Goal: Feedback & Contribution: Leave review/rating

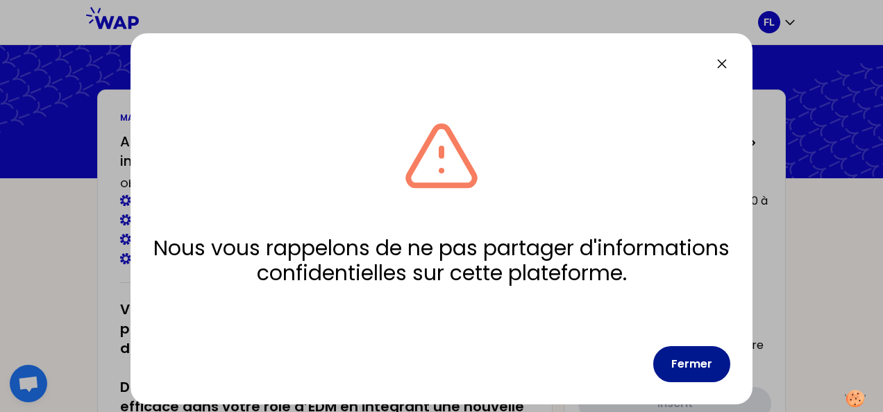
click at [692, 369] on button "Fermer" at bounding box center [691, 364] width 77 height 36
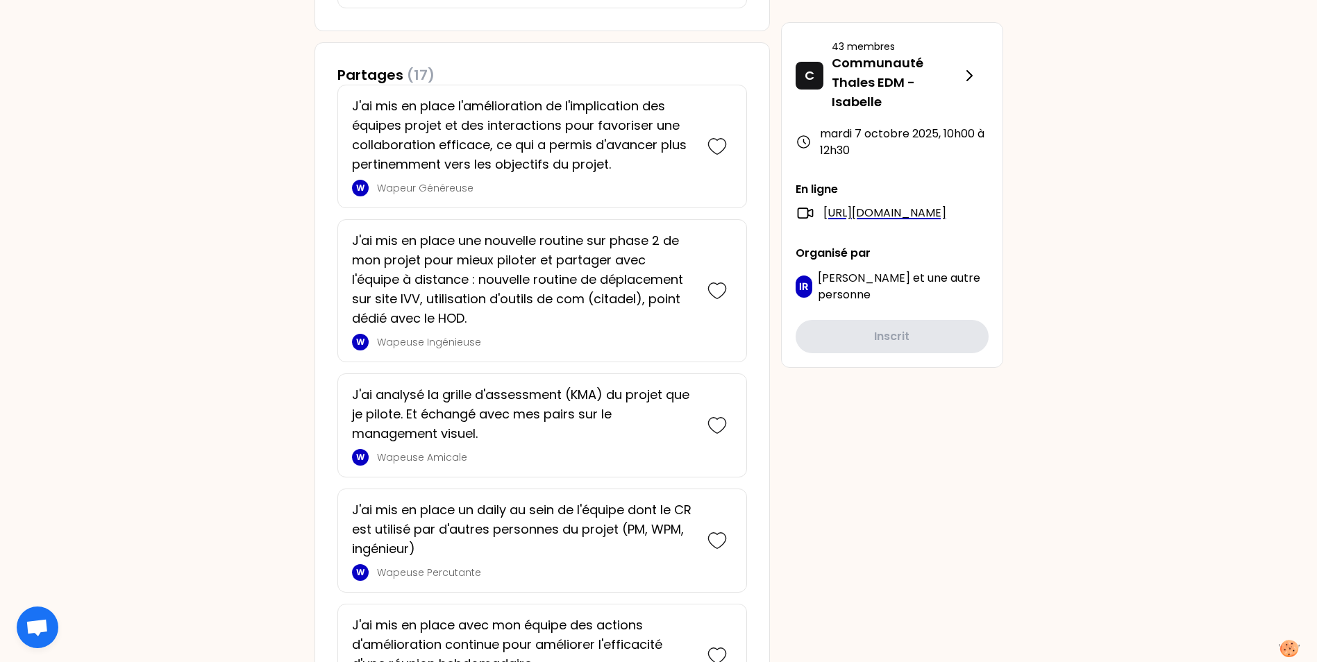
scroll to position [833, 0]
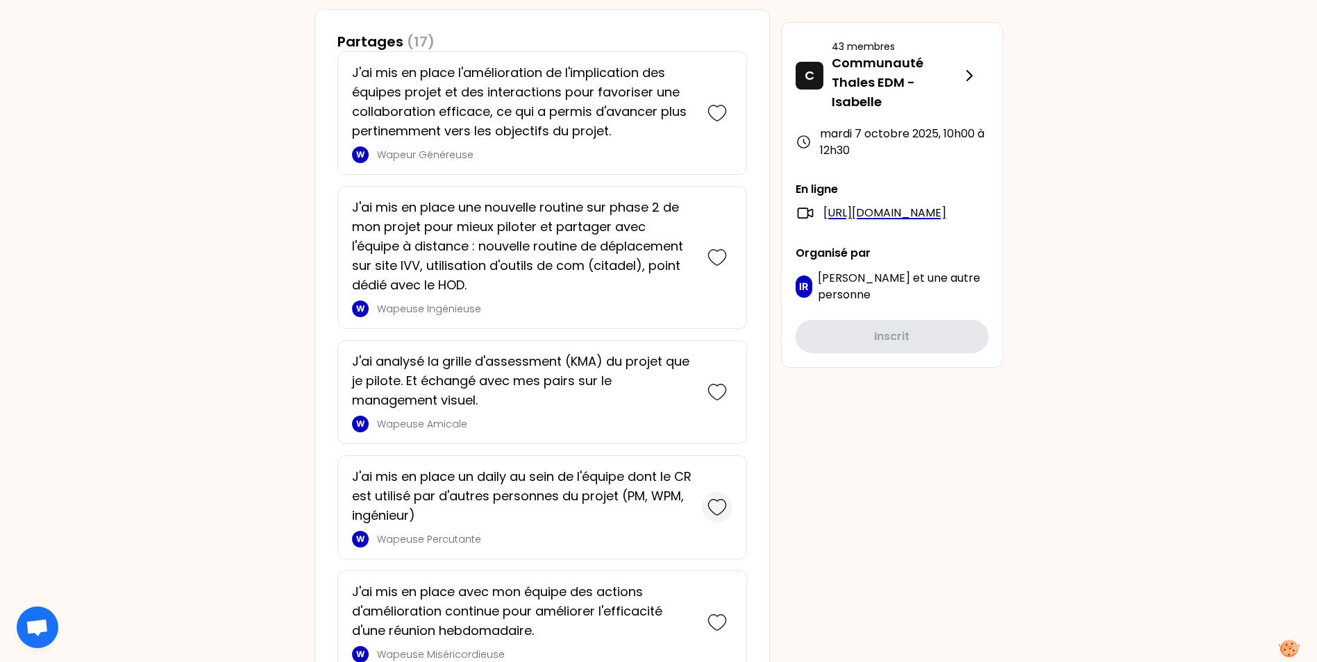
click at [721, 412] on icon at bounding box center [717, 507] width 19 height 19
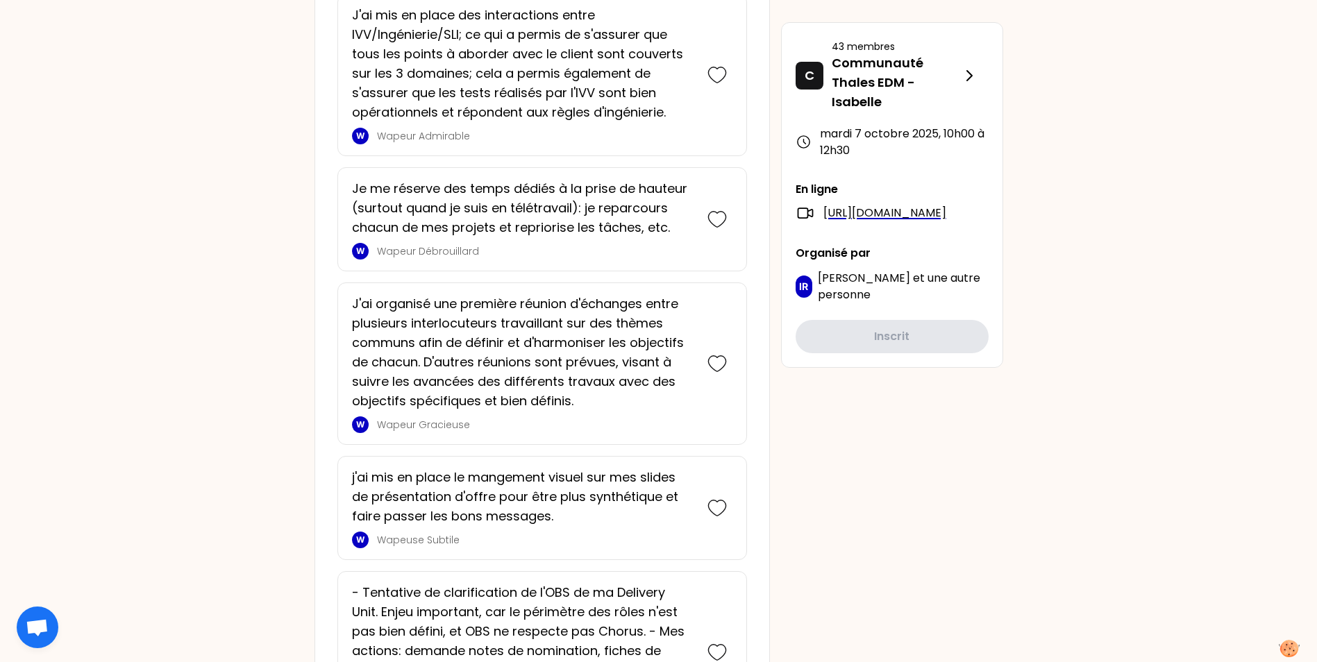
scroll to position [1708, 0]
click at [717, 412] on icon at bounding box center [717, 505] width 19 height 19
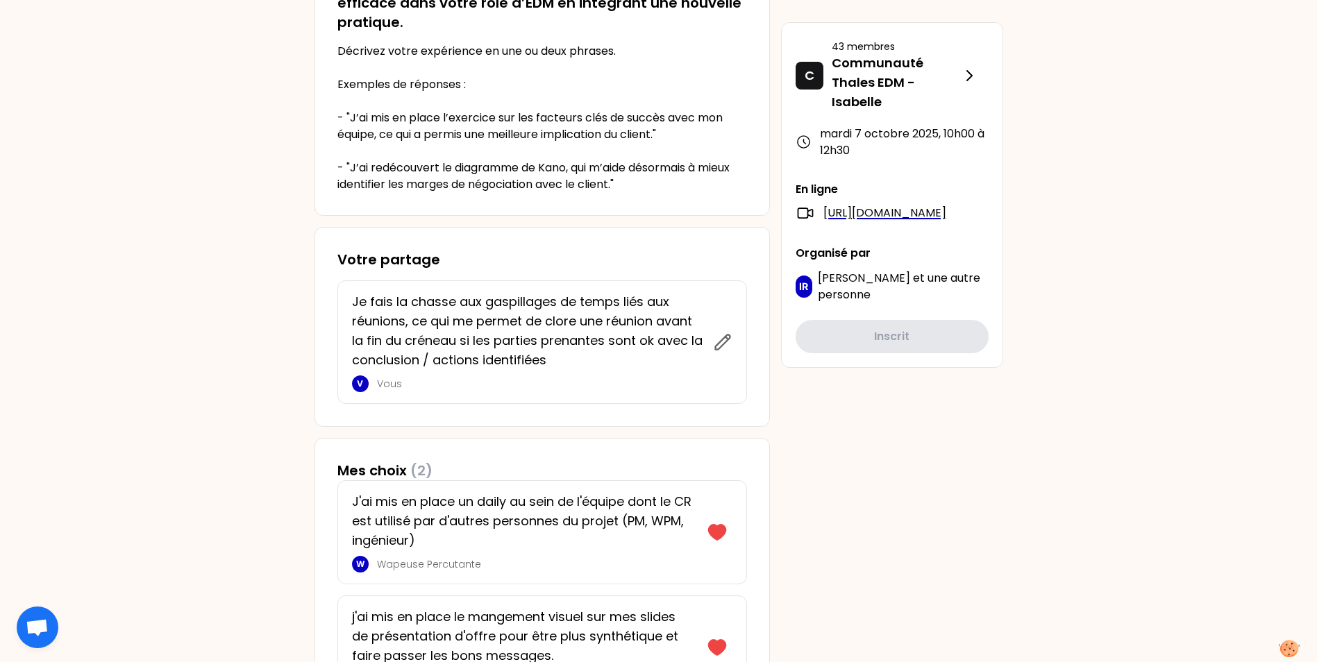
scroll to position [435, 0]
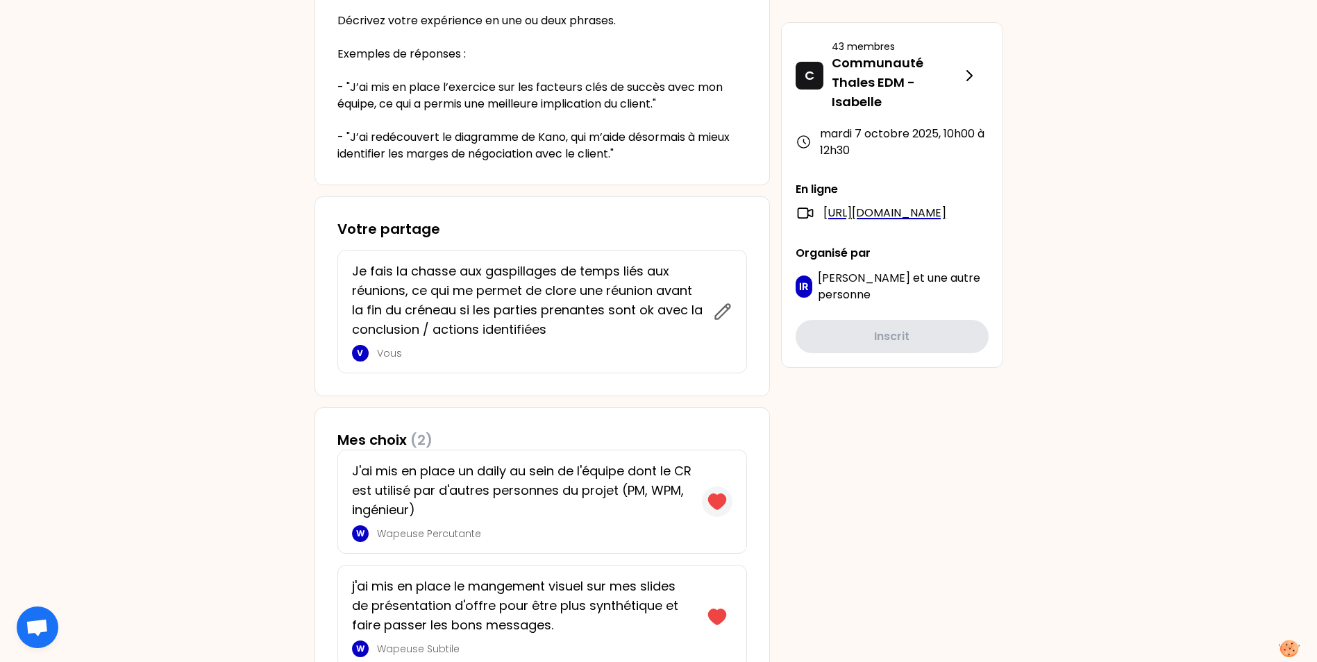
click at [720, 412] on icon at bounding box center [716, 501] width 17 height 15
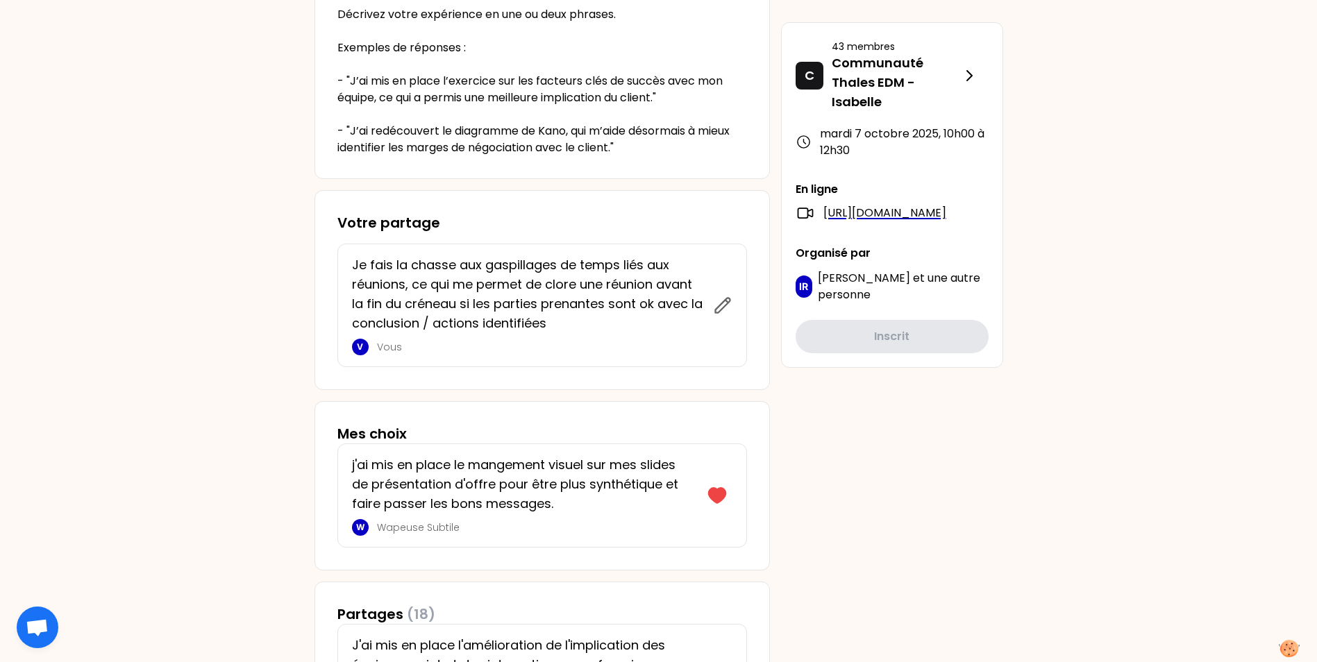
scroll to position [504, 0]
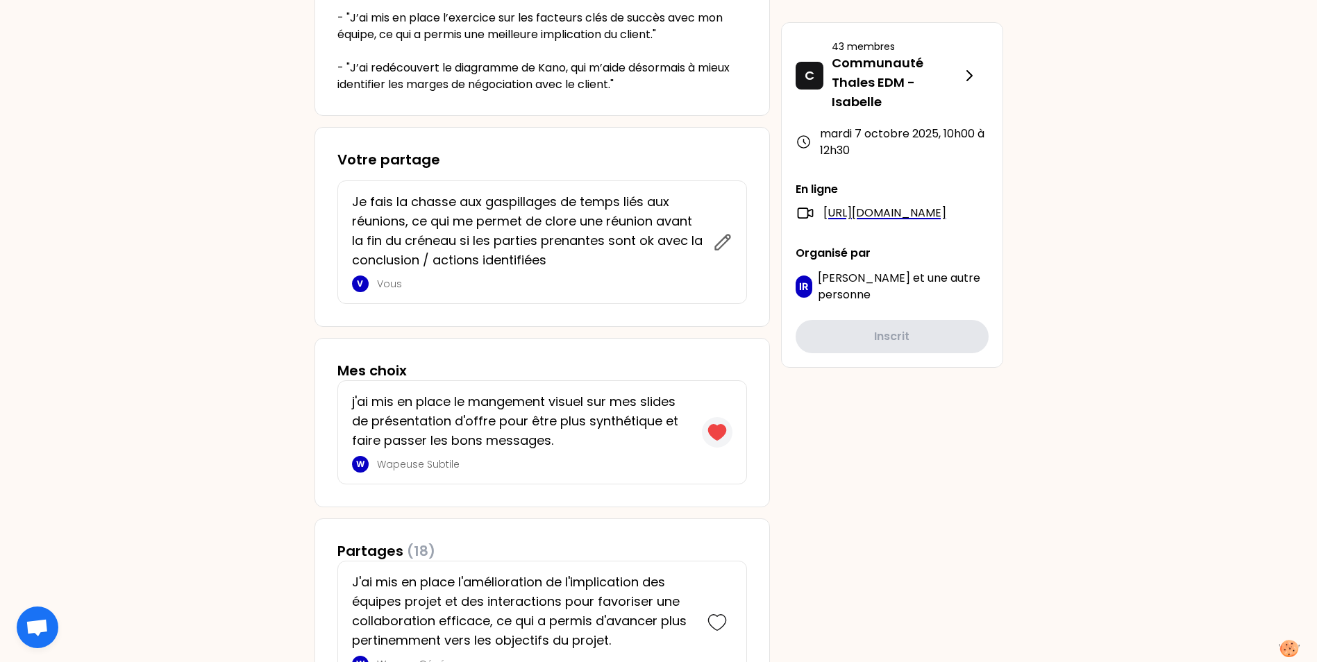
click at [721, 412] on icon at bounding box center [717, 432] width 19 height 19
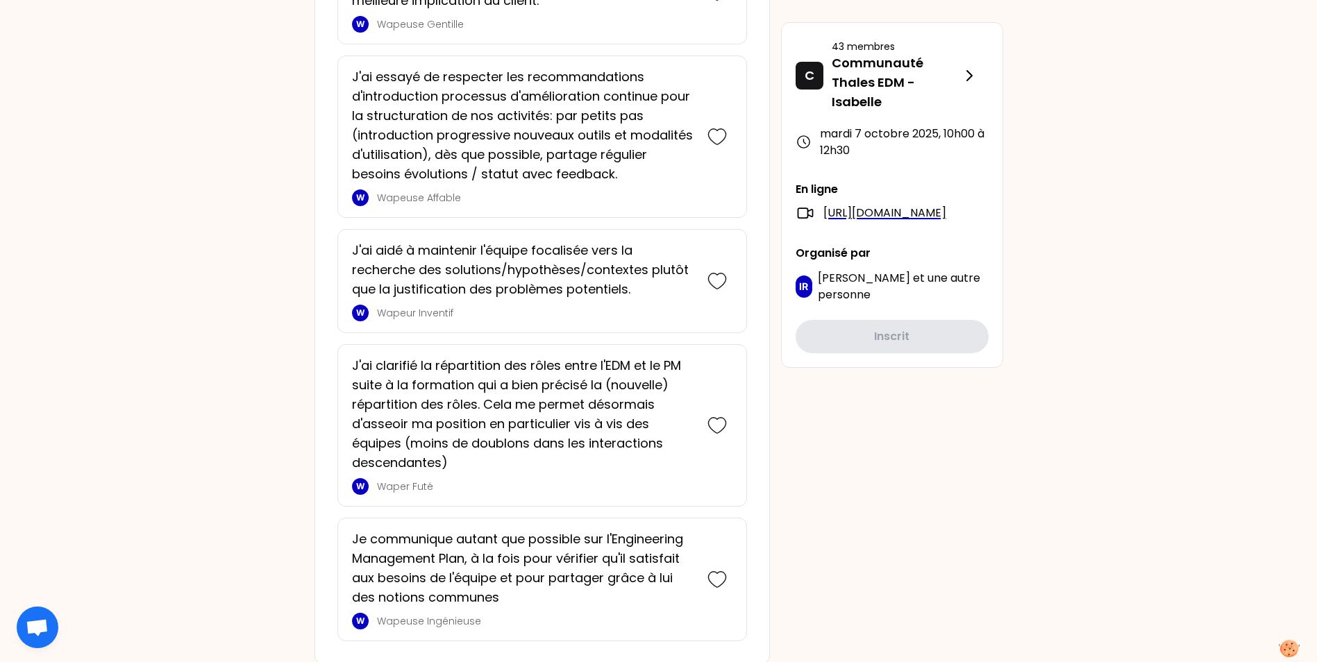
scroll to position [2742, 0]
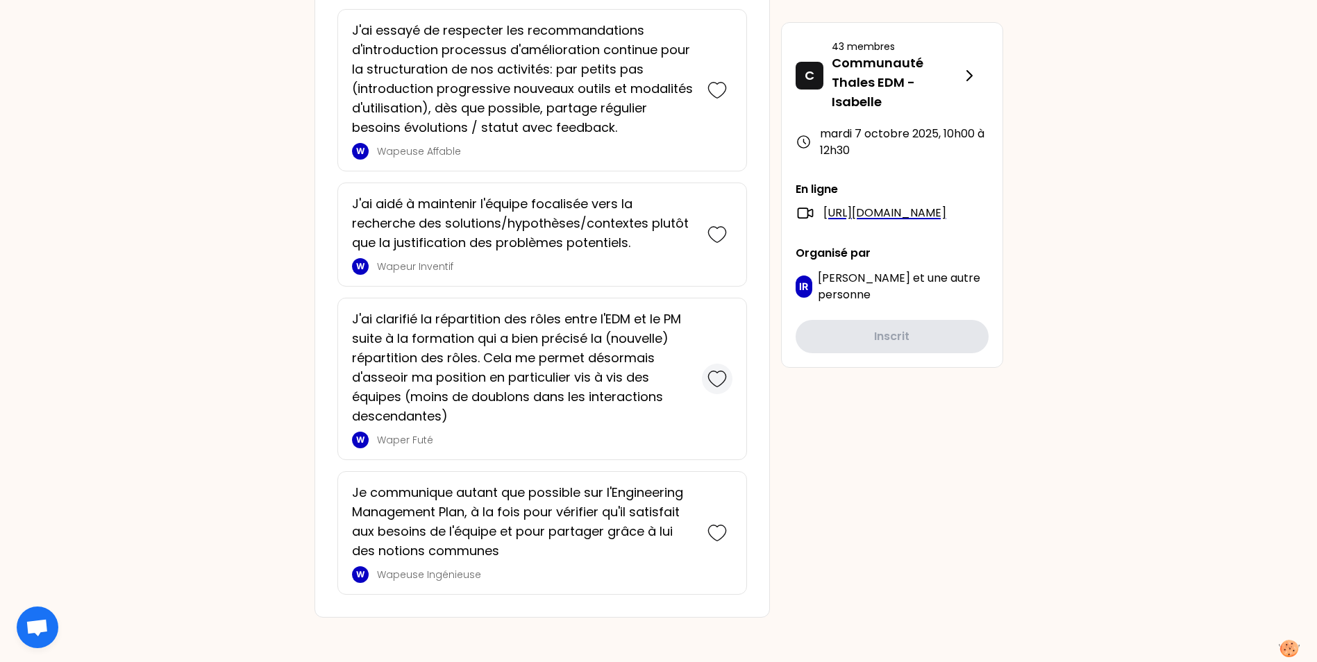
click at [717, 376] on icon at bounding box center [717, 378] width 19 height 19
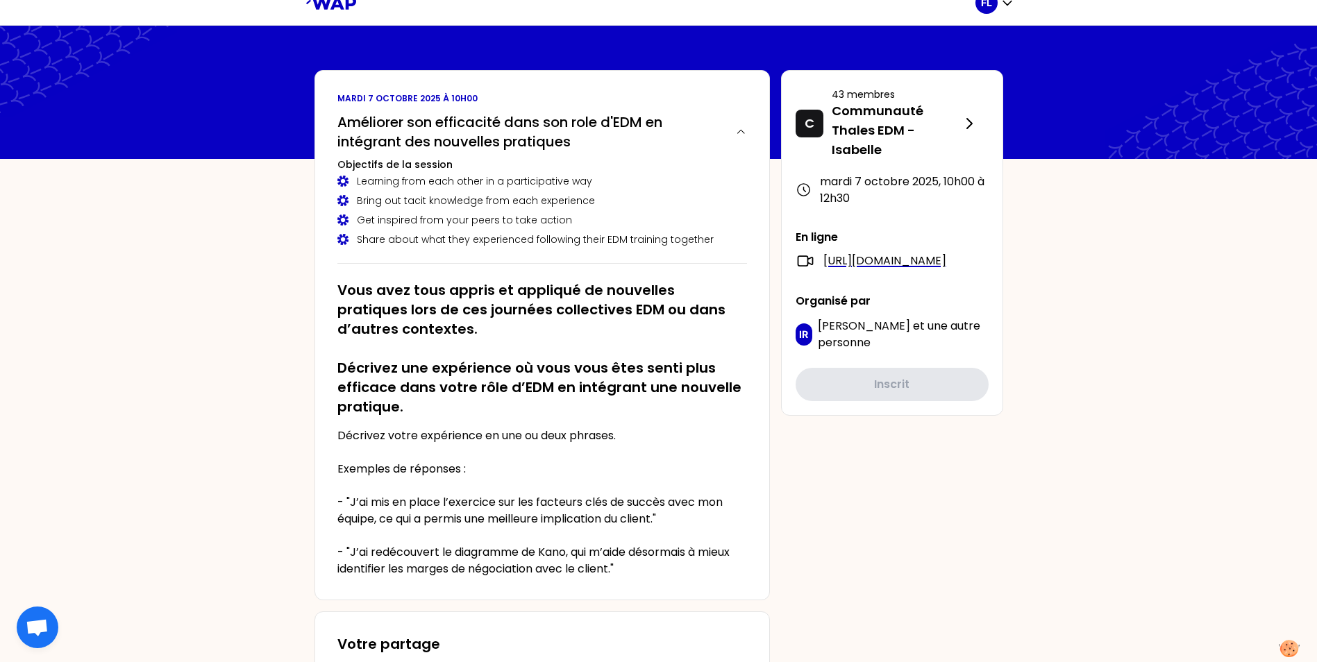
scroll to position [0, 0]
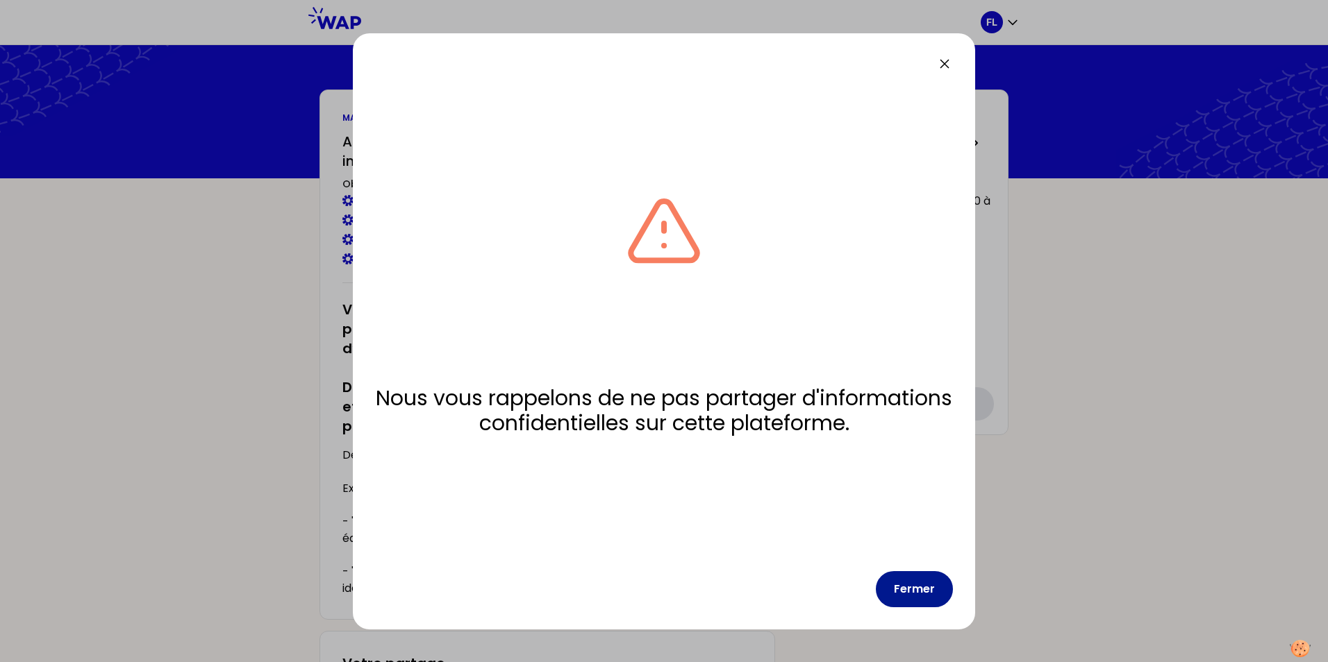
click at [914, 589] on button "Fermer" at bounding box center [914, 589] width 77 height 36
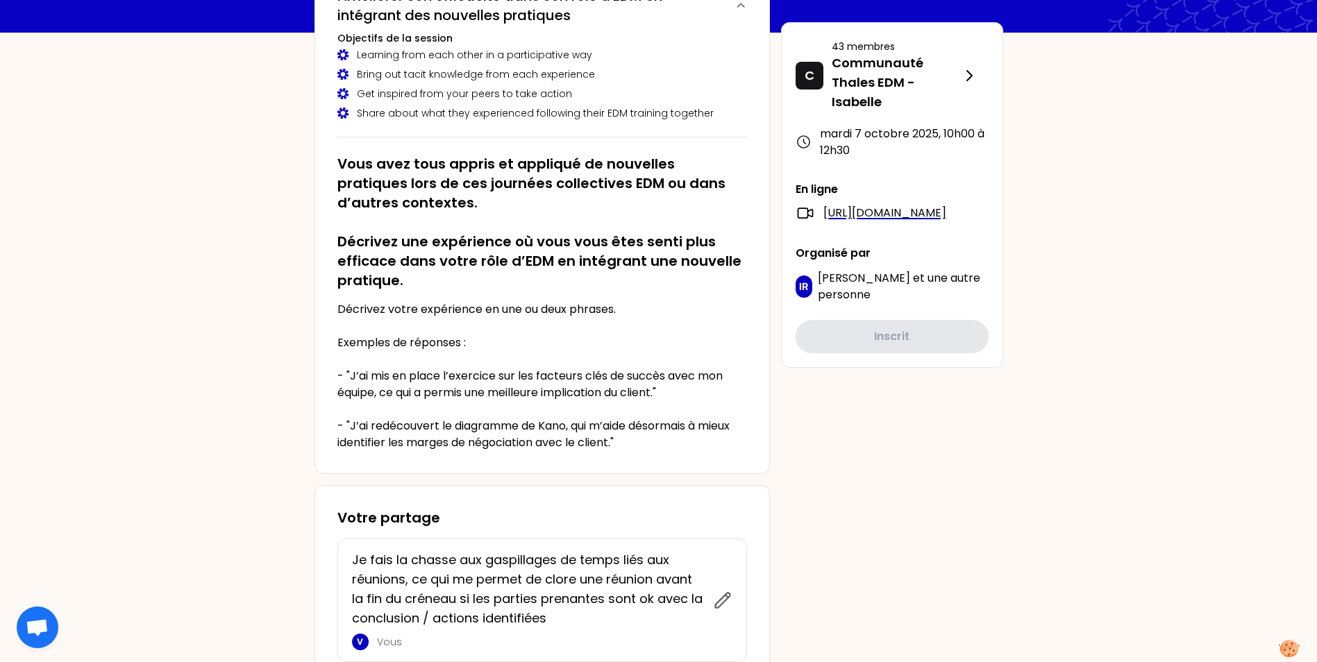
scroll to position [278, 0]
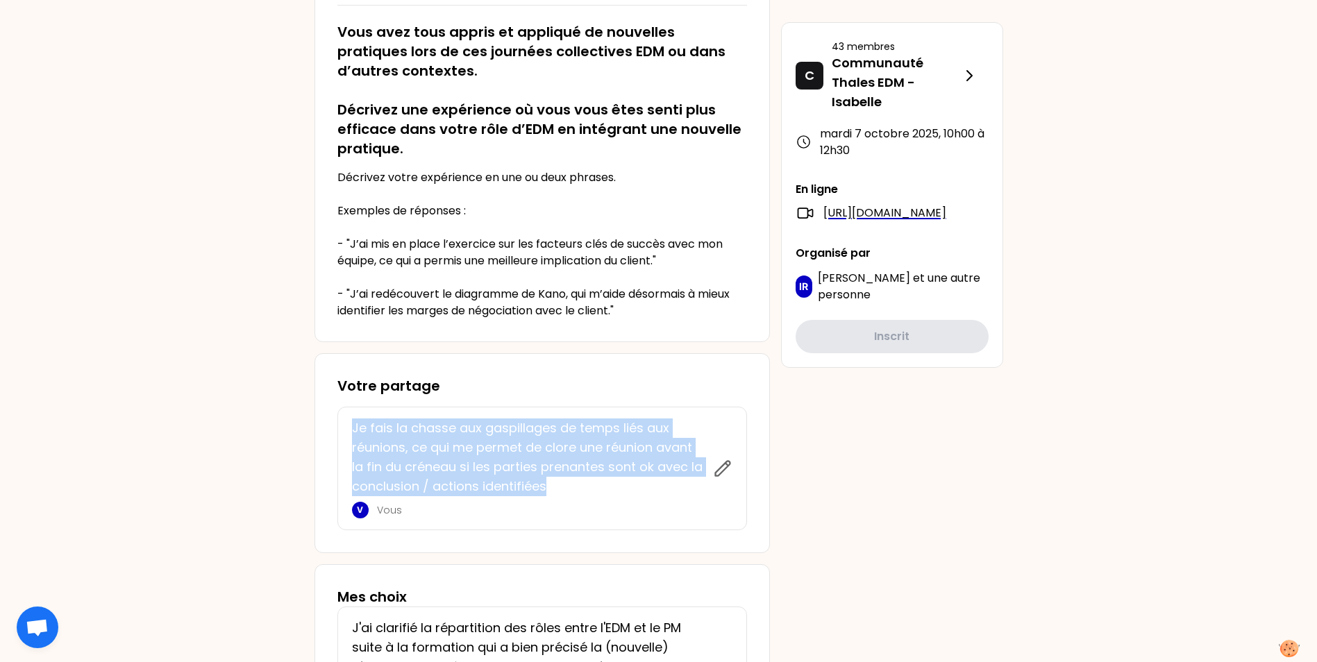
drag, startPoint x: 480, startPoint y: 483, endPoint x: 350, endPoint y: 436, distance: 137.9
click at [350, 436] on div "Je fais la chasse aux gaspillages de temps liés aux réunions, ce qui me permet …" at bounding box center [542, 469] width 410 height 124
copy p "Je fais la chasse aux gaspillages de temps liés aux réunions, ce qui me permet …"
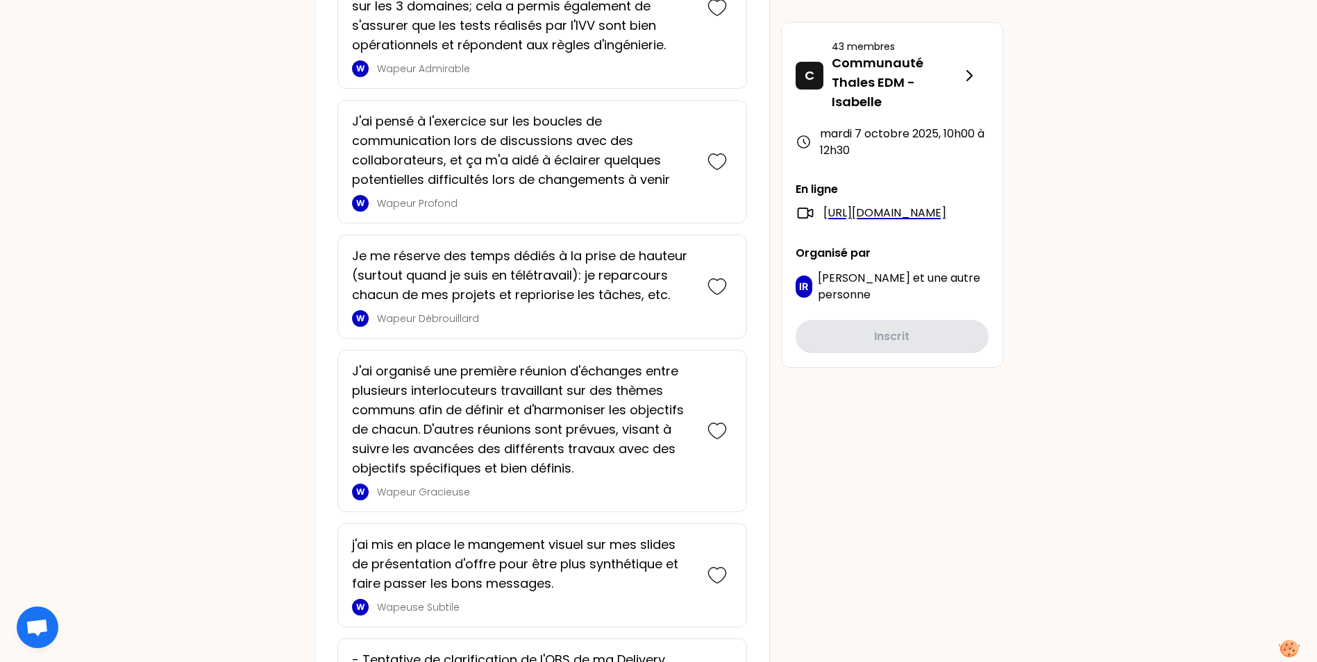
scroll to position [2083, 0]
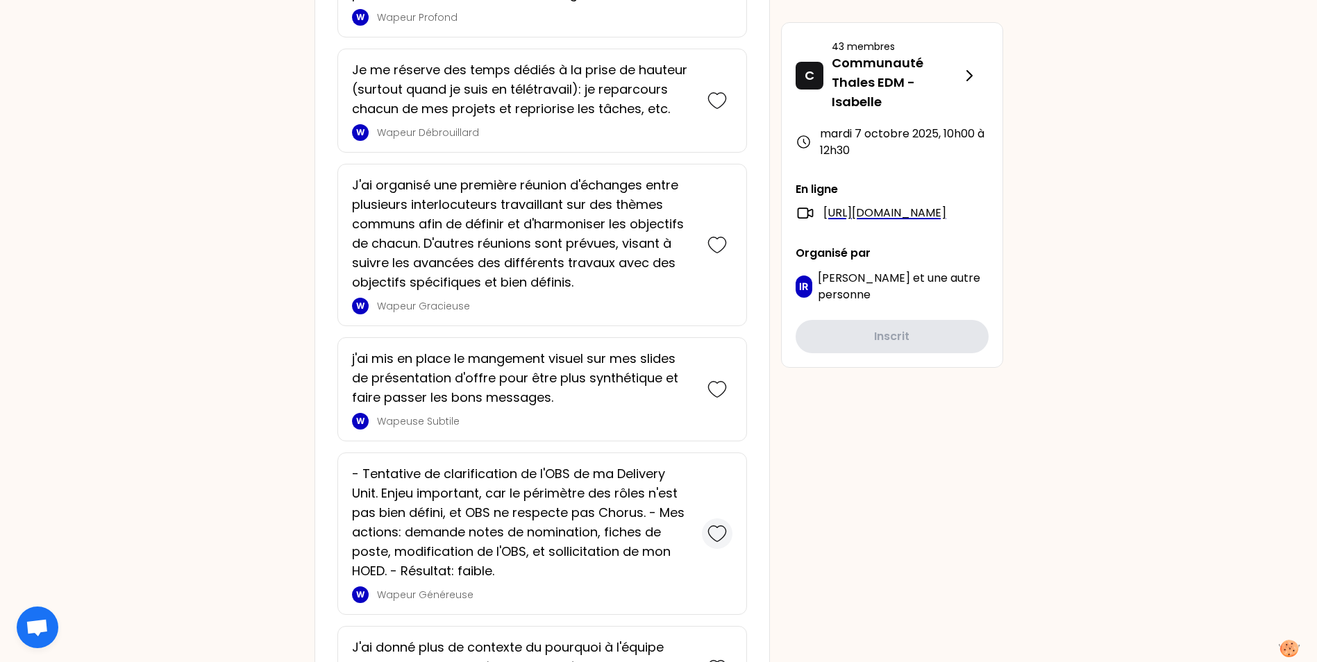
click at [717, 537] on icon at bounding box center [717, 533] width 19 height 19
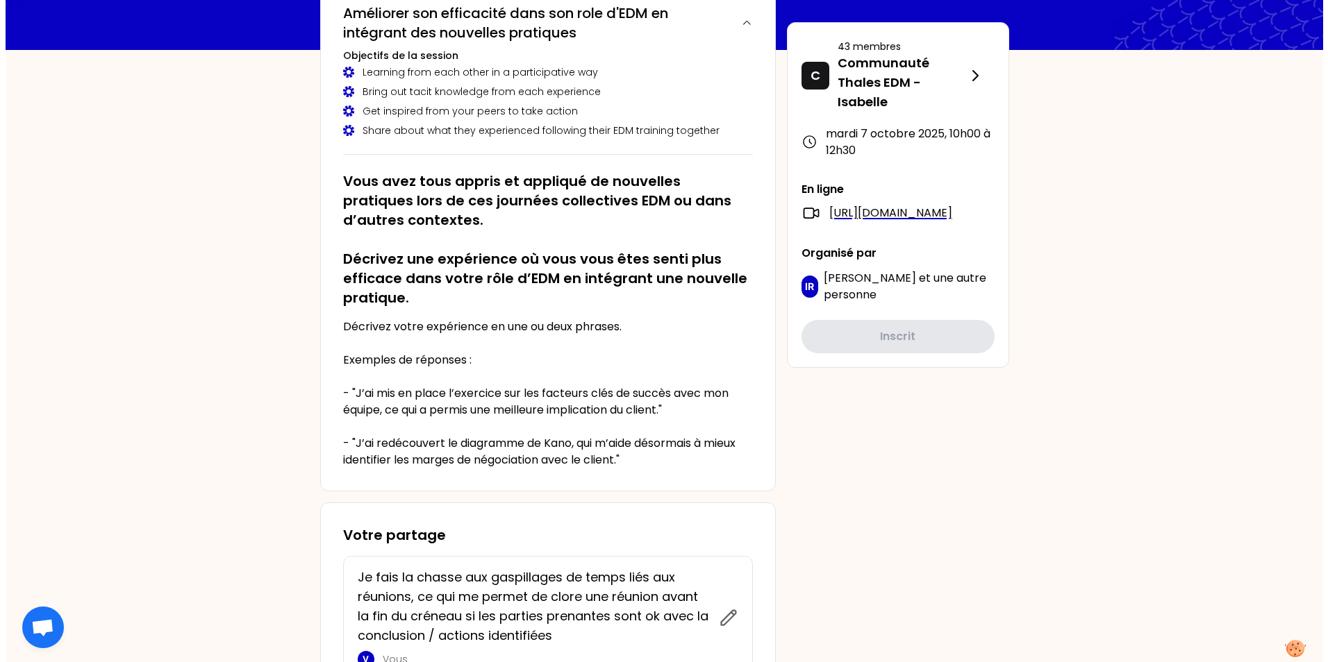
scroll to position [0, 0]
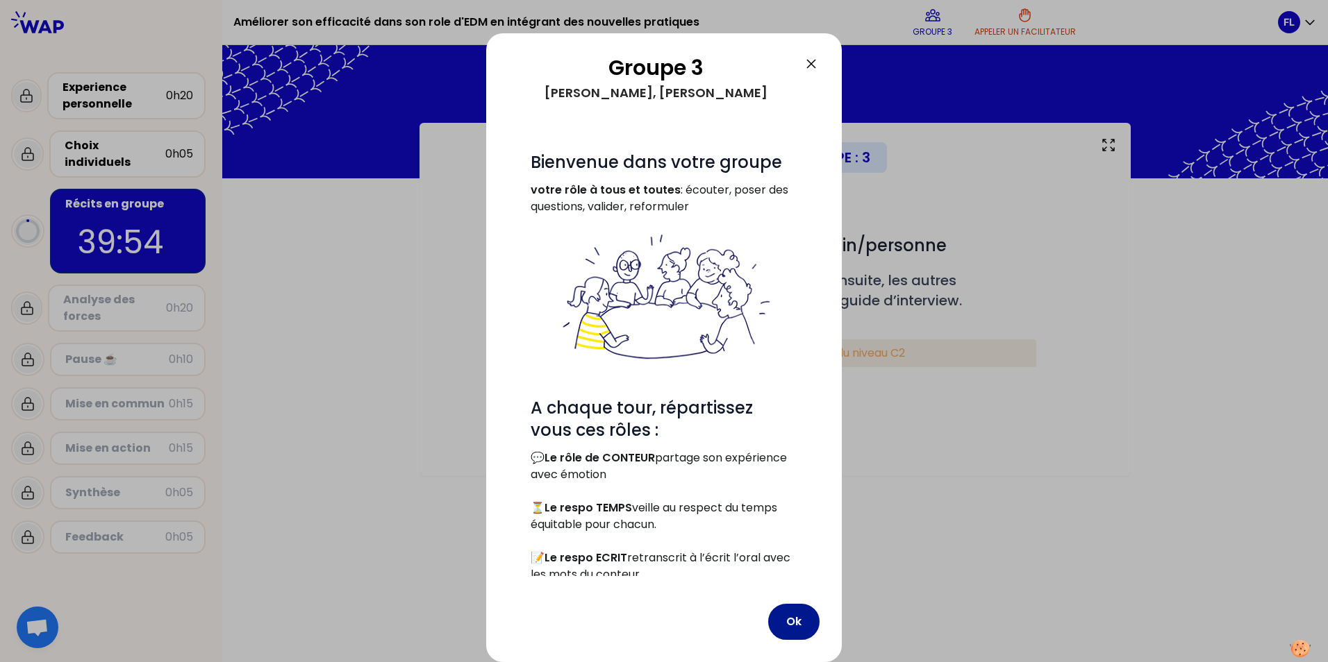
click at [788, 604] on button "Ok" at bounding box center [793, 622] width 51 height 36
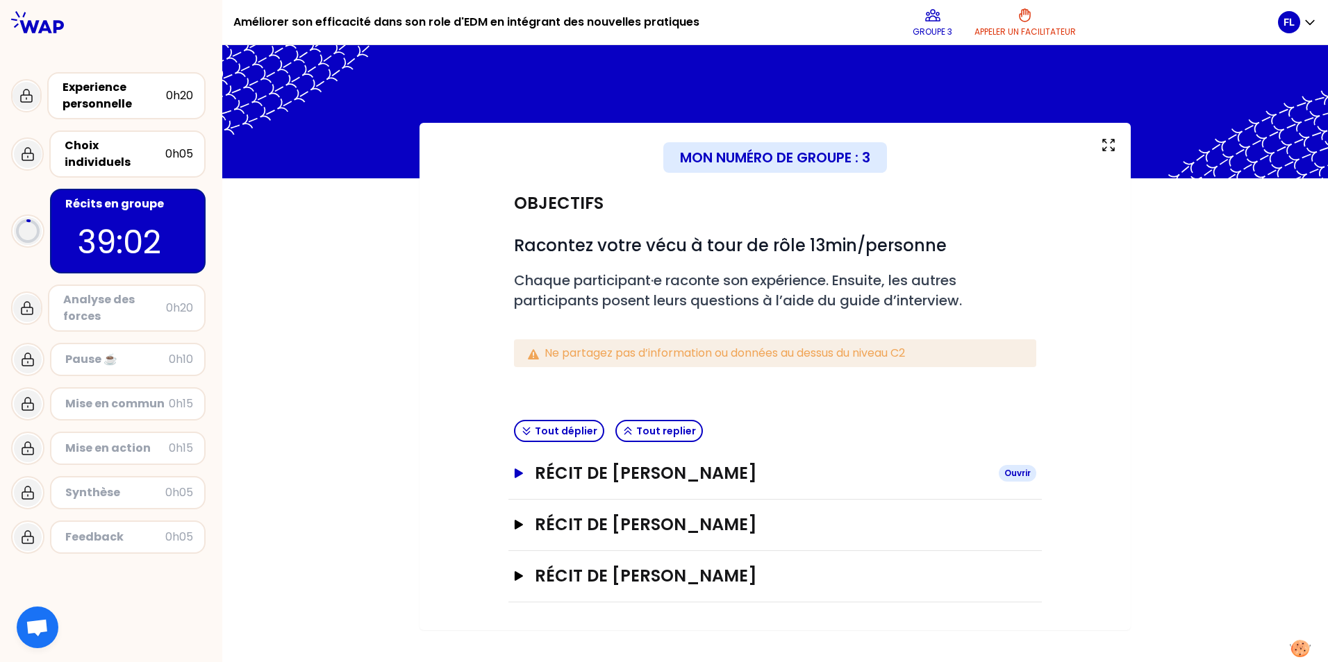
click at [1018, 472] on div "Ouvrir" at bounding box center [1016, 473] width 37 height 17
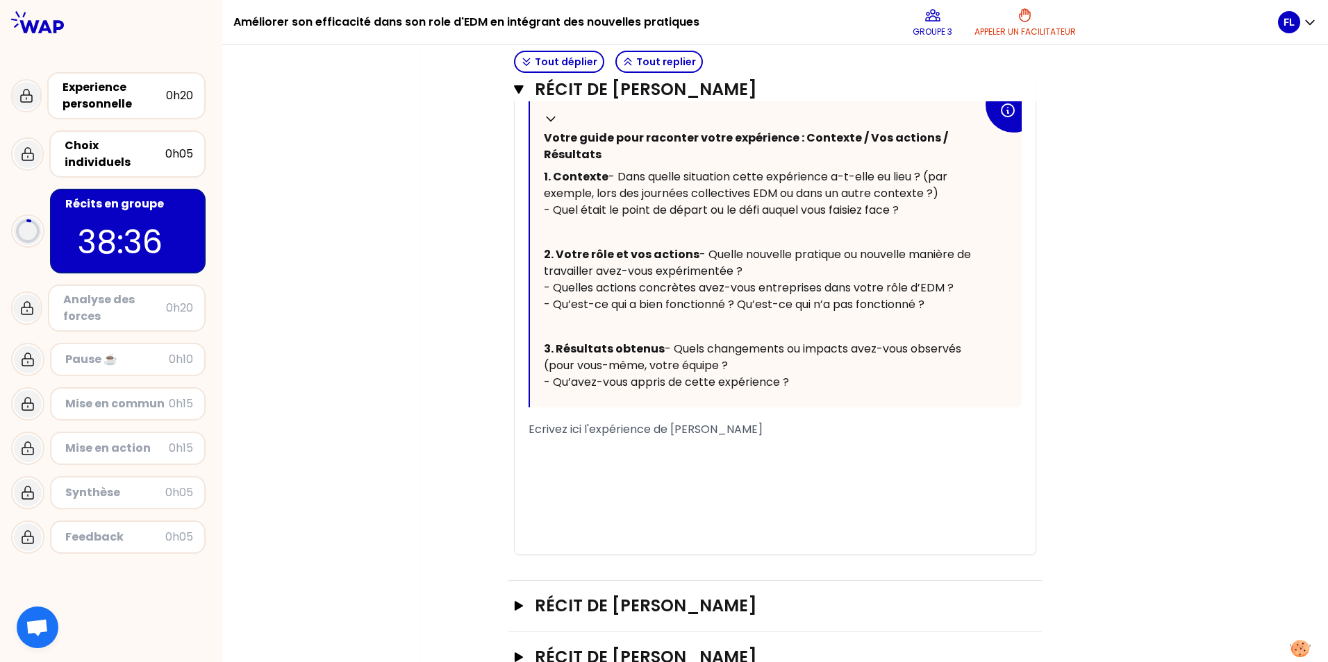
scroll to position [625, 0]
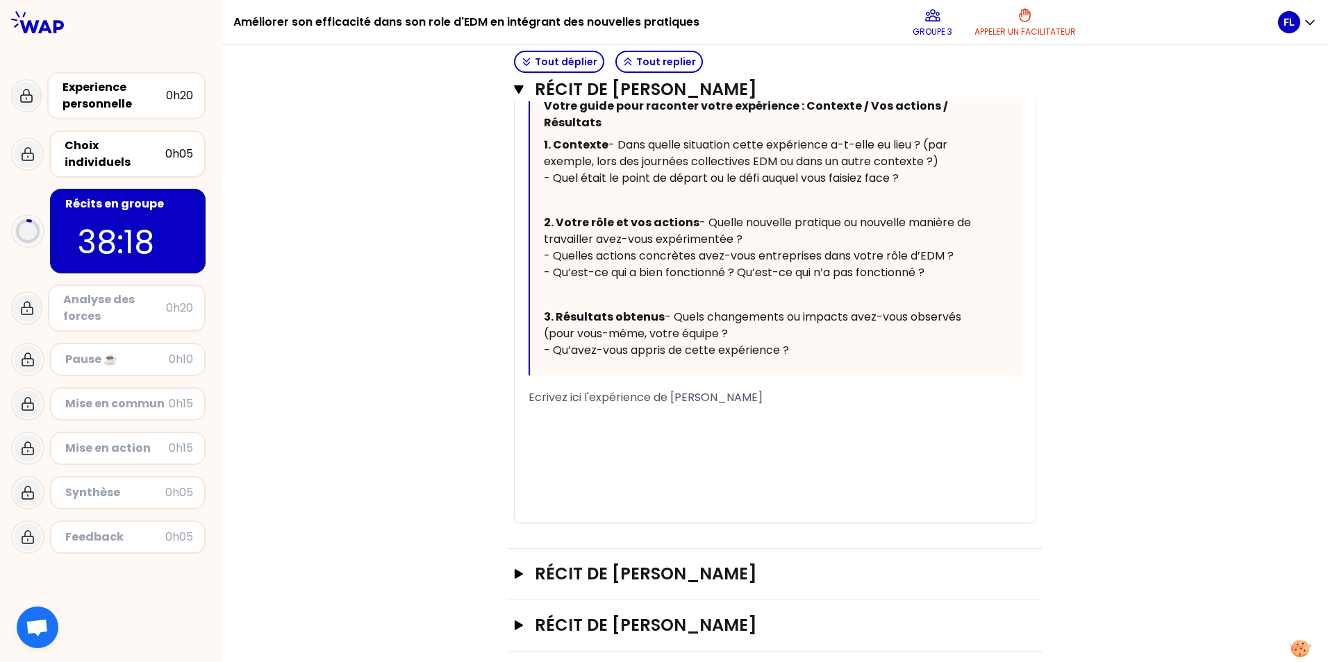
click at [599, 423] on div "﻿" at bounding box center [774, 414] width 493 height 17
click at [630, 423] on div "﻿" at bounding box center [774, 414] width 493 height 17
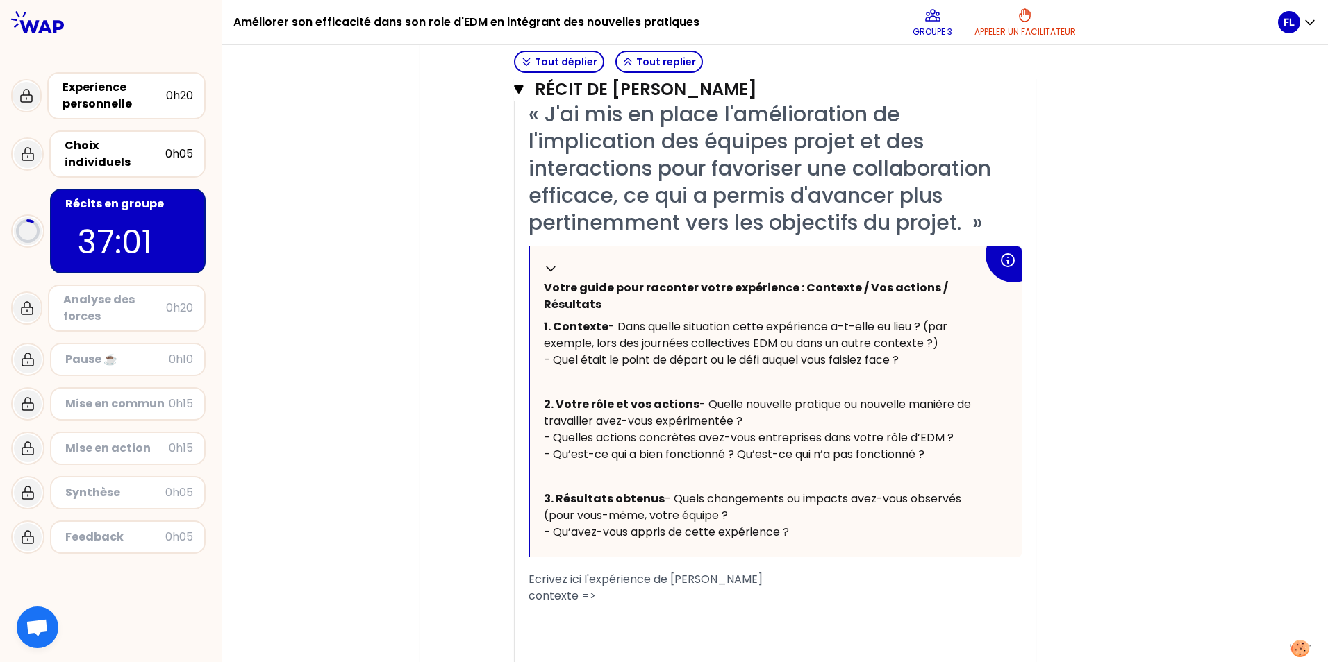
scroll to position [486, 0]
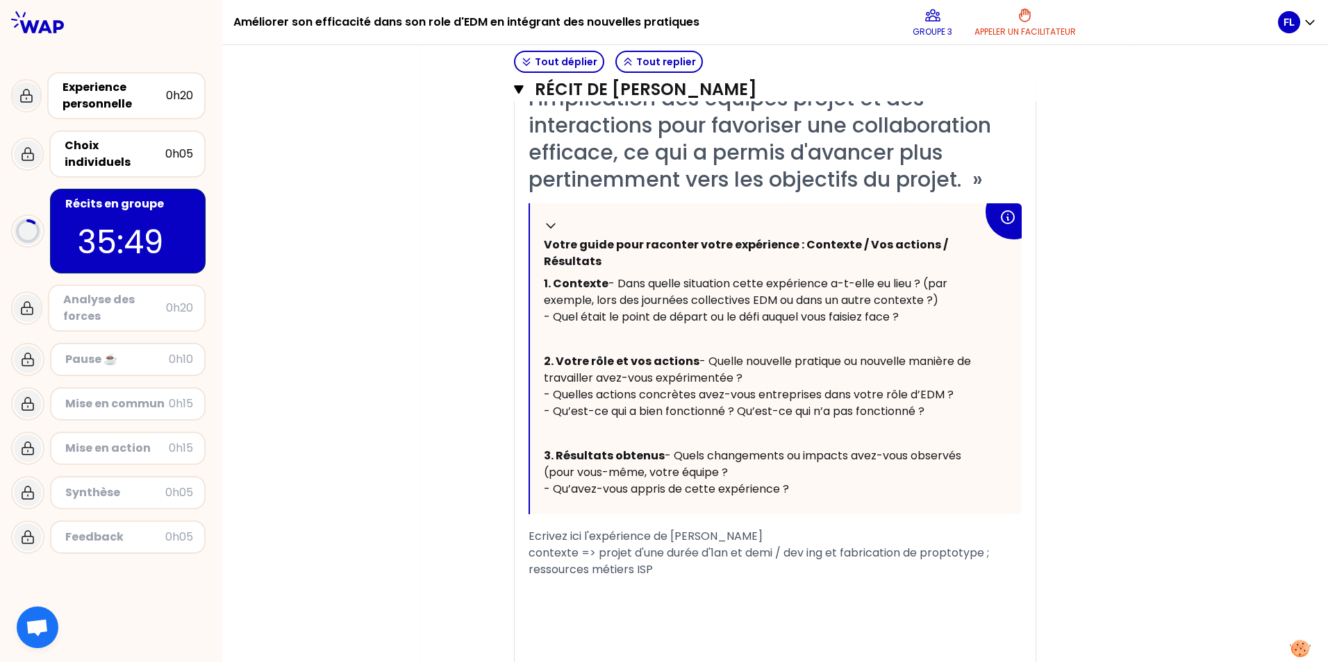
click at [587, 578] on span "contexte => projet d'une durée d'1an et demi / dev ing et fabrication de propto…" at bounding box center [759, 561] width 463 height 33
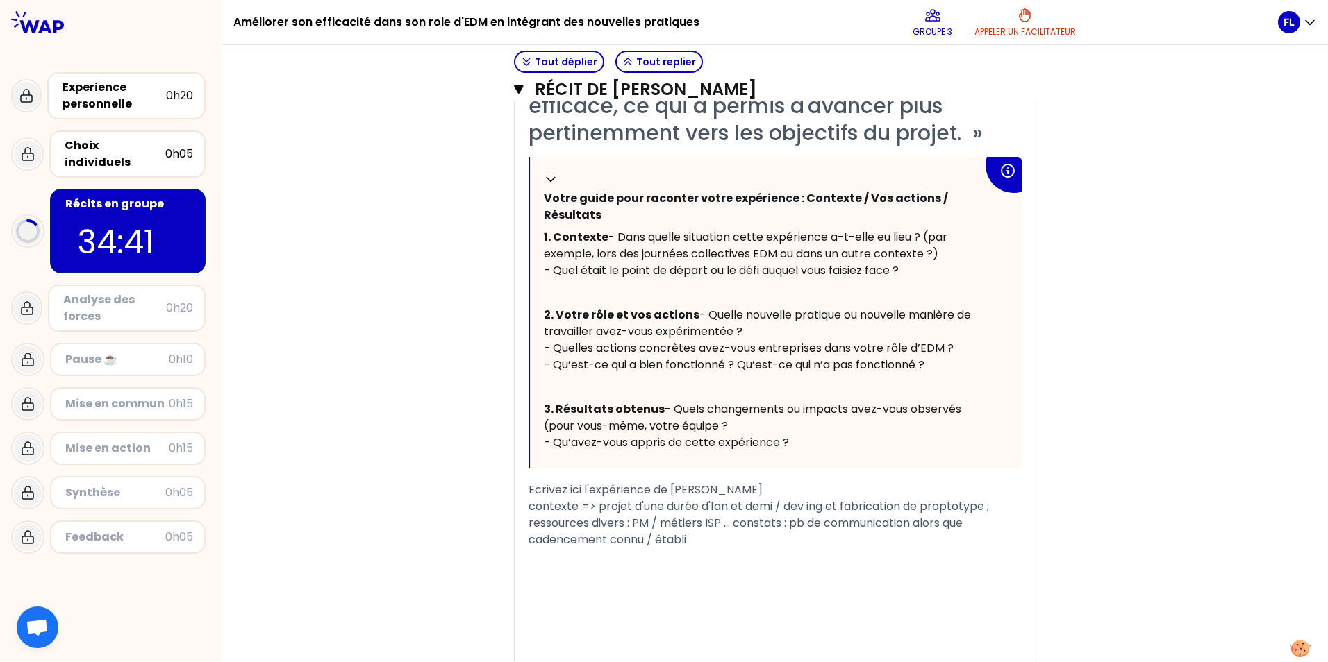
scroll to position [555, 0]
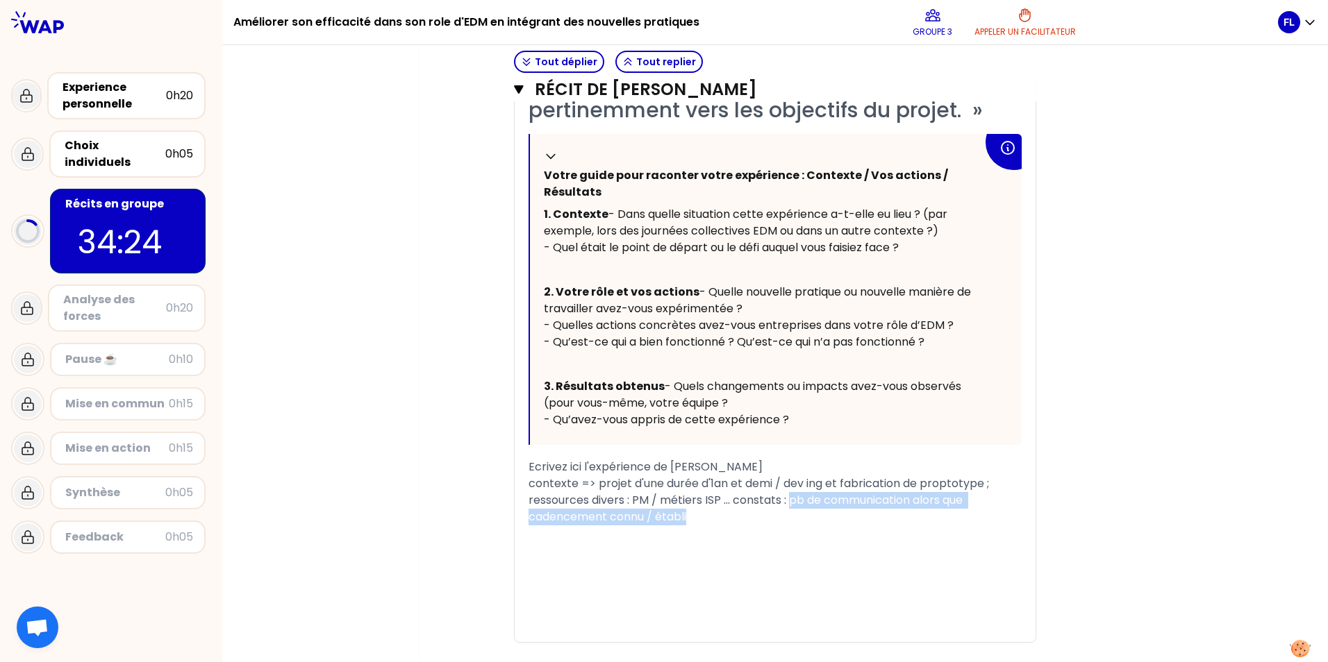
drag, startPoint x: 785, startPoint y: 552, endPoint x: 860, endPoint y: 567, distance: 75.9
click at [860, 526] on div "contexte => projet d'une durée d'1an et demi / dev ing et fabrication de propto…" at bounding box center [774, 501] width 493 height 50
click at [755, 526] on div "contexte => projet d'une durée d'1an et demi / dev ing et fabrication de propto…" at bounding box center [774, 501] width 493 height 50
click at [914, 525] on span "contexte => projet d'une durée d'1an et demi / dev ing et fabrication de propto…" at bounding box center [759, 500] width 463 height 49
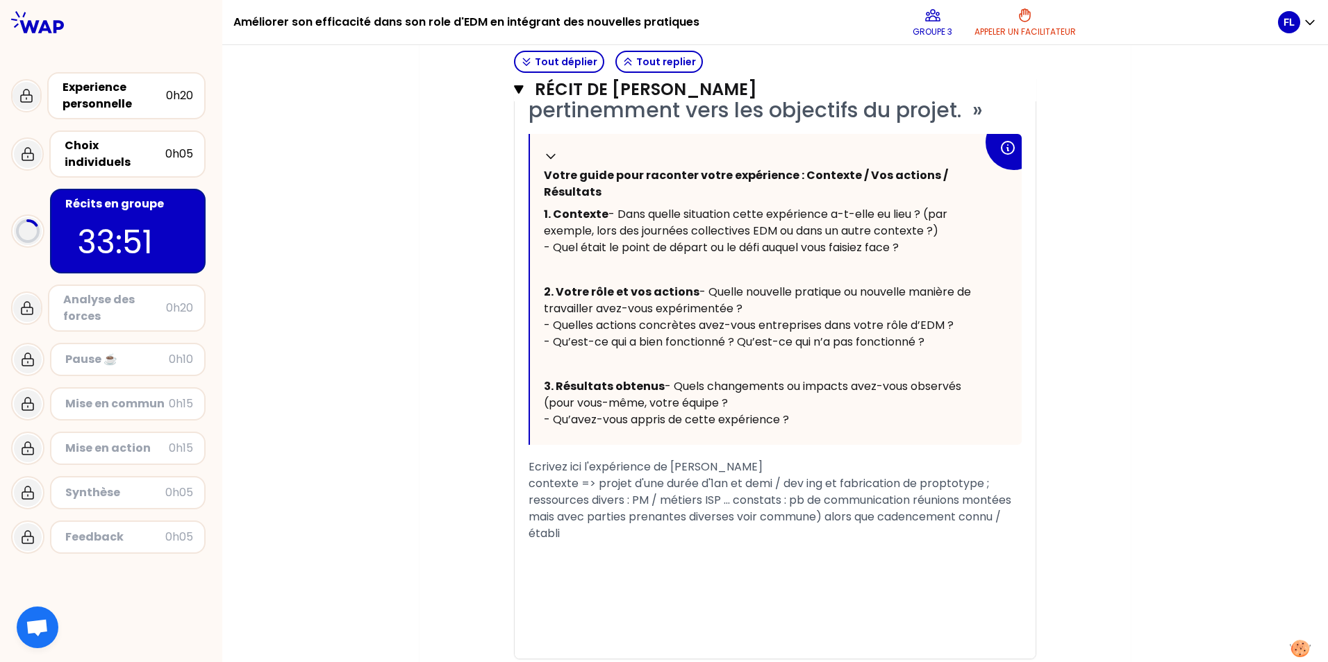
click at [596, 559] on div "﻿" at bounding box center [774, 550] width 493 height 17
click at [618, 542] on span "contexte => projet d'une durée d'1an et demi / dev ing et fabrication de propto…" at bounding box center [770, 509] width 485 height 66
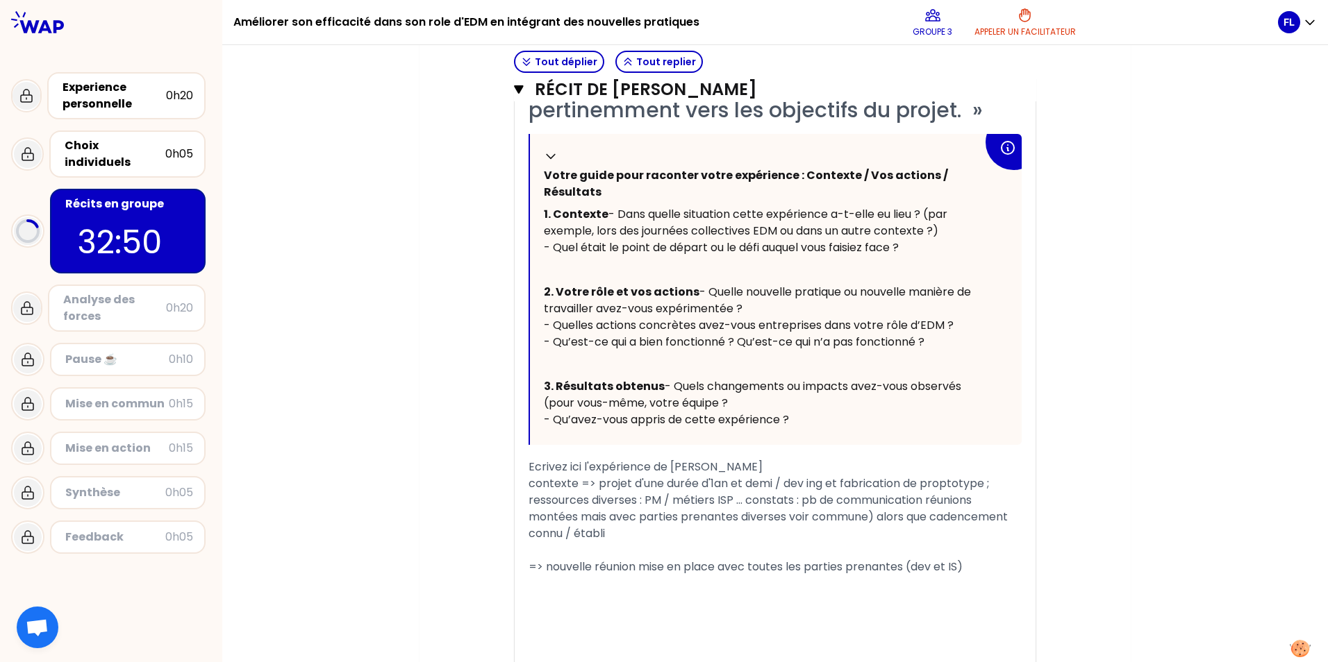
click at [718, 542] on span "contexte => projet d'une durée d'1an et demi / dev ing et fabrication de propto…" at bounding box center [769, 509] width 482 height 66
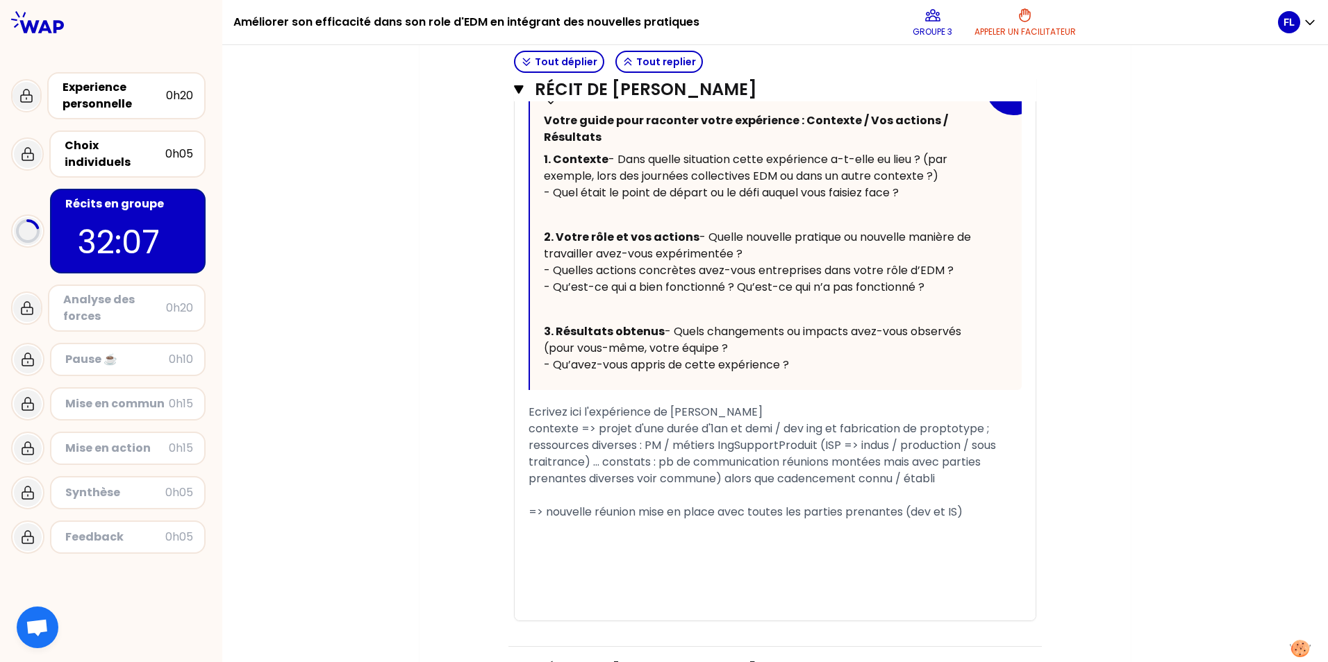
scroll to position [625, 0]
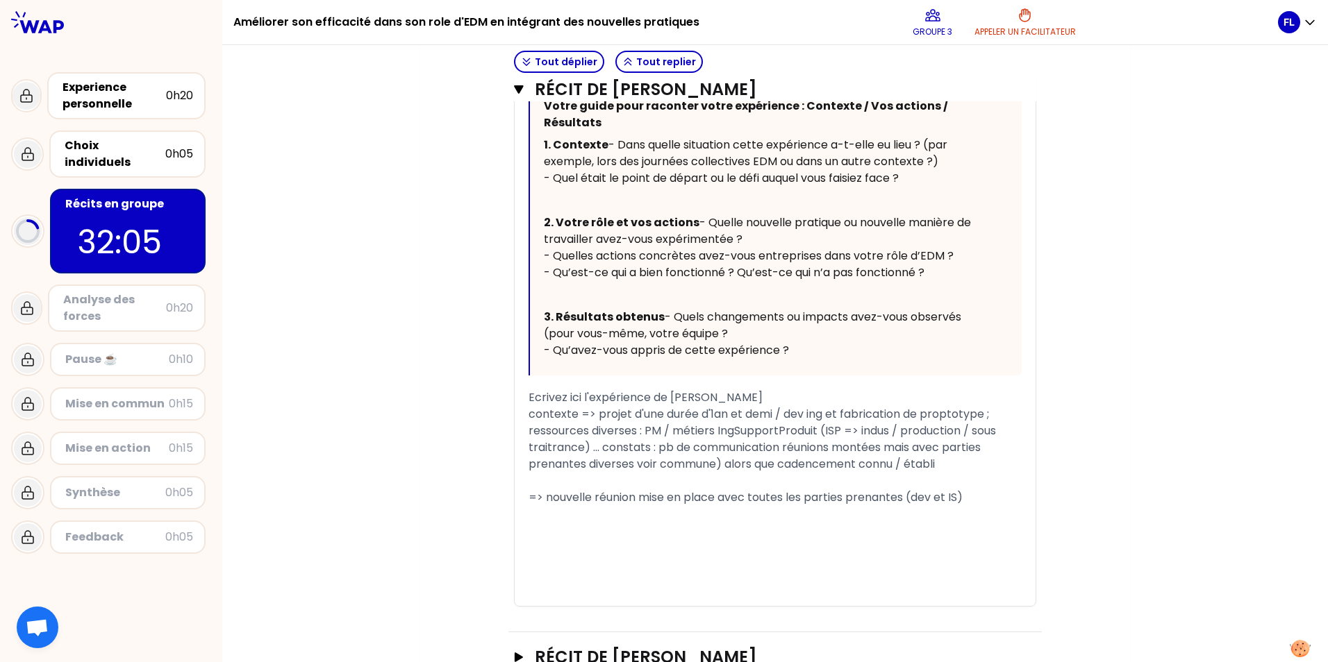
click at [762, 406] on span "Ecrivez ici l'expérience de [PERSON_NAME]" at bounding box center [645, 398] width 234 height 16
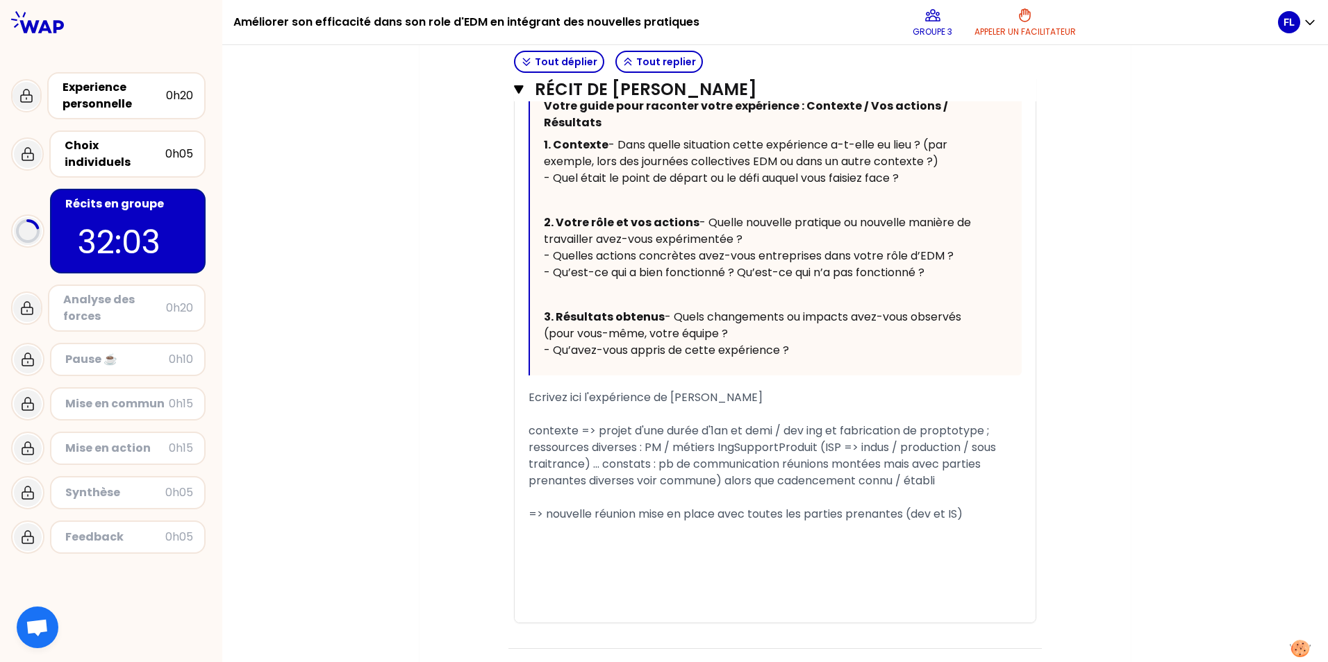
click at [522, 566] on div "« J'ai mis en place l'amélioration de l'implication des équipes projet et des i…" at bounding box center [775, 271] width 521 height 704
click at [528, 522] on span "=> nouvelle réunion mise en place avec toutes les parties prenantes (dev et IS)" at bounding box center [745, 514] width 434 height 16
drag, startPoint x: 910, startPoint y: 564, endPoint x: 956, endPoint y: 560, distance: 46.7
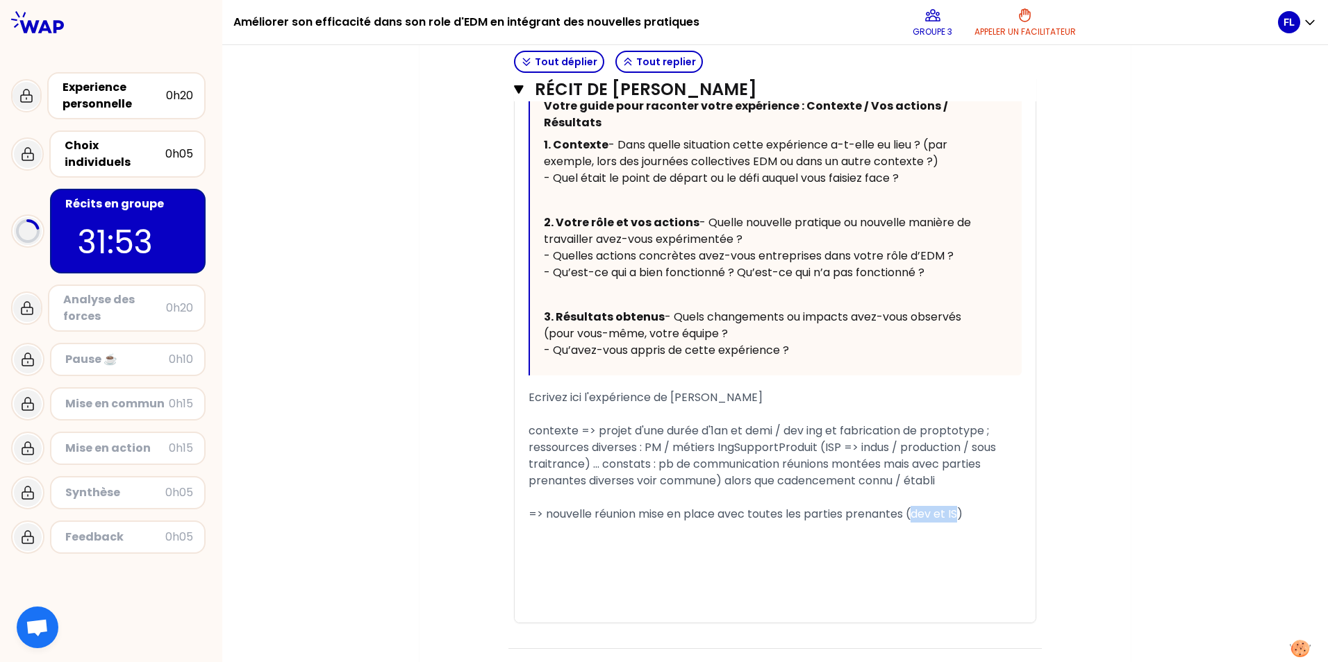
click at [956, 522] on span "=> nouvelle réunion mise en place avec toutes les parties prenantes (dev et IS)" at bounding box center [745, 514] width 434 height 16
click at [909, 539] on span "=> nouvelle réunion mise en place avec toutes les parties prenantes (PM, expert…" at bounding box center [753, 522] width 451 height 33
click at [637, 539] on span "=> nouvelle réunion mise en place avec toutes les parties prenantes (piloité pa…" at bounding box center [761, 522] width 467 height 33
click at [879, 540] on div "=> nouvelle réunion hebdomadaire mise en place avec toutes les parties prenante…" at bounding box center [774, 522] width 493 height 33
click at [550, 539] on span "=> nouvelle réunion hebdomadaire mise en place avec toutes les parties prenante…" at bounding box center [758, 522] width 461 height 33
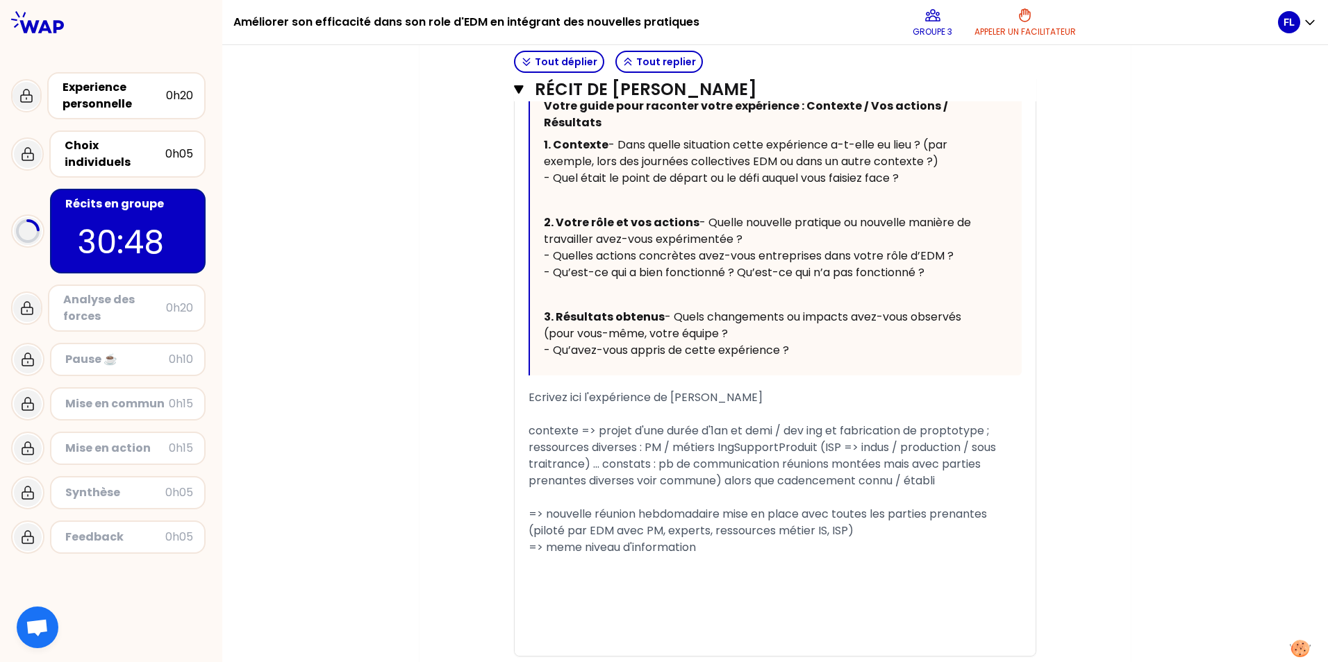
click at [840, 539] on span "=> nouvelle réunion hebdomadaire mise en place avec toutes les parties prenante…" at bounding box center [758, 522] width 461 height 33
click at [644, 539] on span "=> nouvelle réunion hebdomadaire mise en place avec toutes les parties prenante…" at bounding box center [758, 522] width 461 height 33
click at [728, 556] on div "=> meme niveau d'information" at bounding box center [774, 548] width 493 height 17
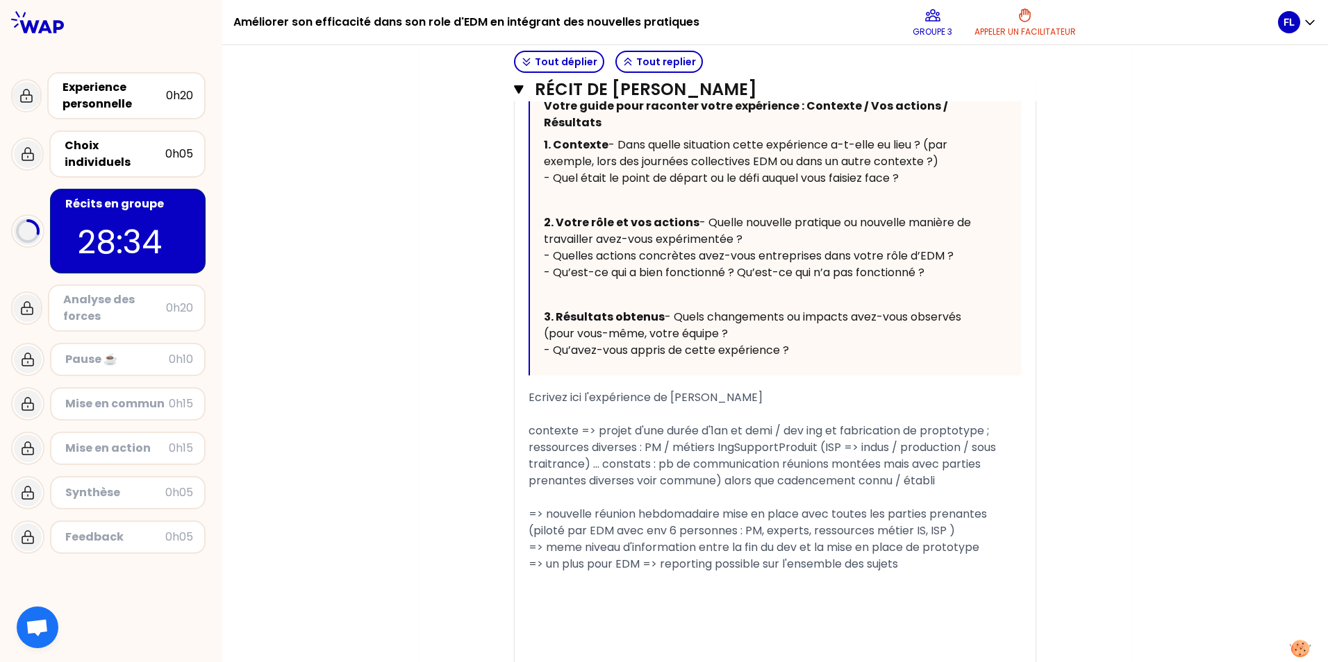
click at [528, 539] on span "=> nouvelle réunion hebdomadaire mise en place avec toutes les parties prenante…" at bounding box center [758, 522] width 461 height 33
click at [528, 539] on span "actions => nouvelle réunion hebdomadaire mise en place avec toutes les parties …" at bounding box center [771, 522] width 487 height 33
click at [528, 478] on span "contexte => projet d'une durée d'1an et demi / dev ing et fabrication de propto…" at bounding box center [763, 456] width 470 height 66
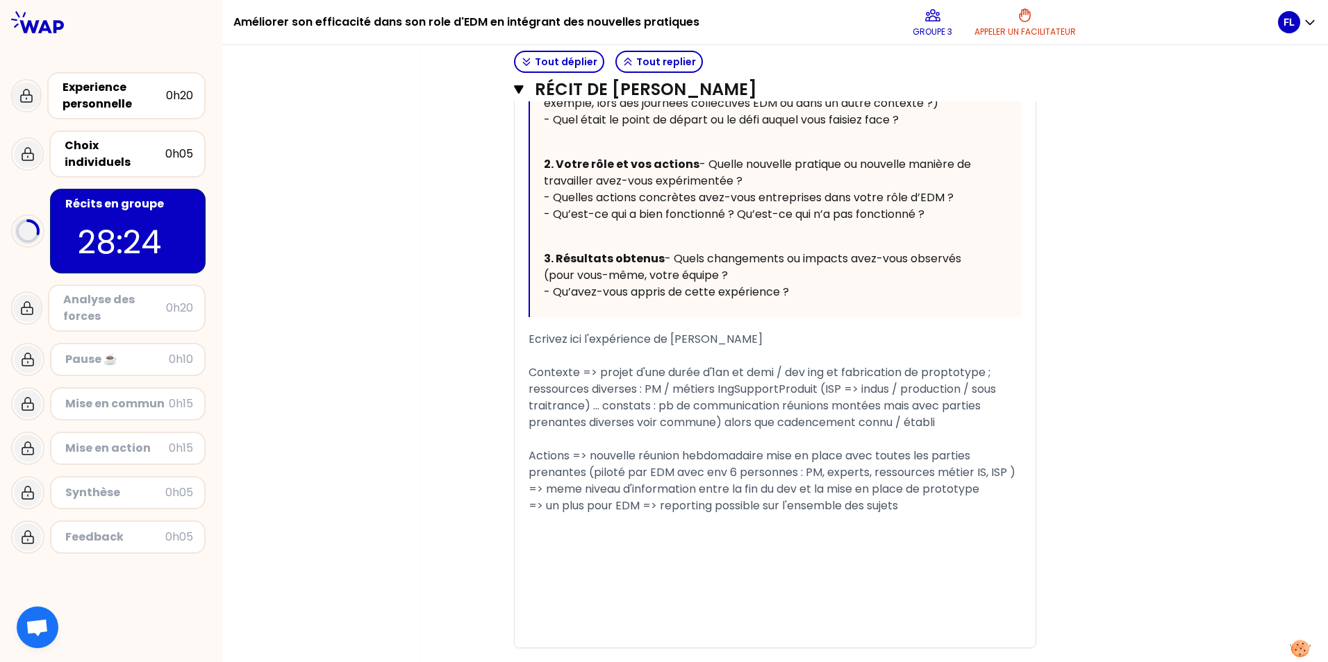
scroll to position [833, 0]
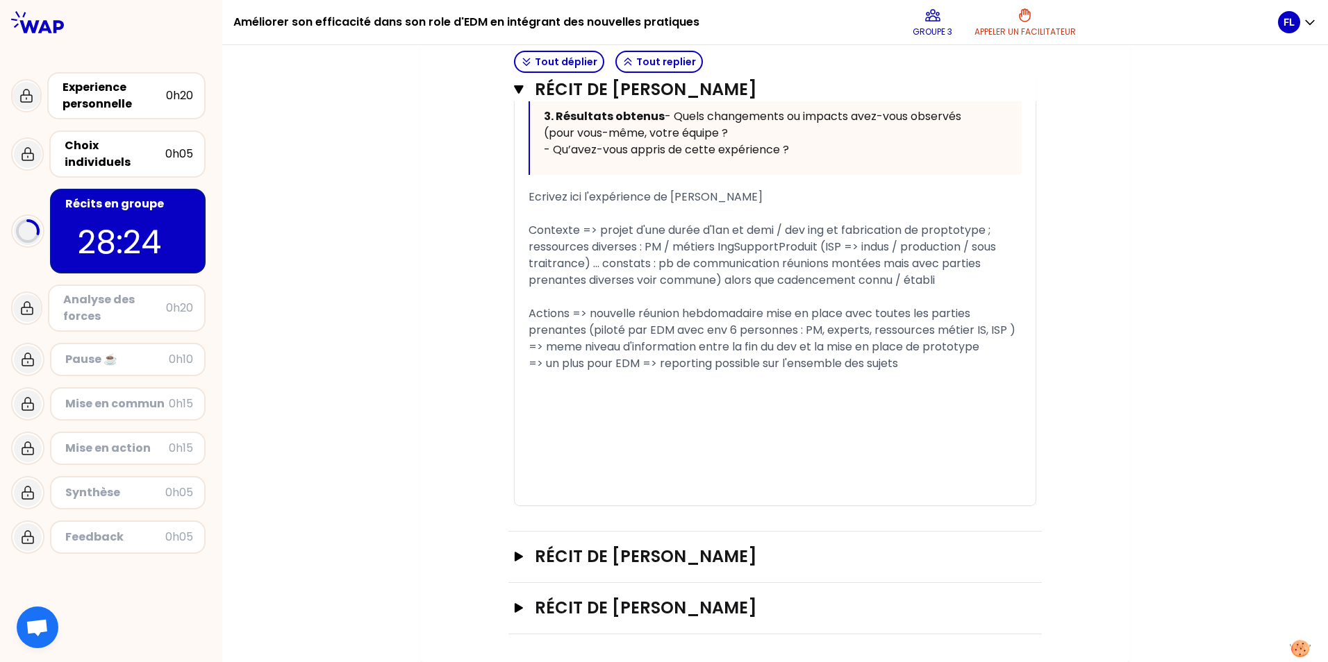
click at [908, 372] on div "=> un plus pour EDM => reporting possible sur l'ensemble des sujets" at bounding box center [774, 364] width 493 height 17
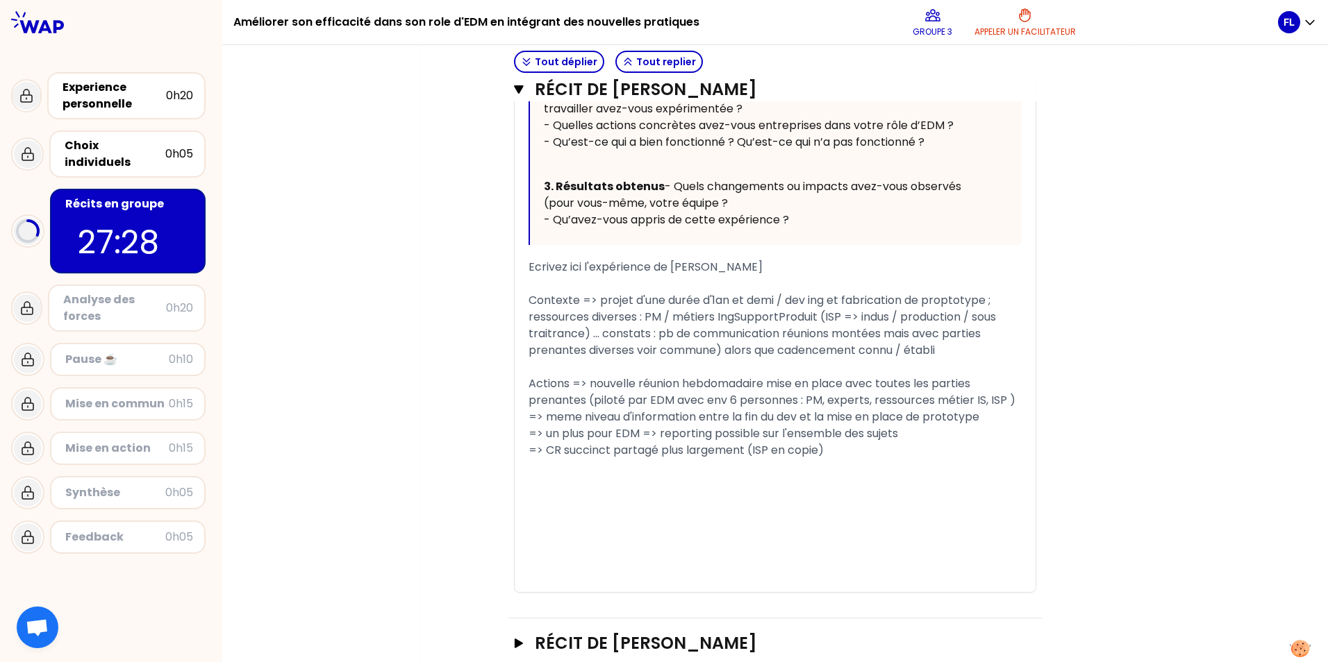
scroll to position [694, 0]
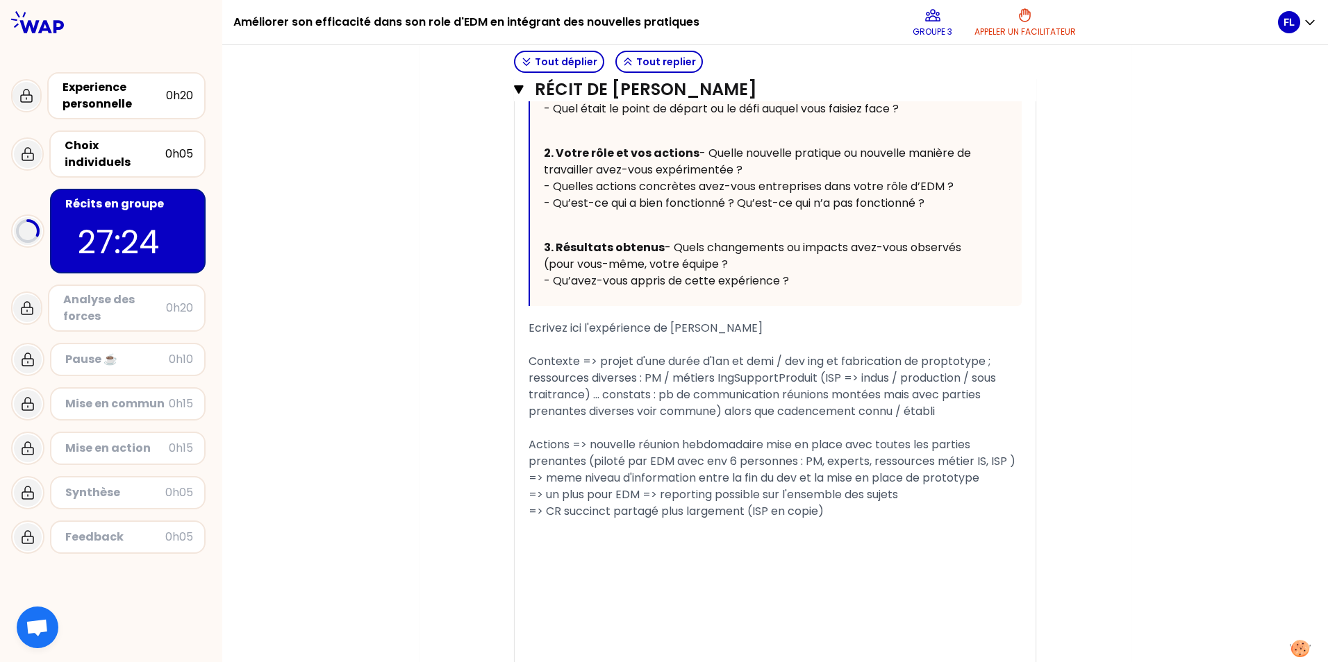
click at [520, 412] on div "« J'ai mis en place l'amélioration de l'implication des équipes projet et des i…" at bounding box center [775, 259] width 521 height 821
click at [606, 553] on div "﻿" at bounding box center [774, 545] width 493 height 17
click at [771, 587] on div "=> mis en place depuis 4 semaines" at bounding box center [774, 578] width 493 height 17
click at [605, 603] on div "=>" at bounding box center [774, 595] width 493 height 17
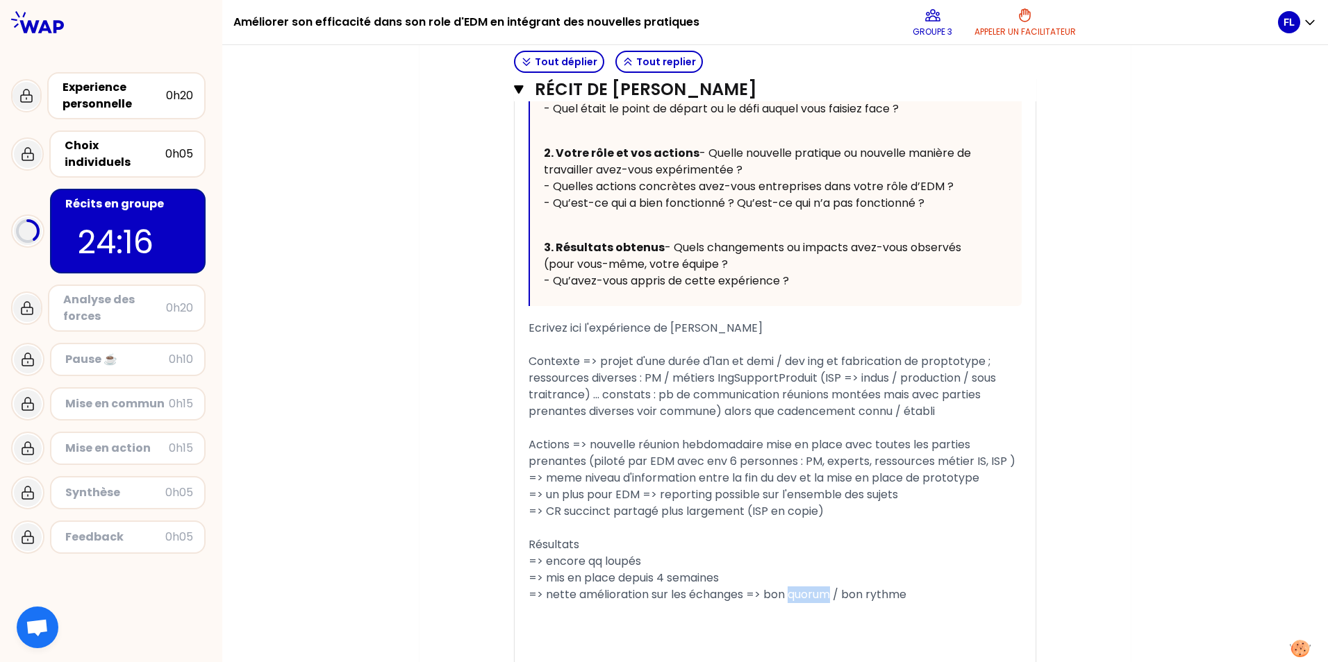
drag, startPoint x: 786, startPoint y: 646, endPoint x: 828, endPoint y: 643, distance: 42.4
click at [828, 603] on span "=> nette amélioration sur les échanges => bon quorum / bon rythme" at bounding box center [717, 595] width 378 height 16
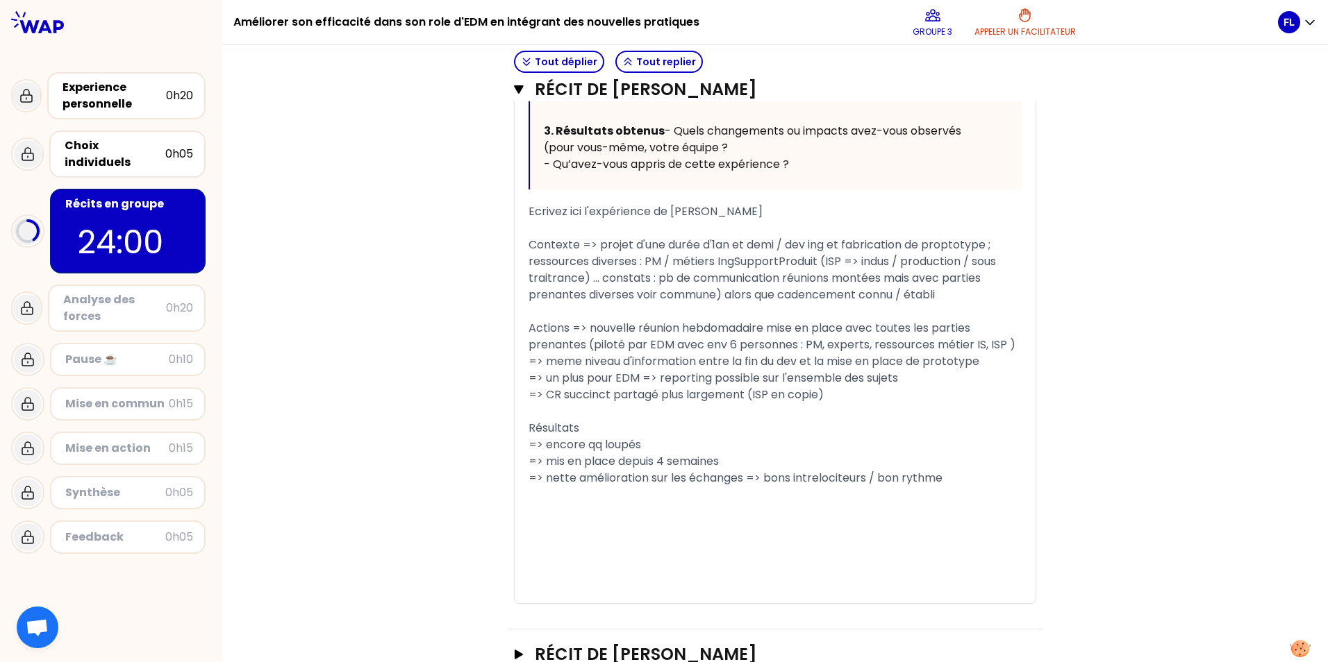
scroll to position [833, 0]
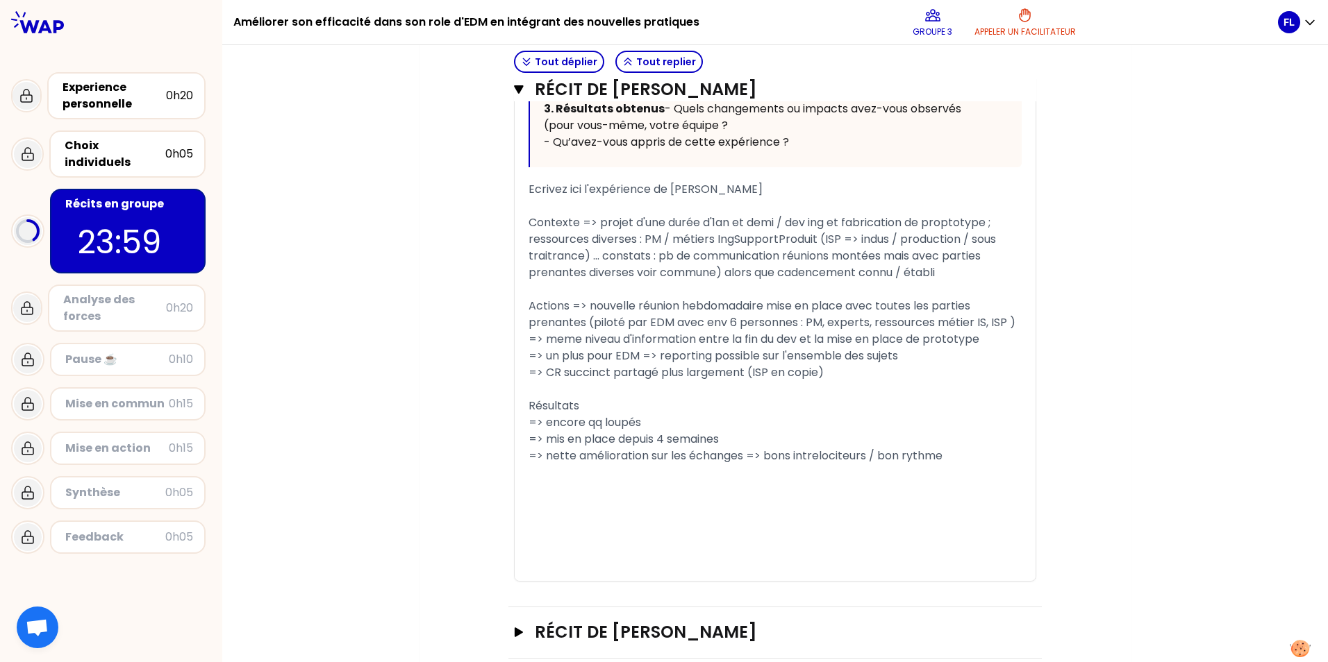
click at [1006, 465] on div "=> nette amélioration sur les échanges => bons intrelociteurs / bon rythme" at bounding box center [774, 456] width 493 height 17
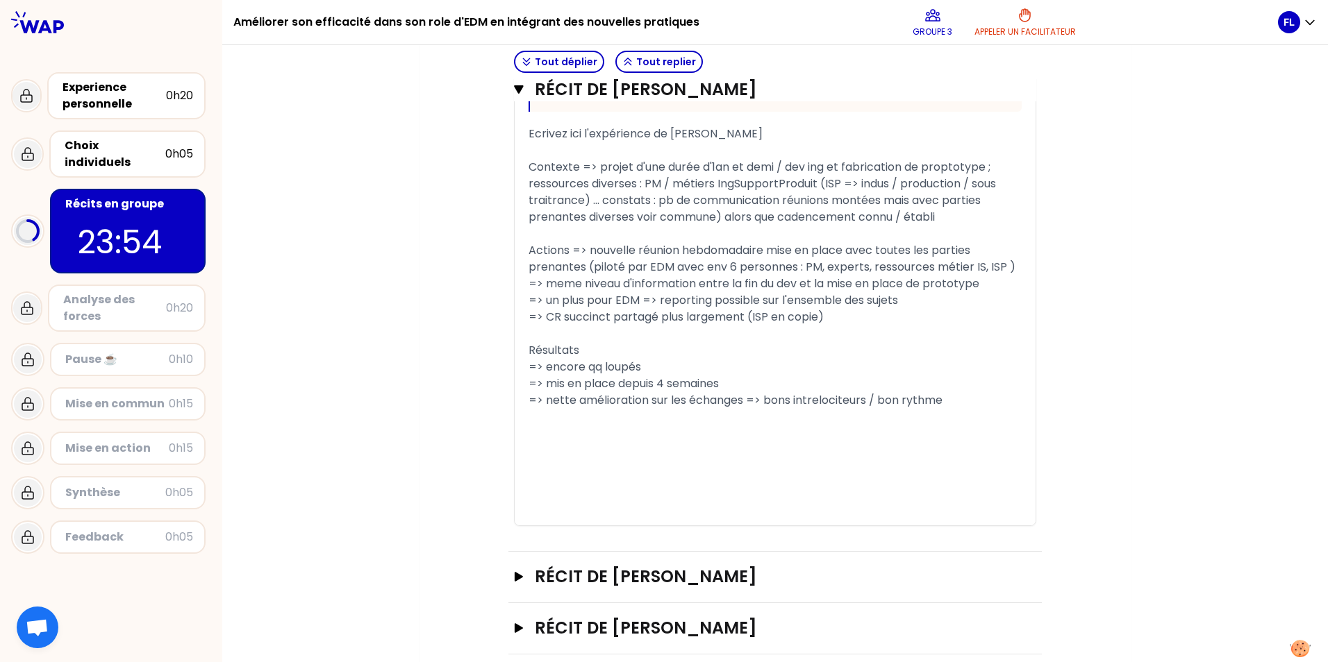
scroll to position [889, 0]
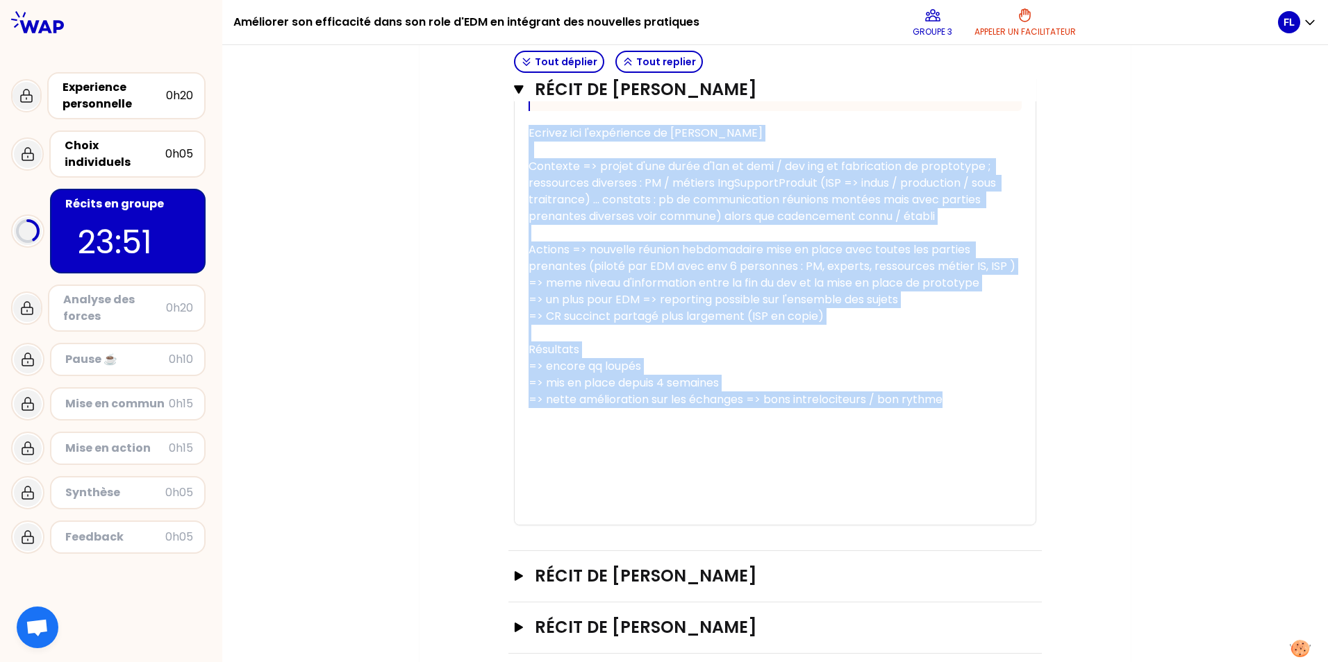
drag, startPoint x: 948, startPoint y: 447, endPoint x: 524, endPoint y: 171, distance: 505.7
click at [528, 171] on div "« J'ai mis en place l'amélioration de l'implication des équipes projet et des i…" at bounding box center [774, 89] width 493 height 871
copy div "Ecrivez ici l'expérience de [PERSON_NAME] Contexte => projet d'une durée d'1an …"
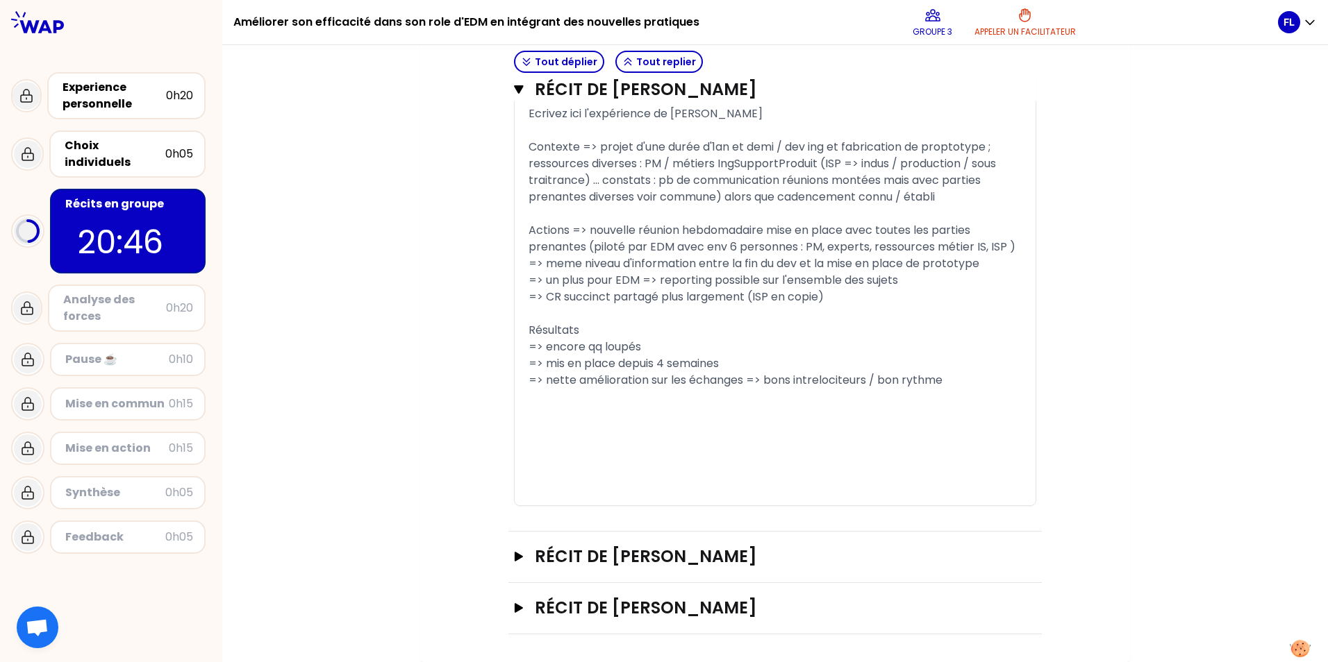
scroll to position [959, 0]
click at [672, 607] on h3 "Récit de [PERSON_NAME]" at bounding box center [761, 608] width 453 height 22
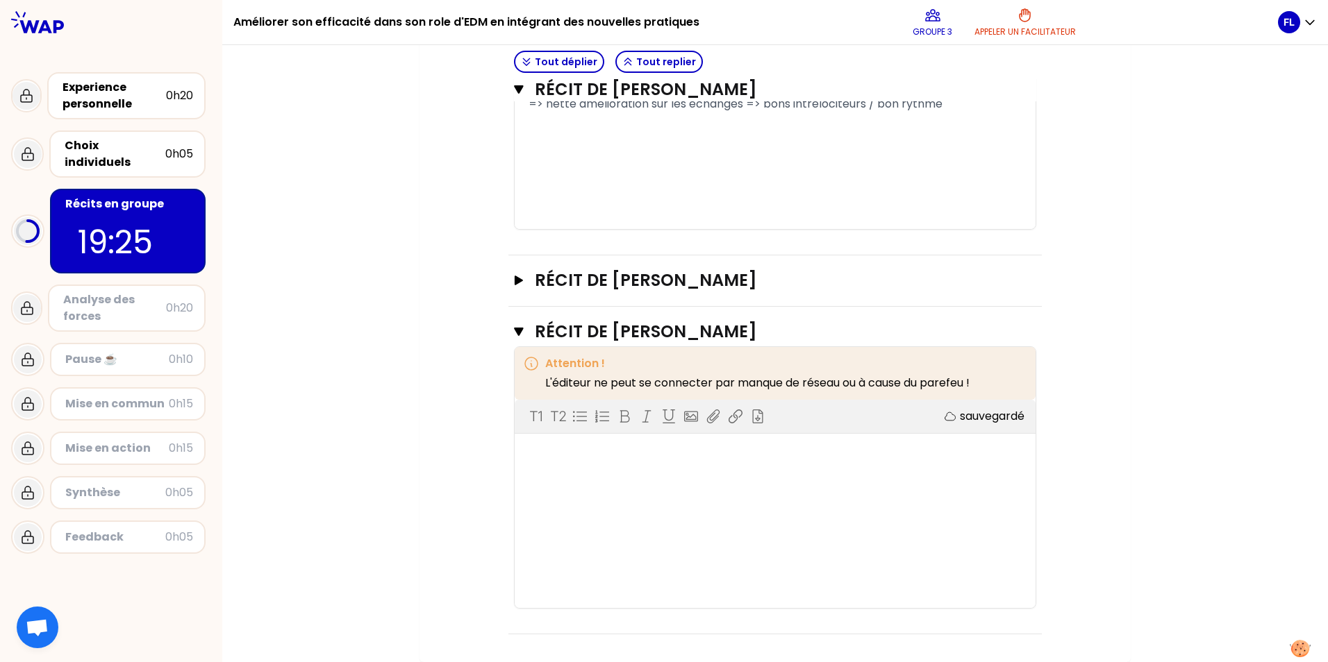
scroll to position [1235, 0]
click at [608, 286] on h3 "Récit de [PERSON_NAME]" at bounding box center [761, 280] width 453 height 22
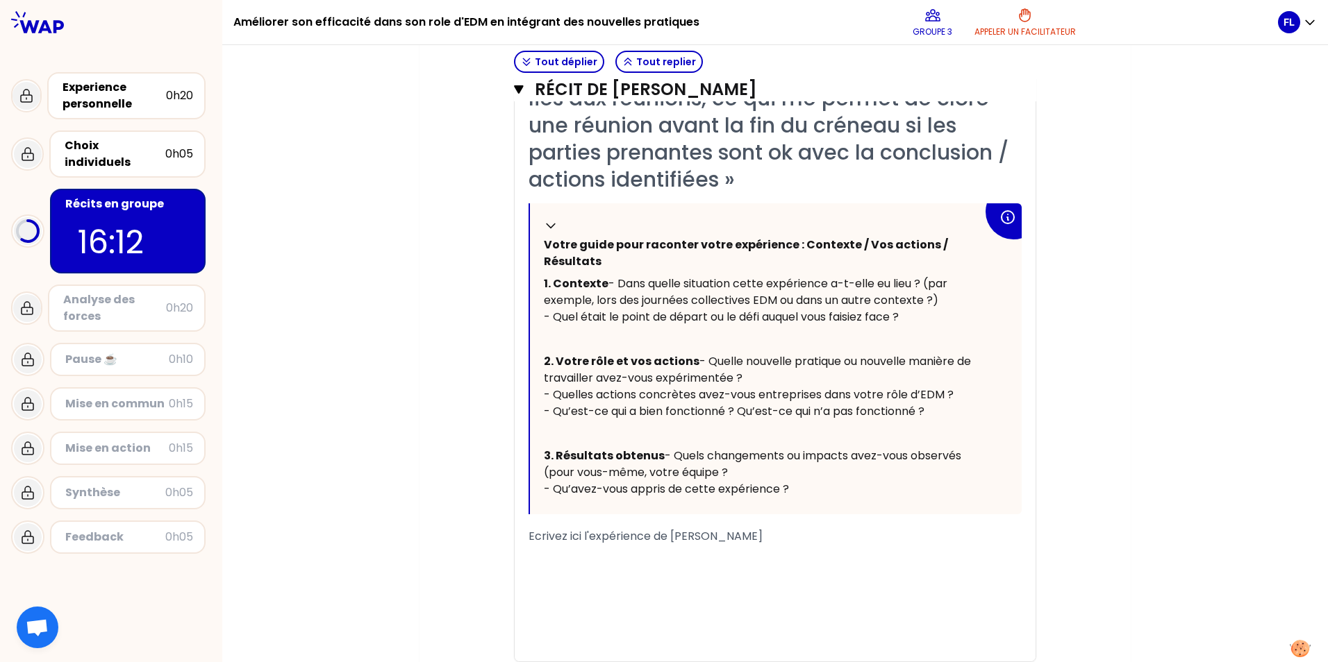
scroll to position [2377, 0]
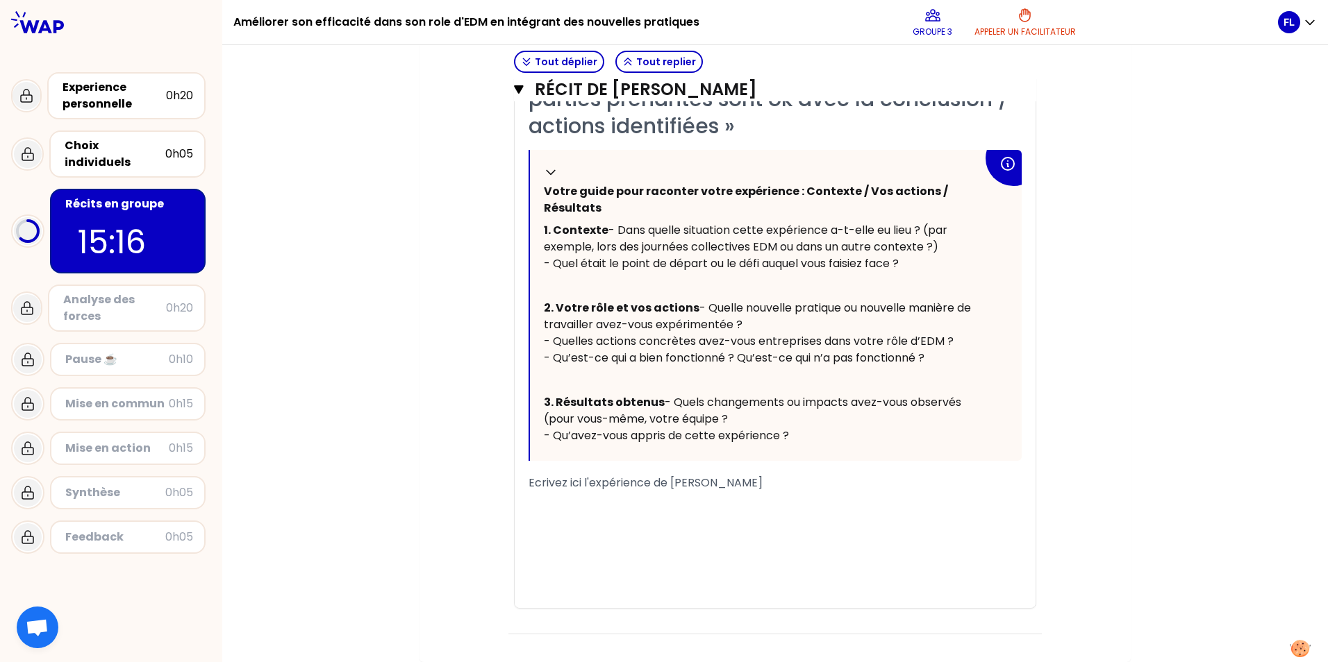
scroll to position [2597, 0]
click at [544, 165] on icon at bounding box center [551, 172] width 14 height 14
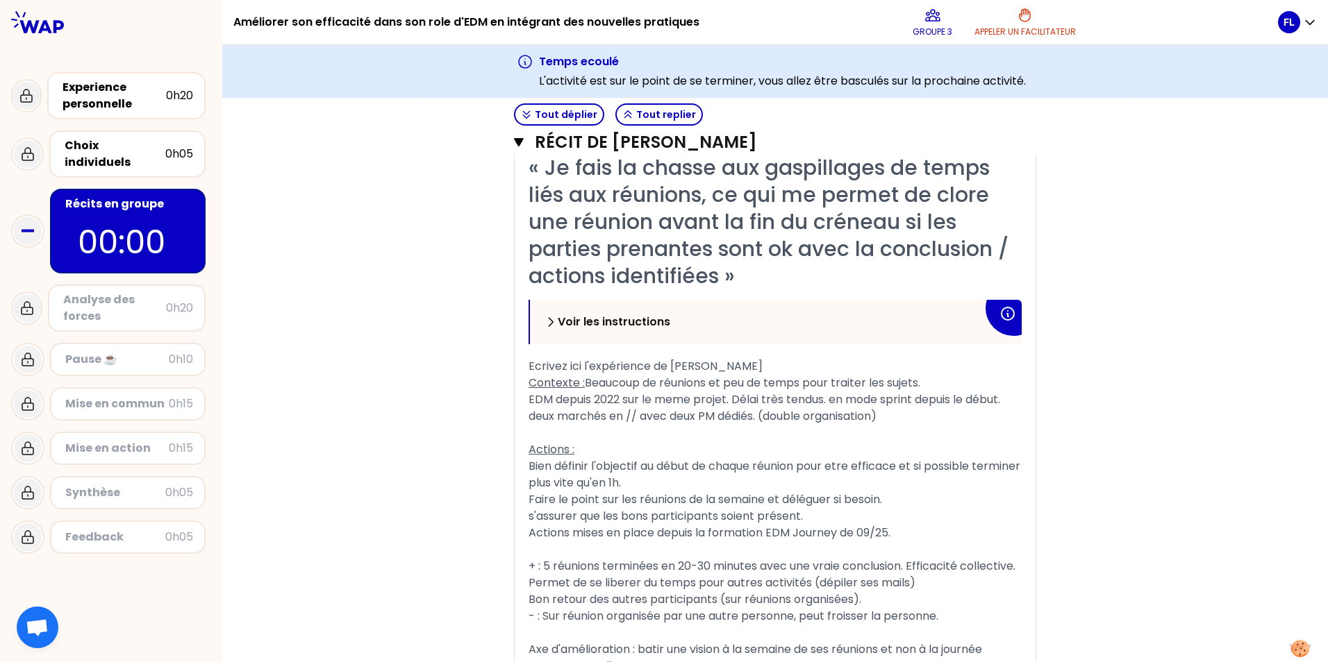
scroll to position [2397, 0]
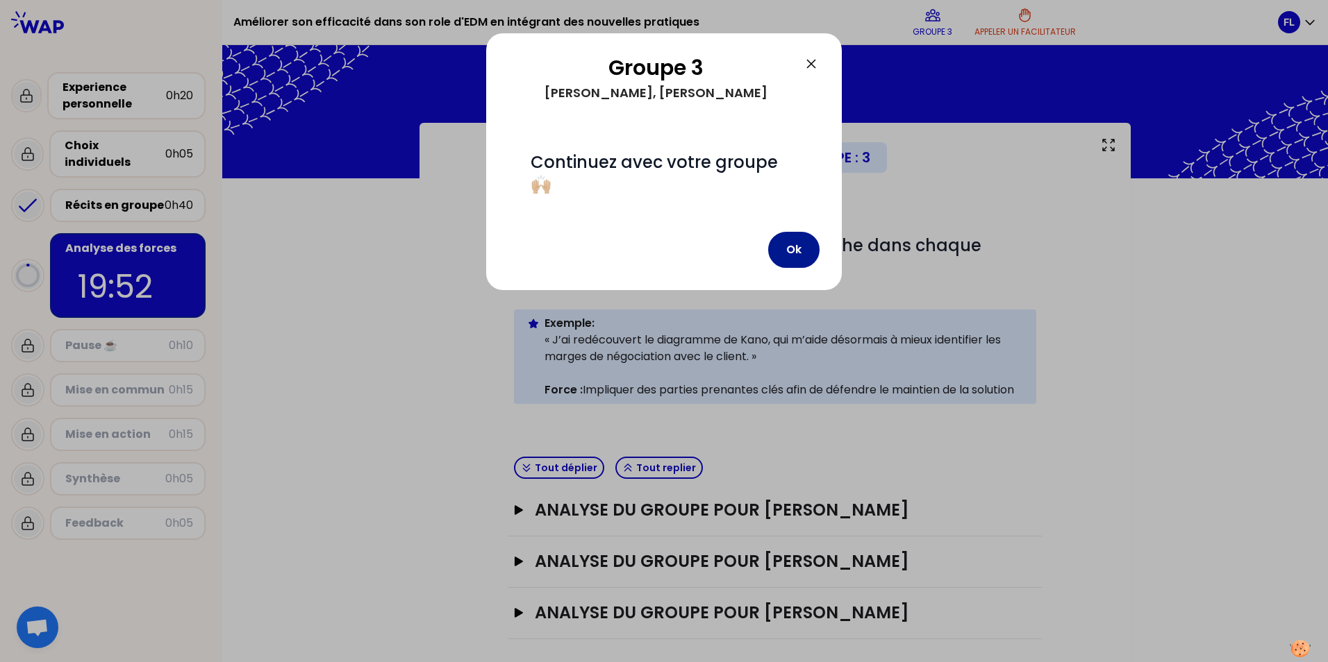
click at [799, 249] on button "Ok" at bounding box center [793, 250] width 51 height 36
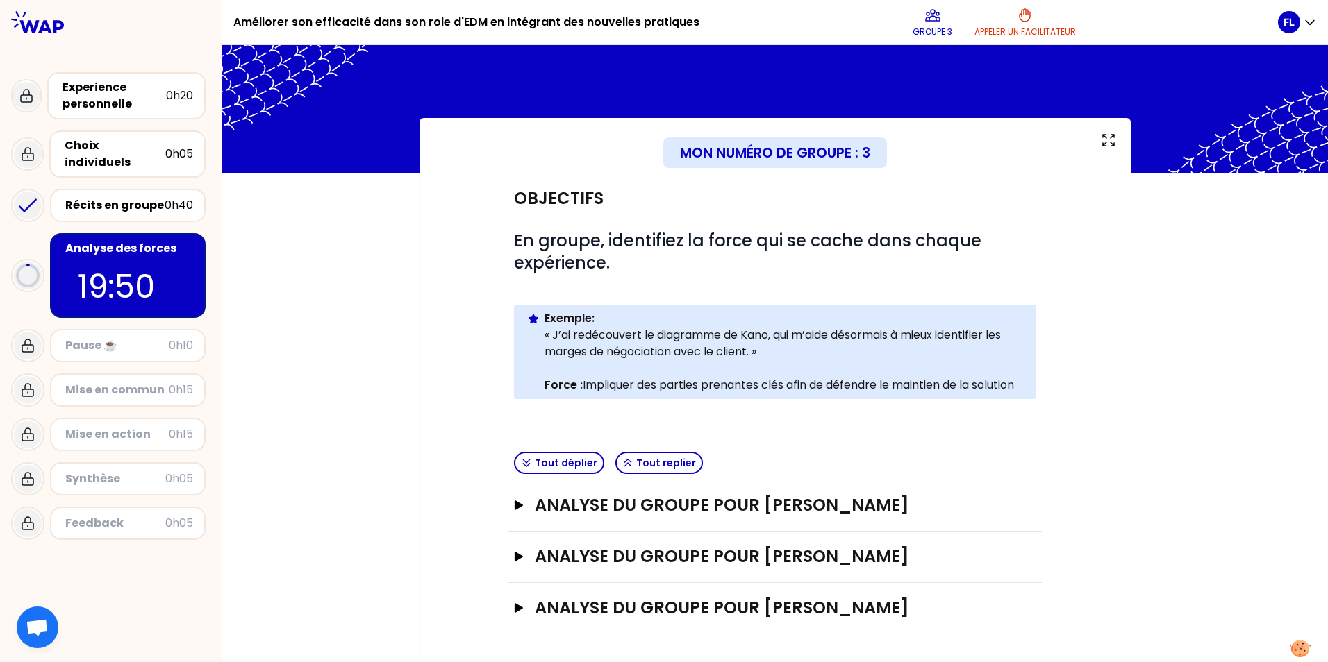
scroll to position [27, 0]
click at [513, 501] on icon "button" at bounding box center [518, 506] width 11 height 10
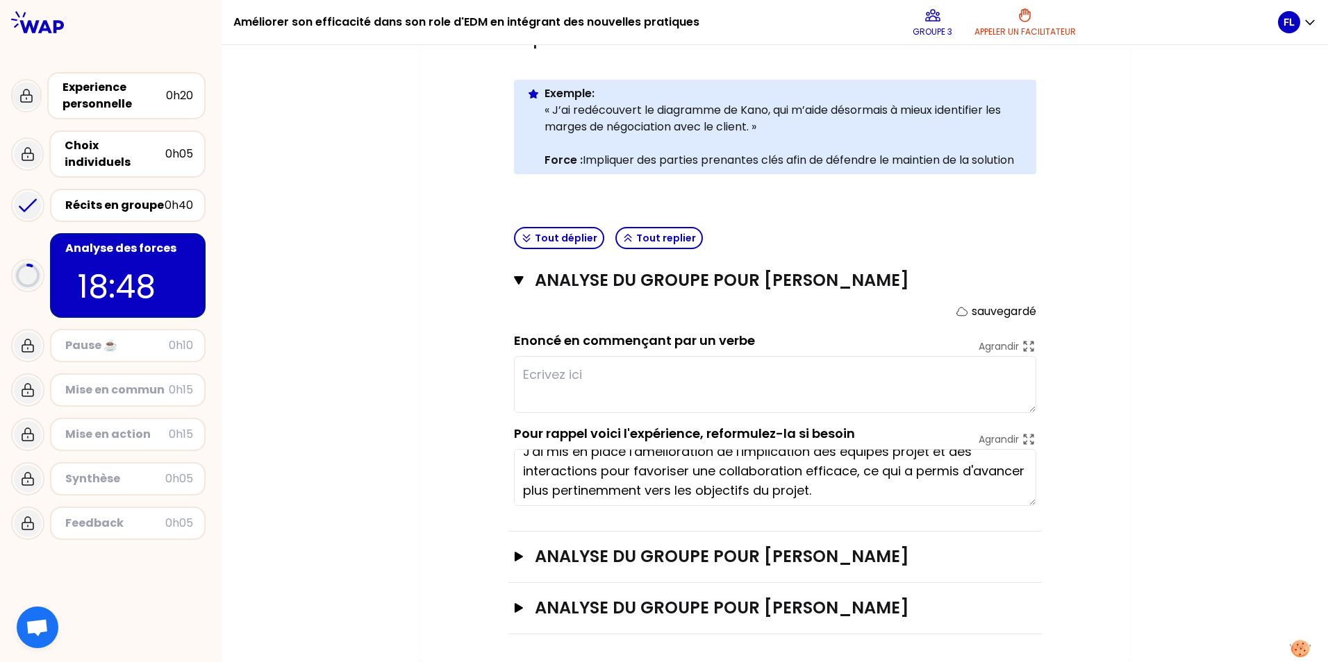
scroll to position [19, 0]
click at [106, 197] on div "Récits en groupe" at bounding box center [114, 205] width 99 height 17
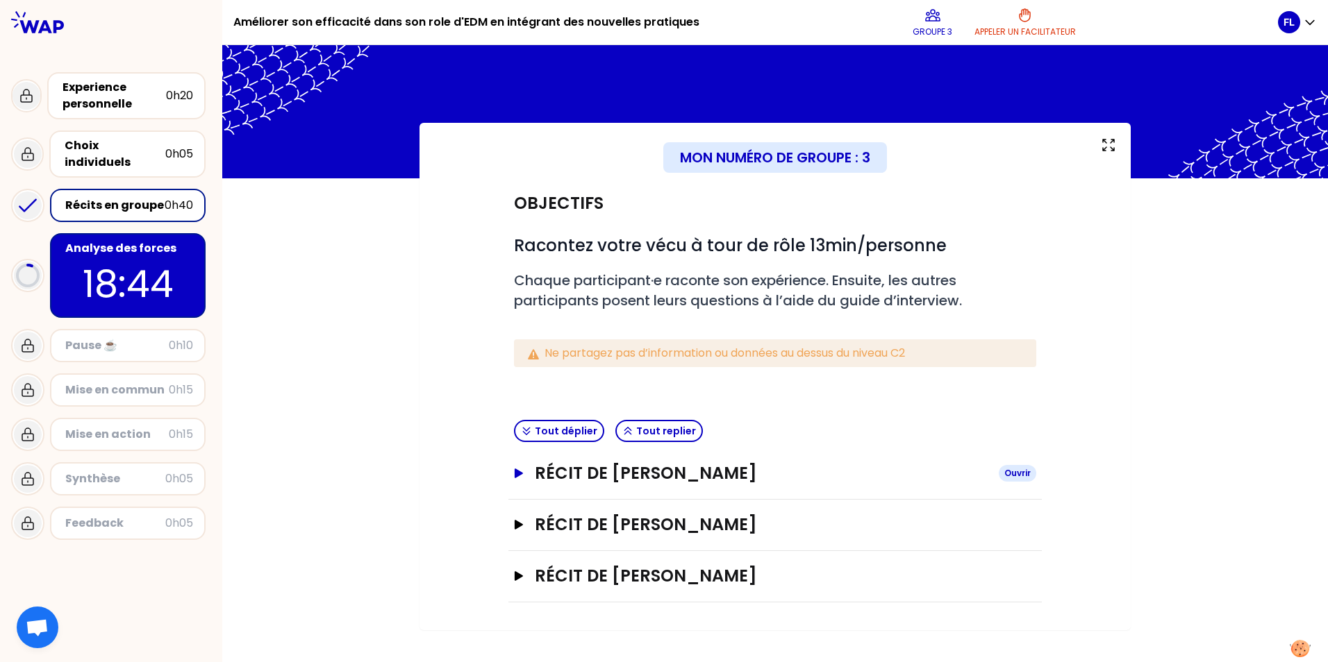
click at [519, 477] on icon "button" at bounding box center [518, 474] width 11 height 10
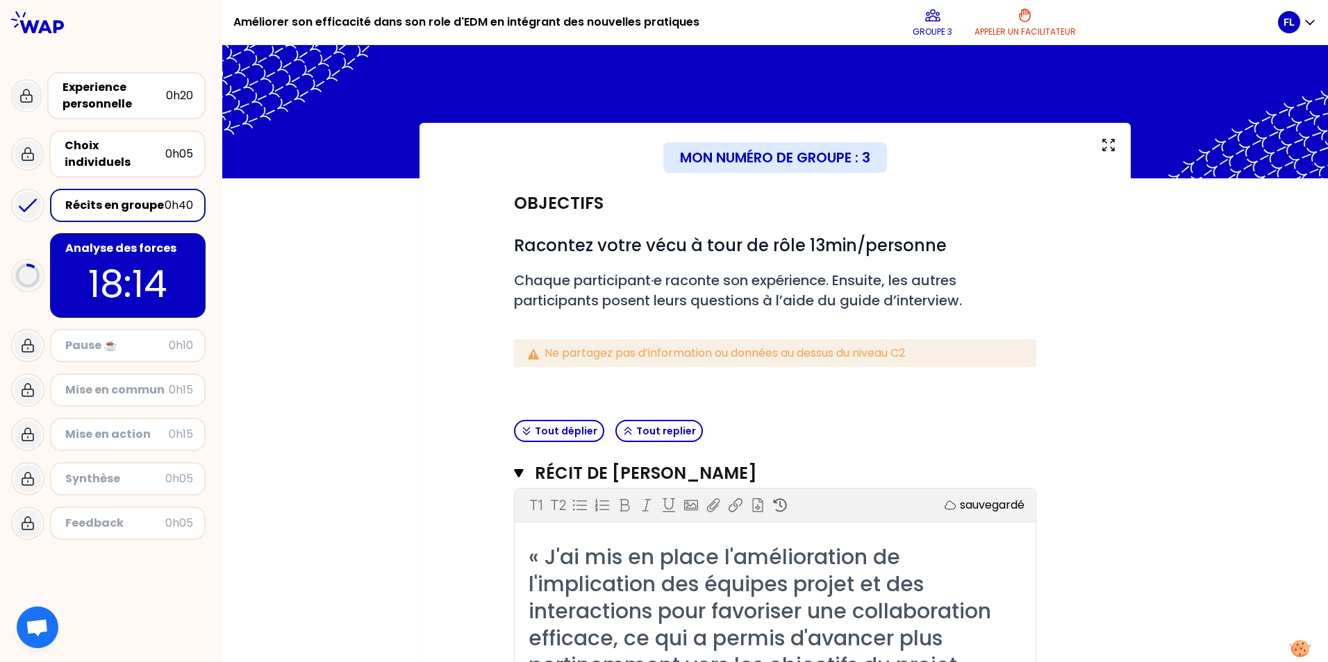
click at [128, 266] on p "18:14" at bounding box center [127, 284] width 131 height 54
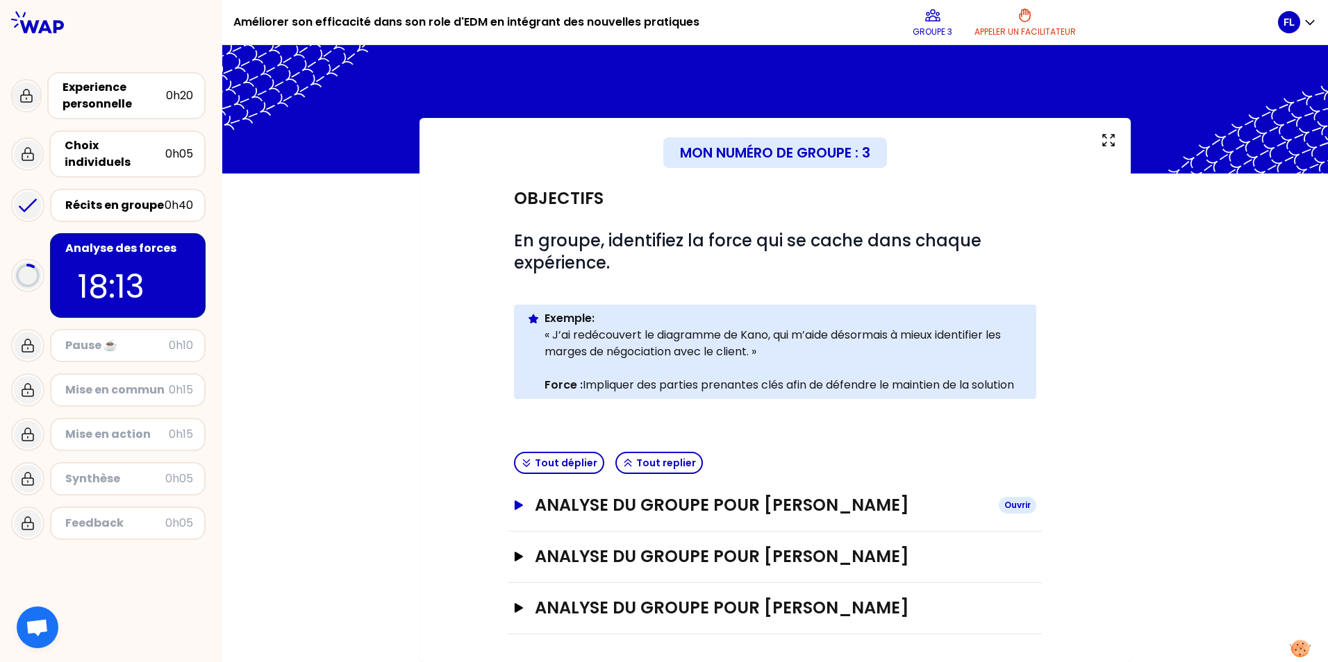
scroll to position [27, 0]
click at [515, 501] on icon "button" at bounding box center [519, 506] width 8 height 10
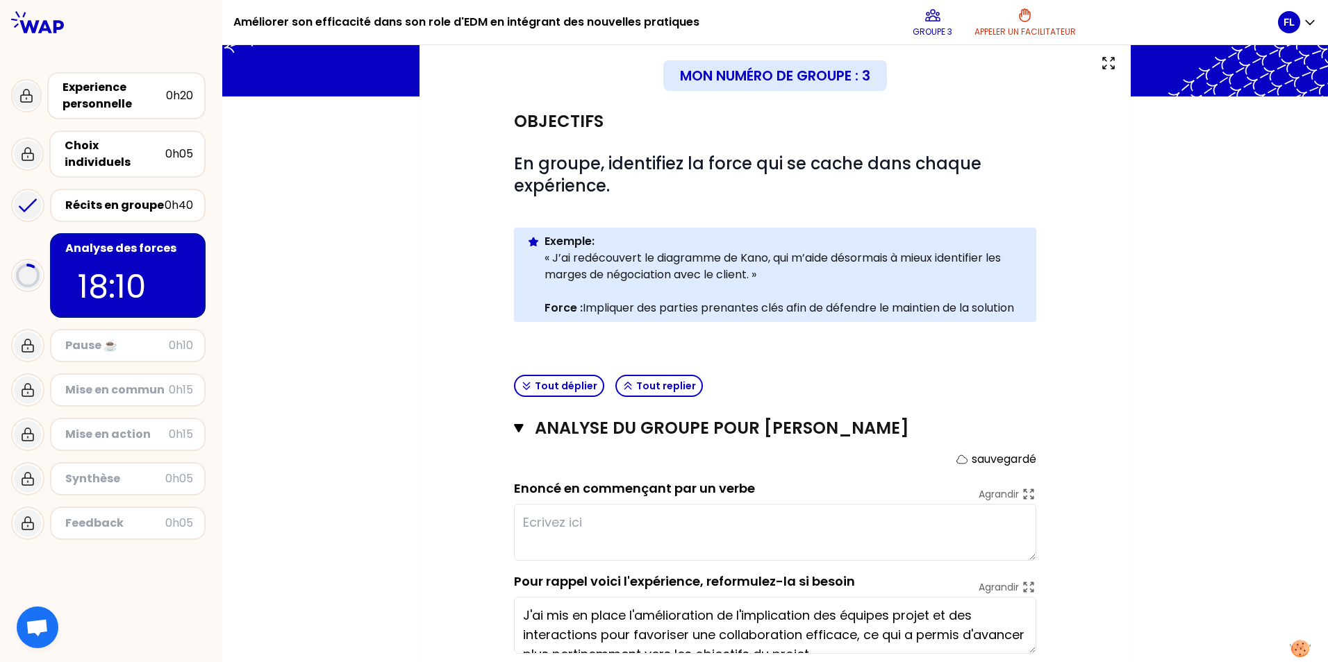
scroll to position [252, 0]
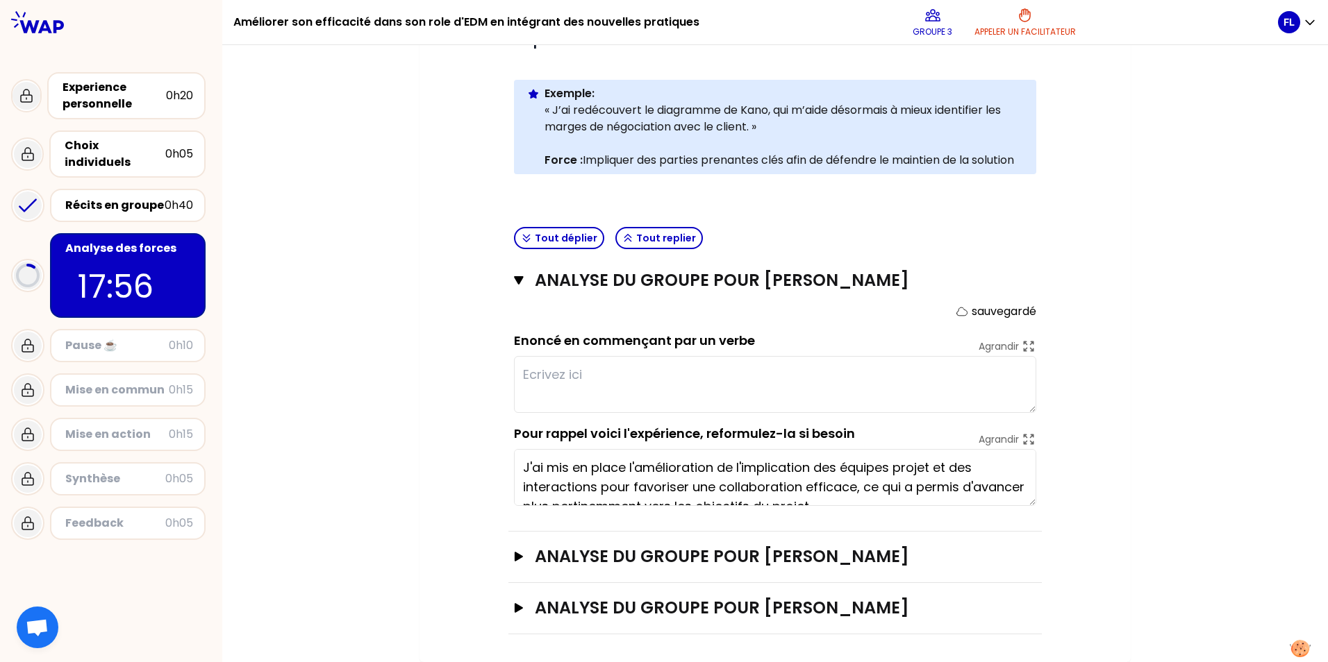
click at [580, 376] on textarea at bounding box center [775, 384] width 522 height 57
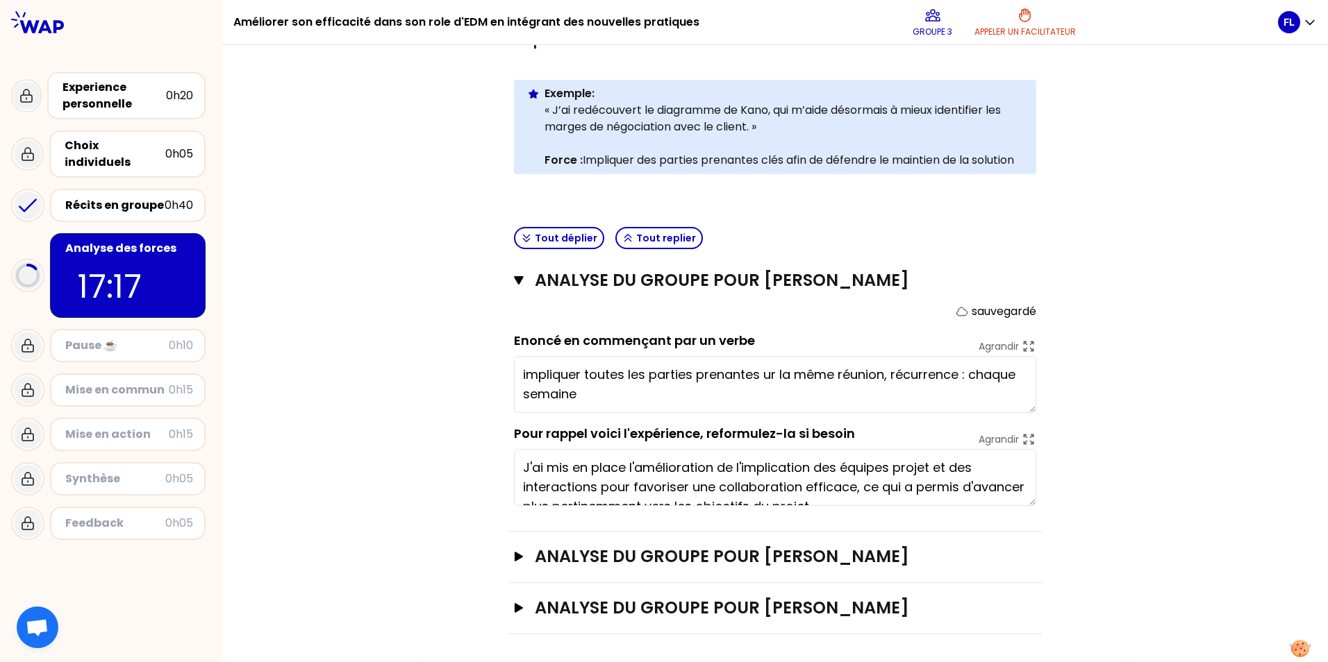
drag, startPoint x: 520, startPoint y: 368, endPoint x: 513, endPoint y: 369, distance: 7.1
click at [514, 369] on textarea "impliquer toutes les parties prenantes ur la même réunion, récurrence : chaque …" at bounding box center [775, 384] width 522 height 57
click at [587, 394] on textarea "-Impliquer toutes les parties prenantes ur la même réunion, récurrence : chaque…" at bounding box center [775, 384] width 522 height 57
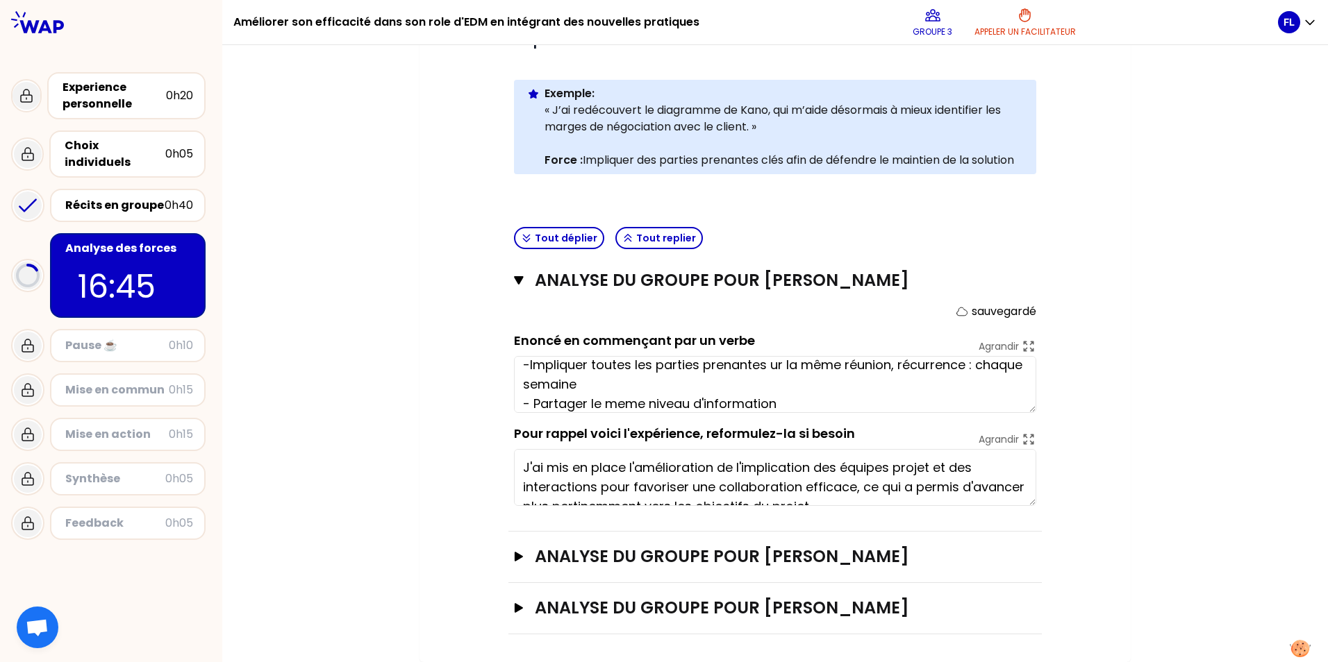
click at [612, 408] on textarea "-Impliquer toutes les parties prenantes ur la même réunion, récurrence : chaque…" at bounding box center [775, 384] width 522 height 57
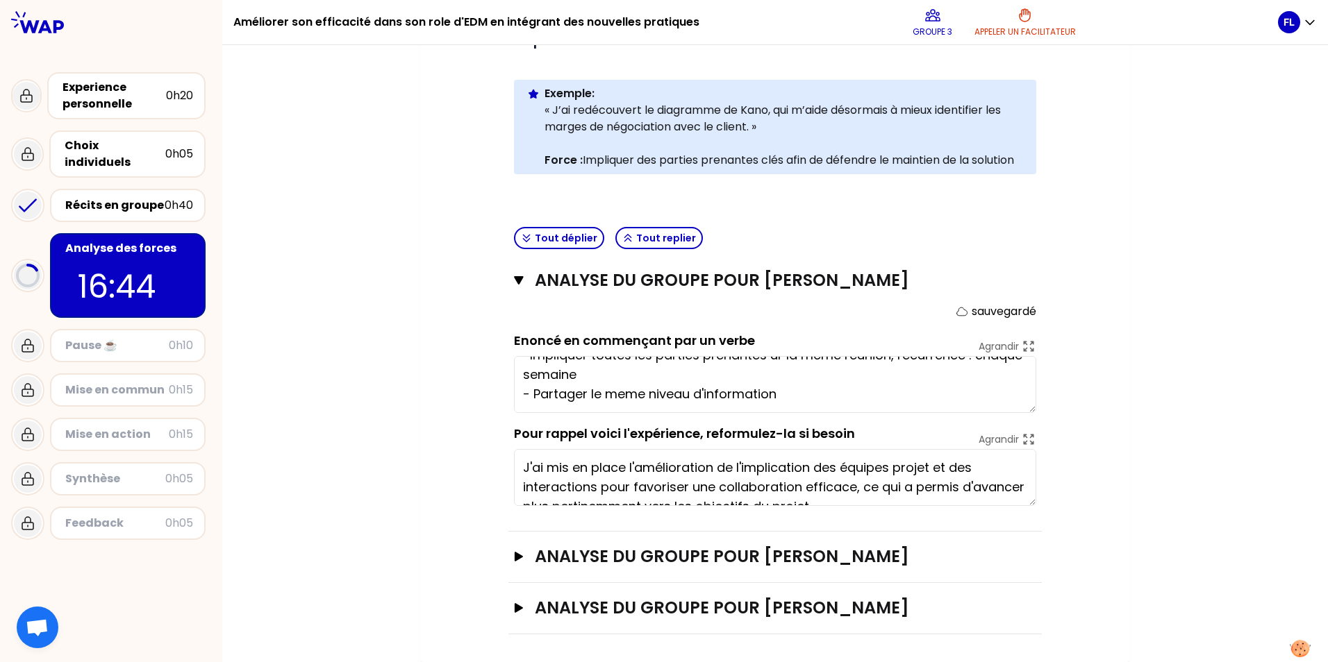
click at [617, 406] on textarea "-Impliquer toutes les parties prenantes ur la même réunion, récurrence : chaque…" at bounding box center [775, 384] width 522 height 57
click at [796, 396] on textarea "-Impliquer toutes les parties prenantes ur la même réunion, récurrence : chaque…" at bounding box center [775, 384] width 522 height 57
click at [814, 387] on textarea "-Impliquer toutes les parties prenantes ur la même réunion, récurrence : chaque…" at bounding box center [775, 384] width 522 height 57
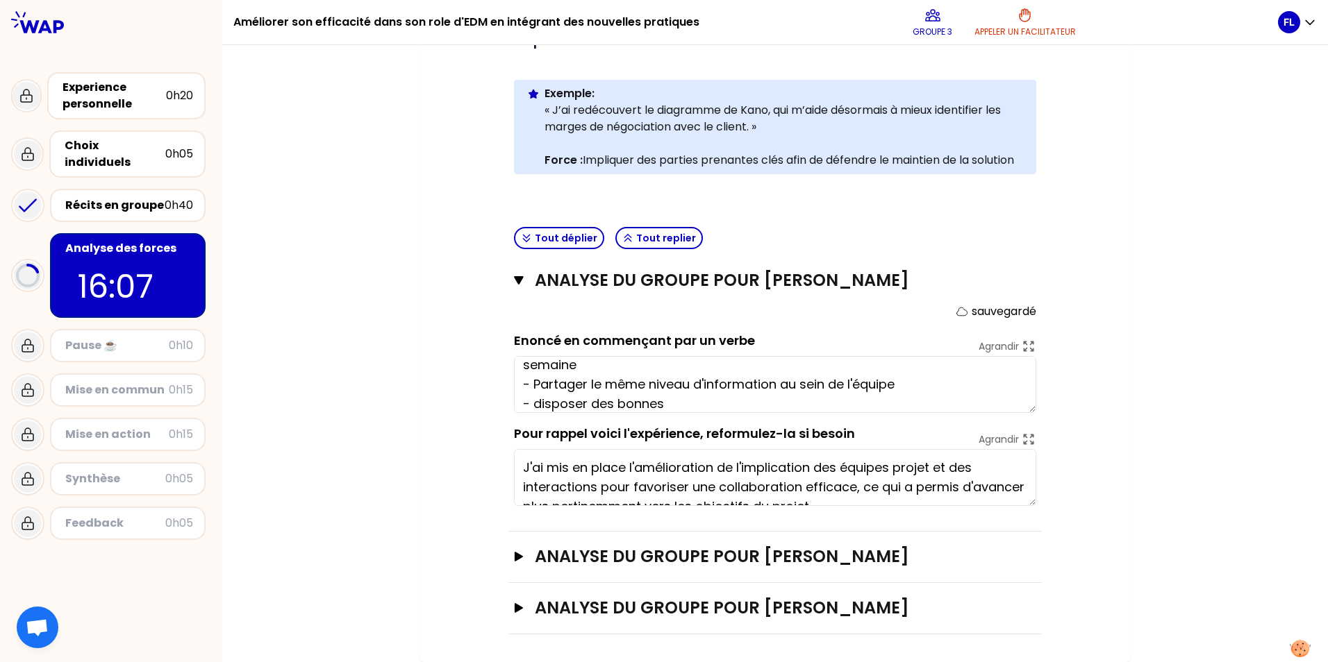
click at [533, 401] on textarea "-Impliquer toutes les parties prenantes ur la même réunion, récurrence : chaque…" at bounding box center [775, 384] width 522 height 57
click at [680, 400] on textarea "-Impliquer toutes les parties prenantes ur la même réunion, récurrence : chaque…" at bounding box center [775, 384] width 522 height 57
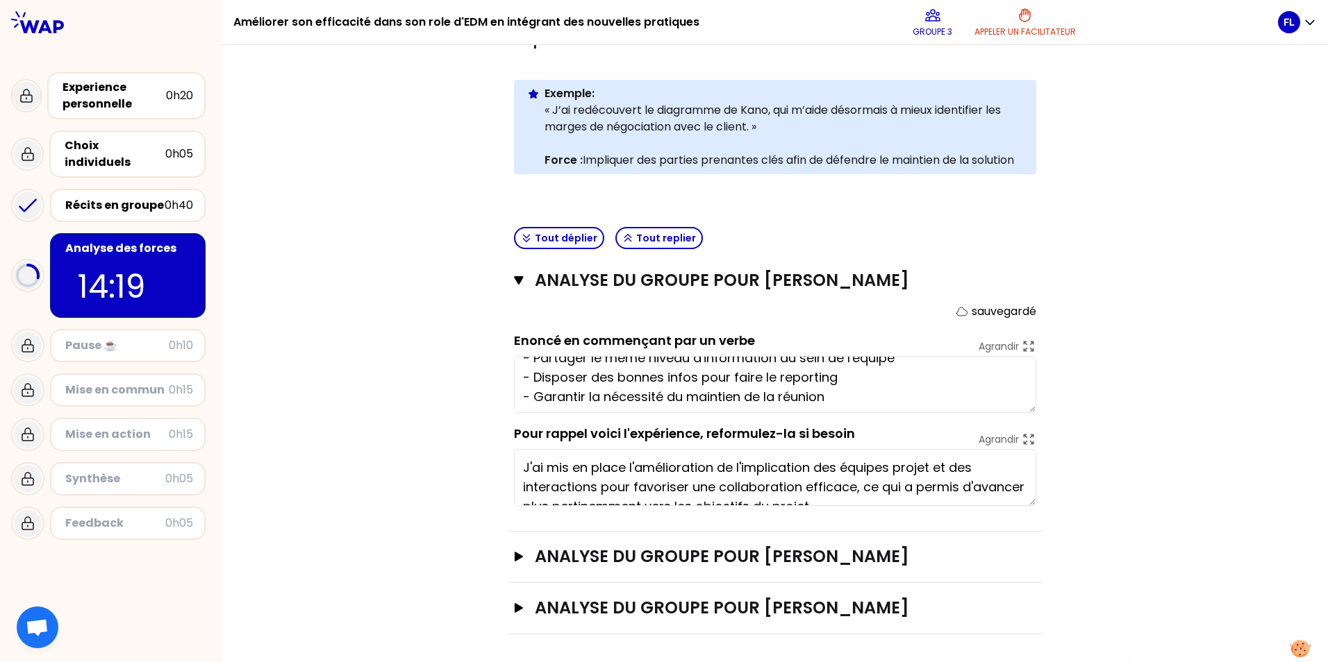
scroll to position [58, 0]
type textarea "-Impliquer toutes les parties prenantes ur la même réunion, récurrence : chaque…"
click at [1178, 330] on div "Mon numéro de groupe : 3 Objectifs # En groupe, identifiez la force qui se cach…" at bounding box center [774, 277] width 1105 height 769
click at [104, 197] on div "Récits en groupe" at bounding box center [114, 205] width 99 height 17
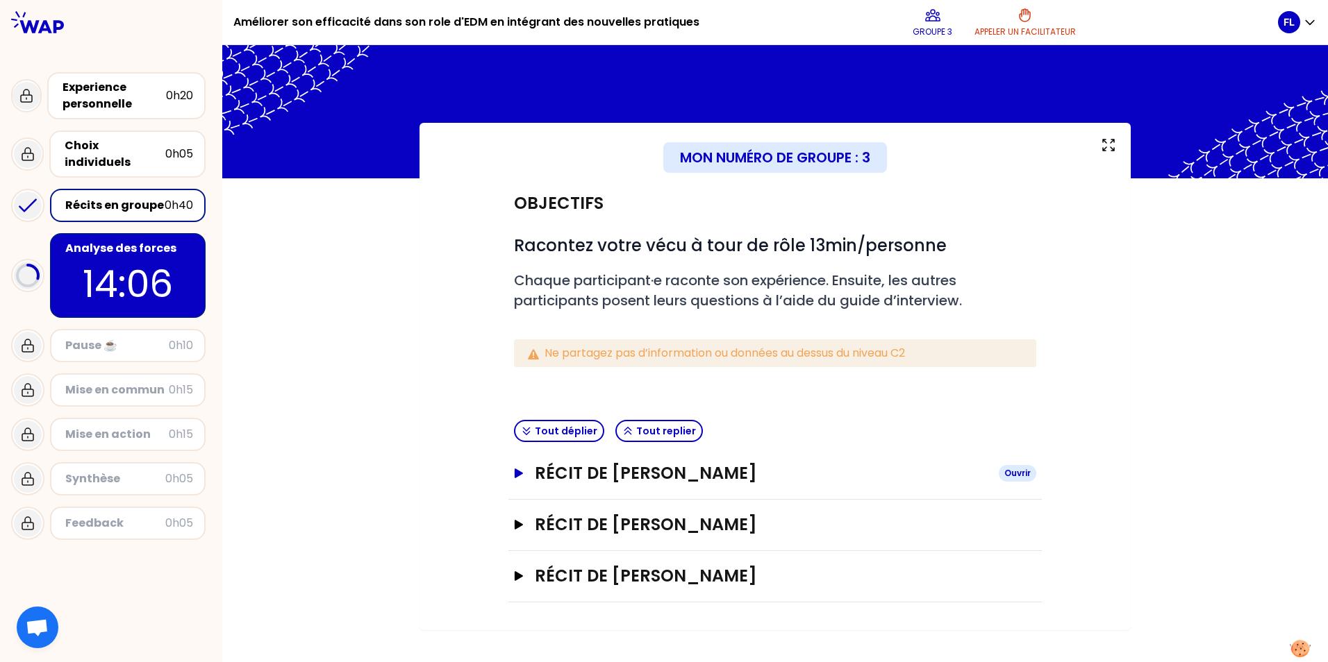
click at [524, 475] on button "Récit de [PERSON_NAME] Ouvrir" at bounding box center [775, 473] width 522 height 22
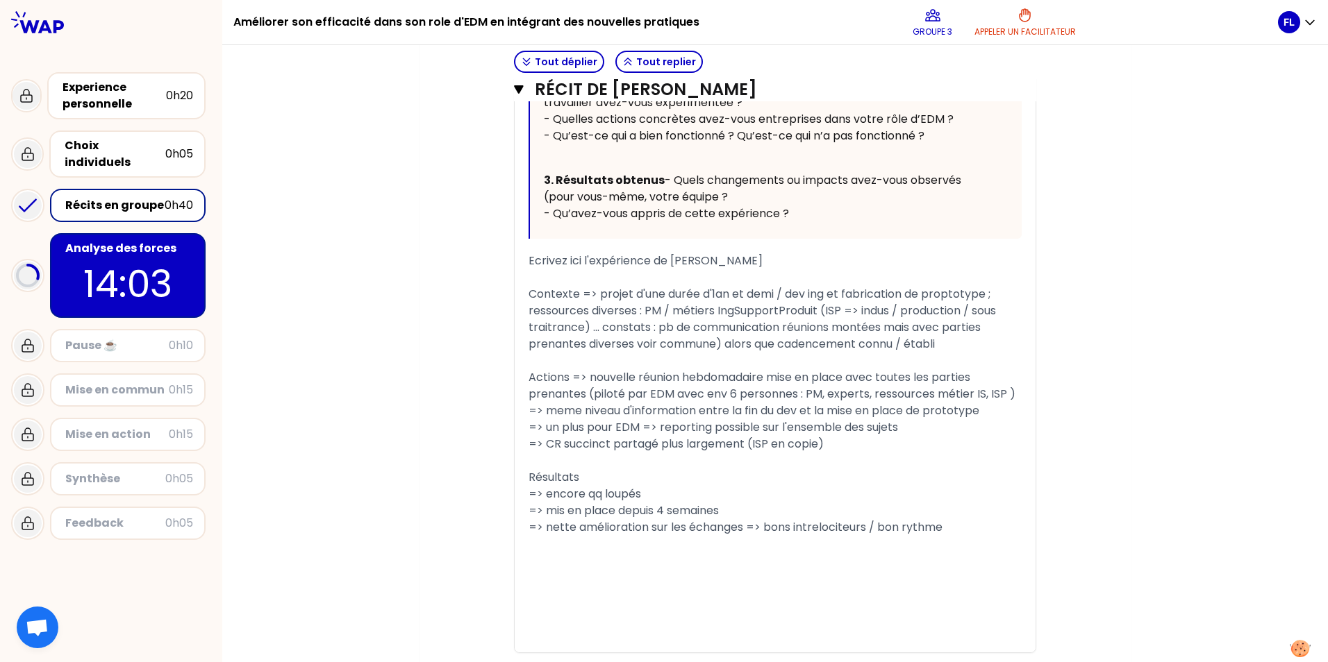
scroll to position [764, 0]
click at [837, 533] on span "=> nette amélioration sur les échanges => bons intrelociteurs / bon rythme" at bounding box center [735, 525] width 414 height 16
click at [814, 533] on span "=> nette amélioration sur les échanges => bons intrelocoteurs / bon rythme" at bounding box center [737, 525] width 419 height 16
click at [837, 533] on span "=> nette amélioration sur les échanges => bons interlocoteurs / bon rythme" at bounding box center [737, 525] width 419 height 16
click at [1089, 569] on div "Objectifs # Racontez votre vécu à tour de rôle 13min/personne # Chaque particip…" at bounding box center [774, 97] width 655 height 1365
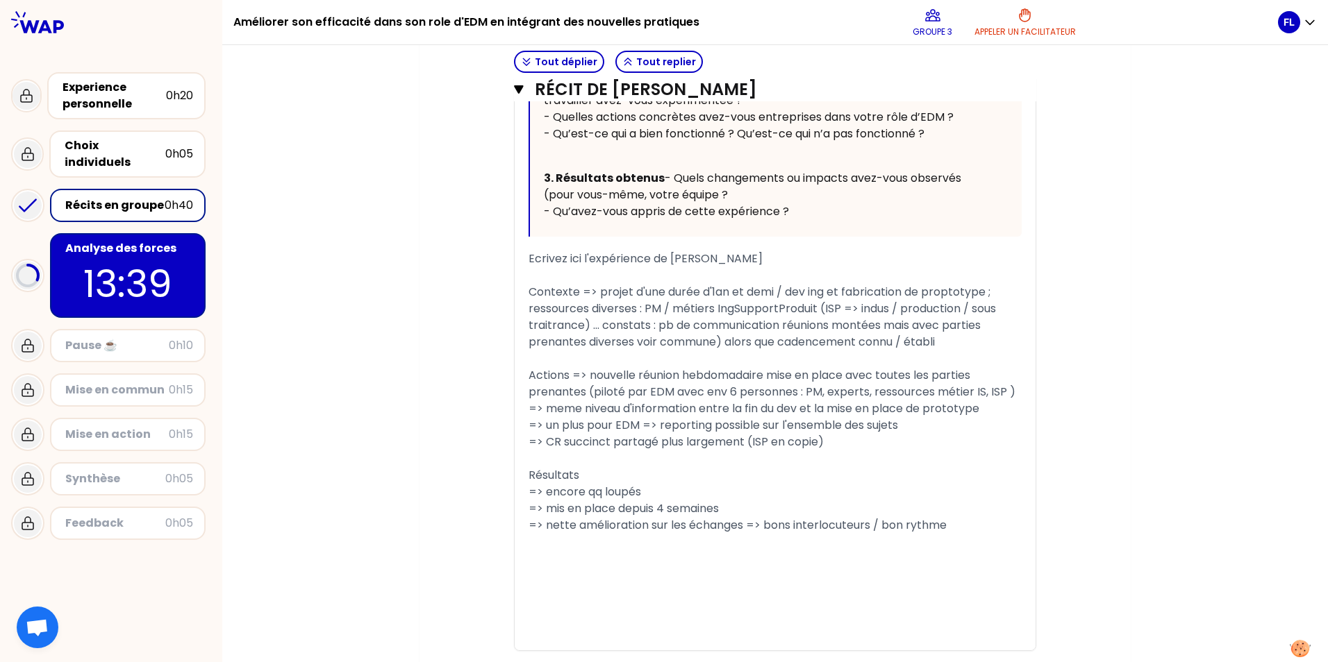
click at [111, 269] on p "13:39" at bounding box center [127, 284] width 131 height 54
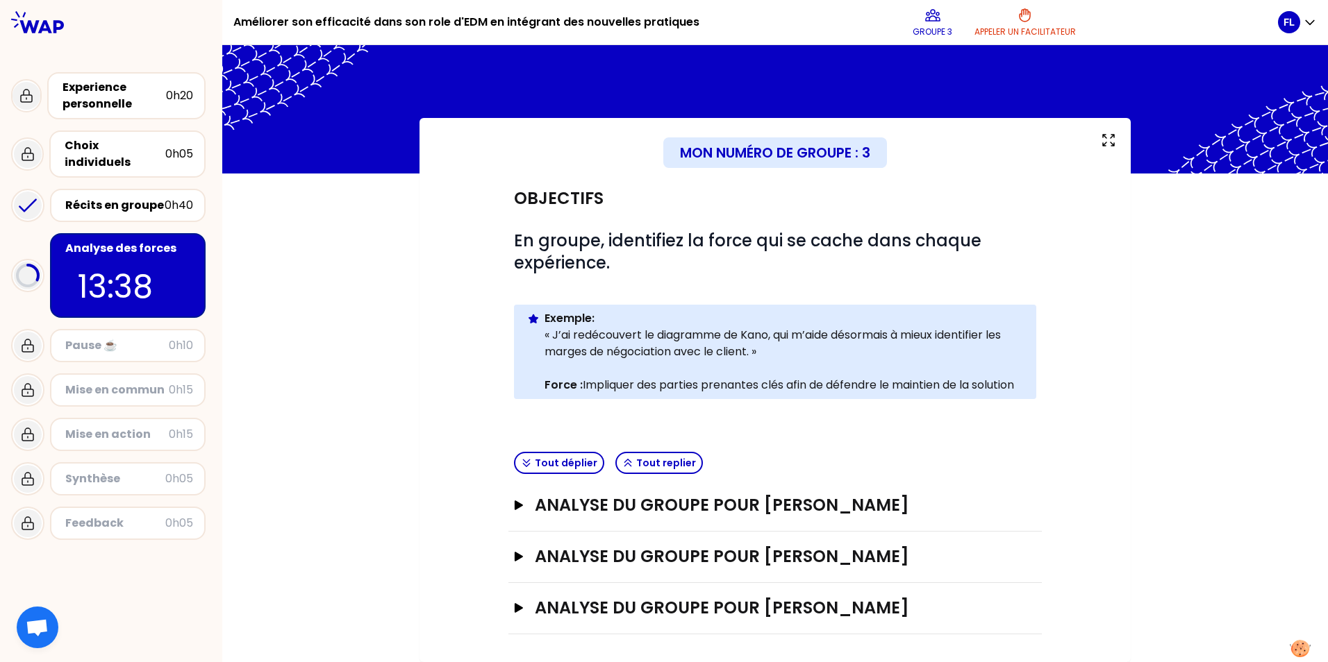
scroll to position [27, 0]
click at [519, 501] on icon "button" at bounding box center [518, 506] width 11 height 10
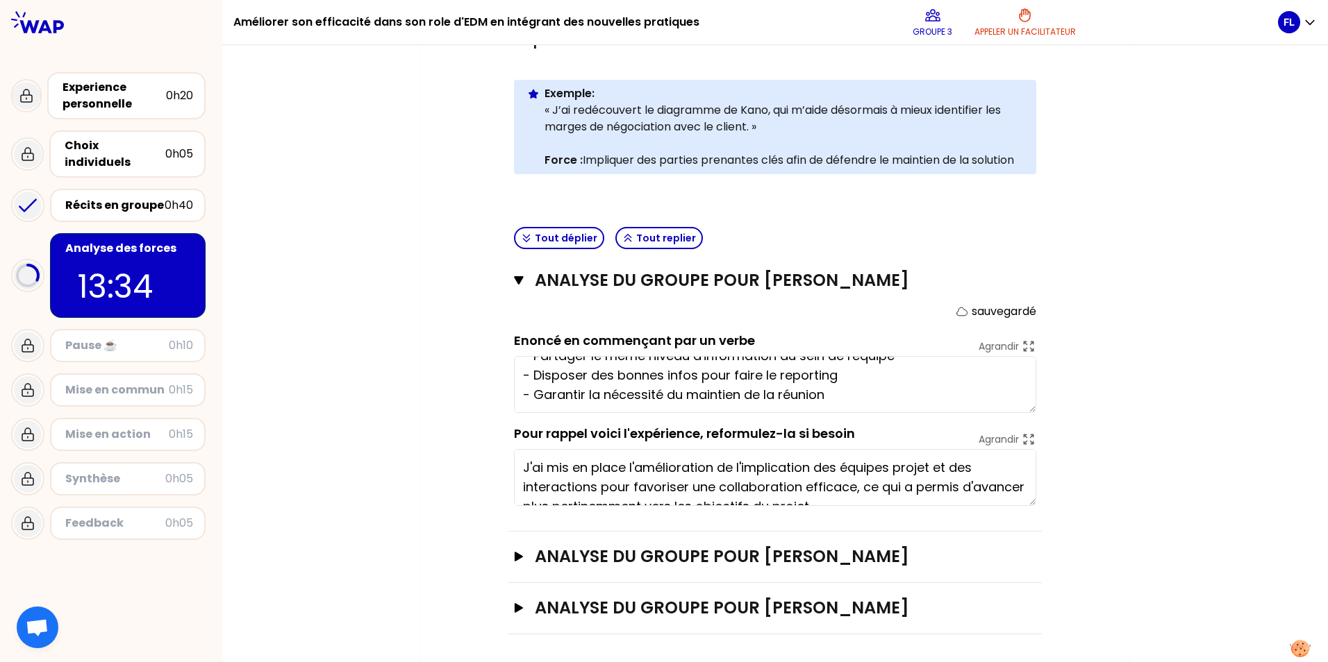
scroll to position [58, 0]
click at [880, 403] on textarea "-Impliquer toutes les parties prenantes ur la même réunion, récurrence : chaque…" at bounding box center [775, 384] width 522 height 57
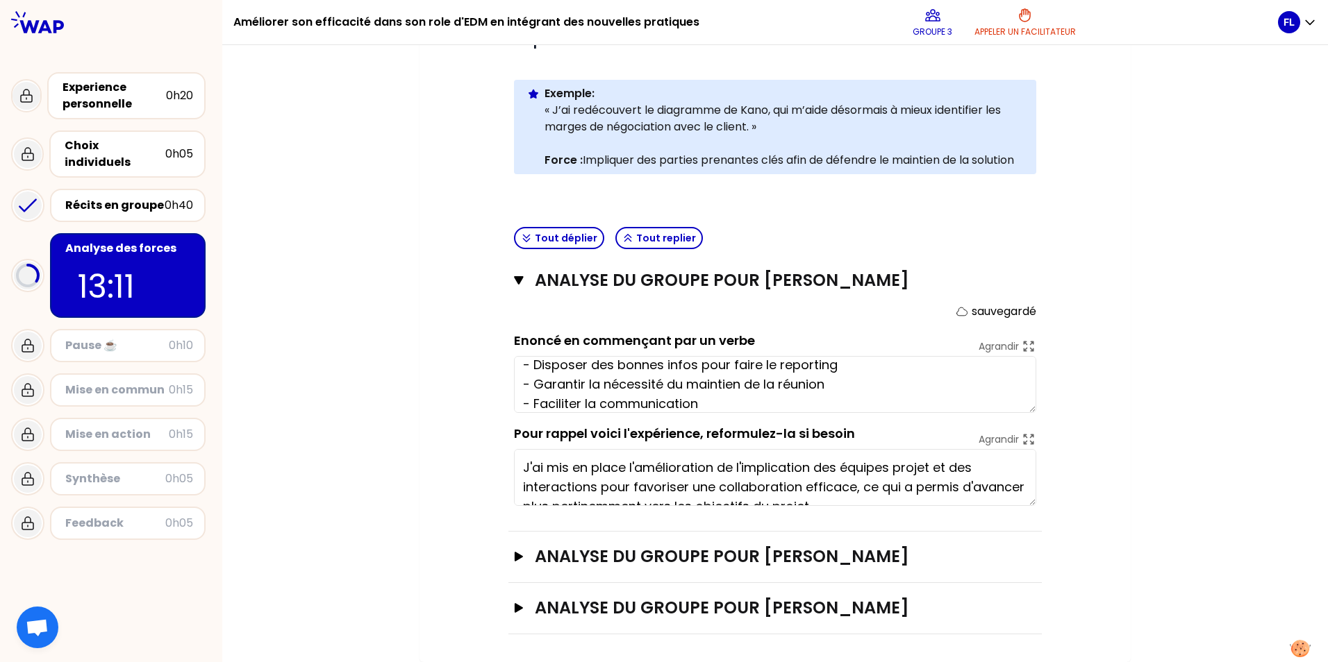
click at [1138, 415] on div "Mon numéro de groupe : 3 Objectifs # En groupe, identifiez la force qui se cach…" at bounding box center [774, 277] width 1105 height 769
click at [1125, 514] on div "Mon numéro de groupe : 3 Objectifs # En groupe, identifiez la force qui se cach…" at bounding box center [774, 277] width 711 height 769
type textarea "-Impliquer toutes les parties prenantes sur la même réunion, récurrence : chaqu…"
click at [117, 197] on div "Récits en groupe" at bounding box center [114, 205] width 99 height 17
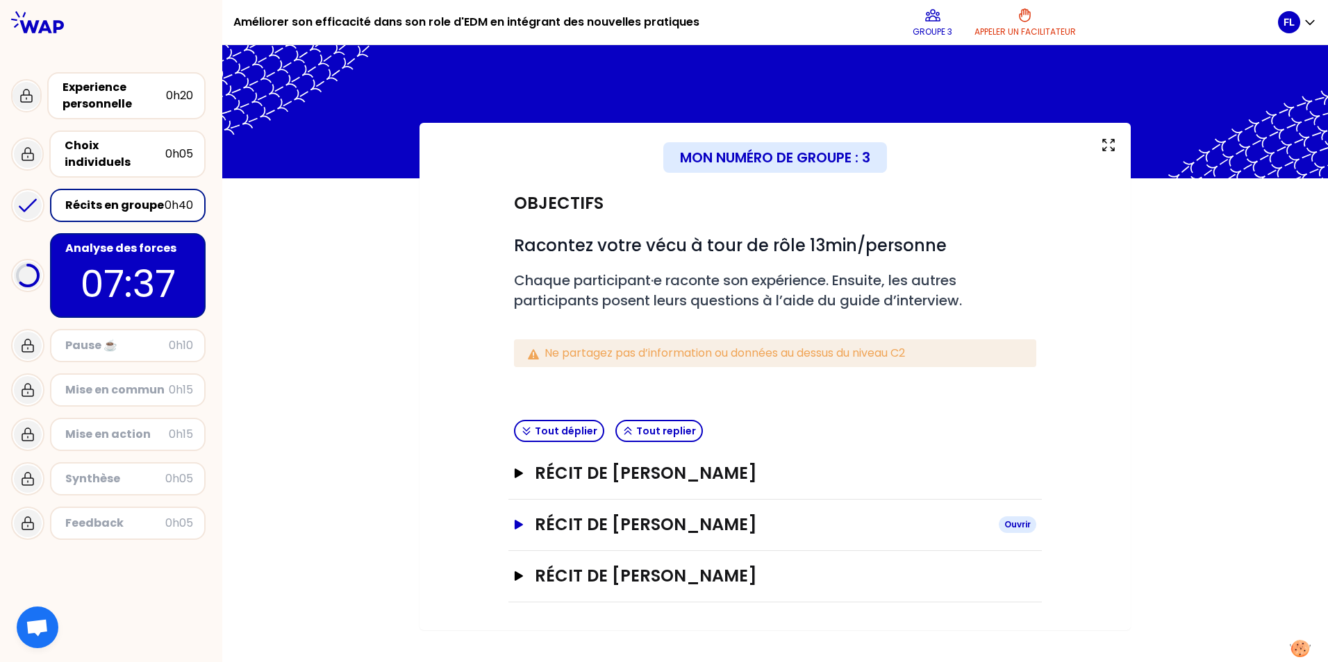
click at [518, 524] on icon "button" at bounding box center [519, 525] width 8 height 10
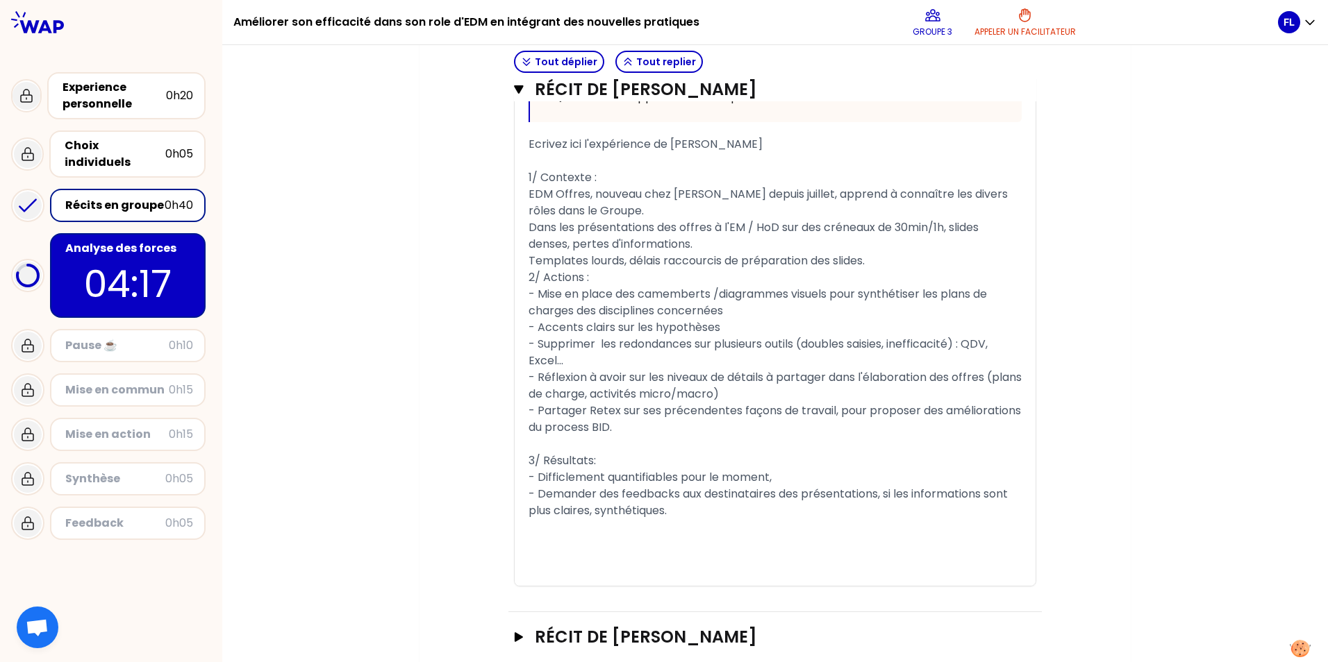
scroll to position [903, 0]
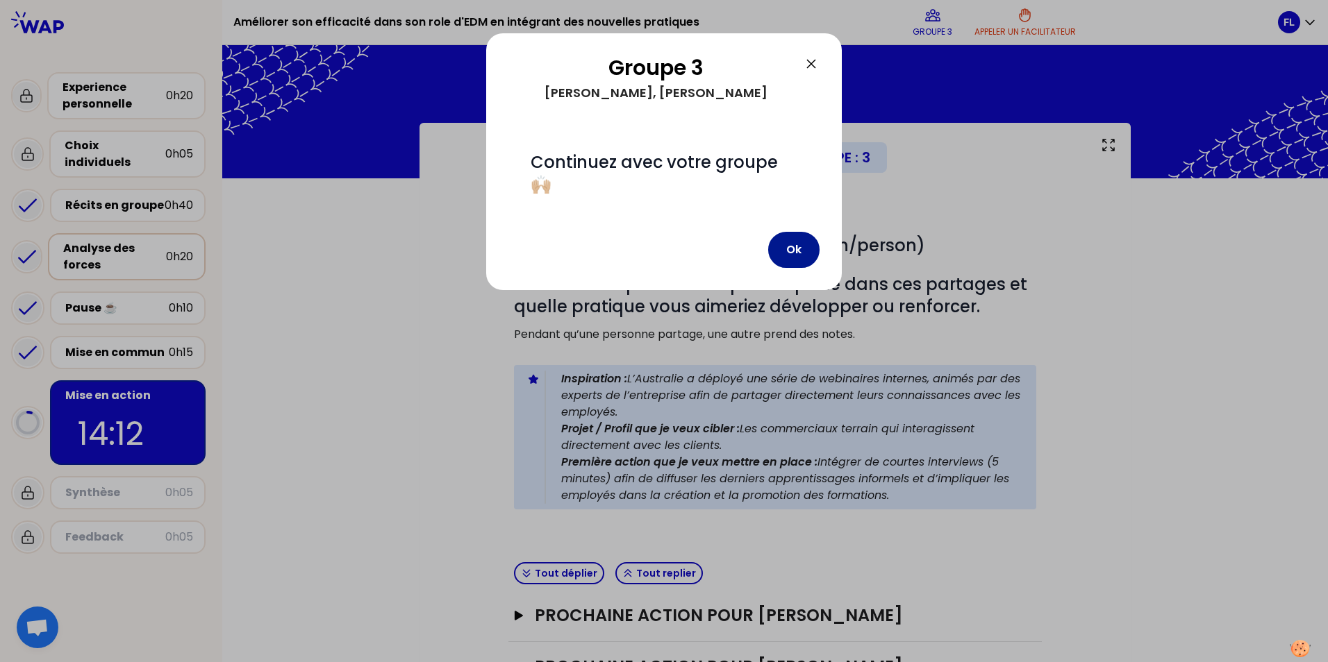
click at [808, 253] on button "Ok" at bounding box center [793, 250] width 51 height 36
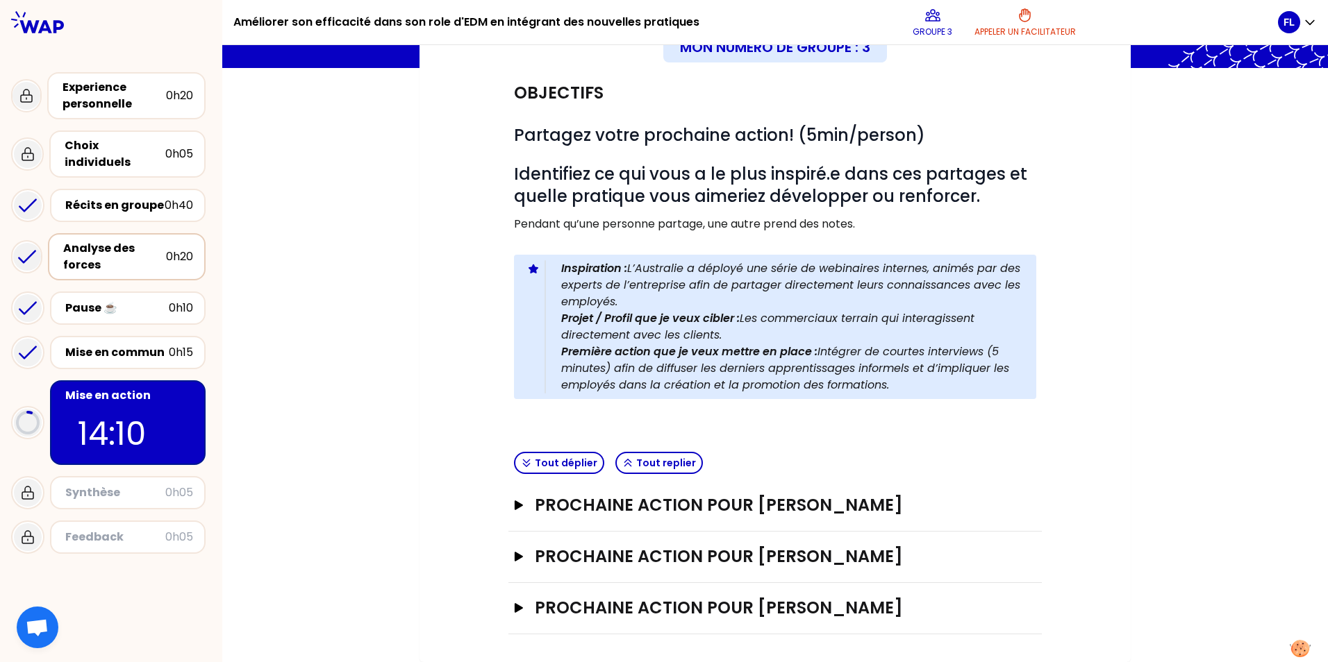
scroll to position [133, 0]
click at [516, 500] on button "Prochaine action pour [PERSON_NAME] Ouvrir" at bounding box center [775, 505] width 522 height 22
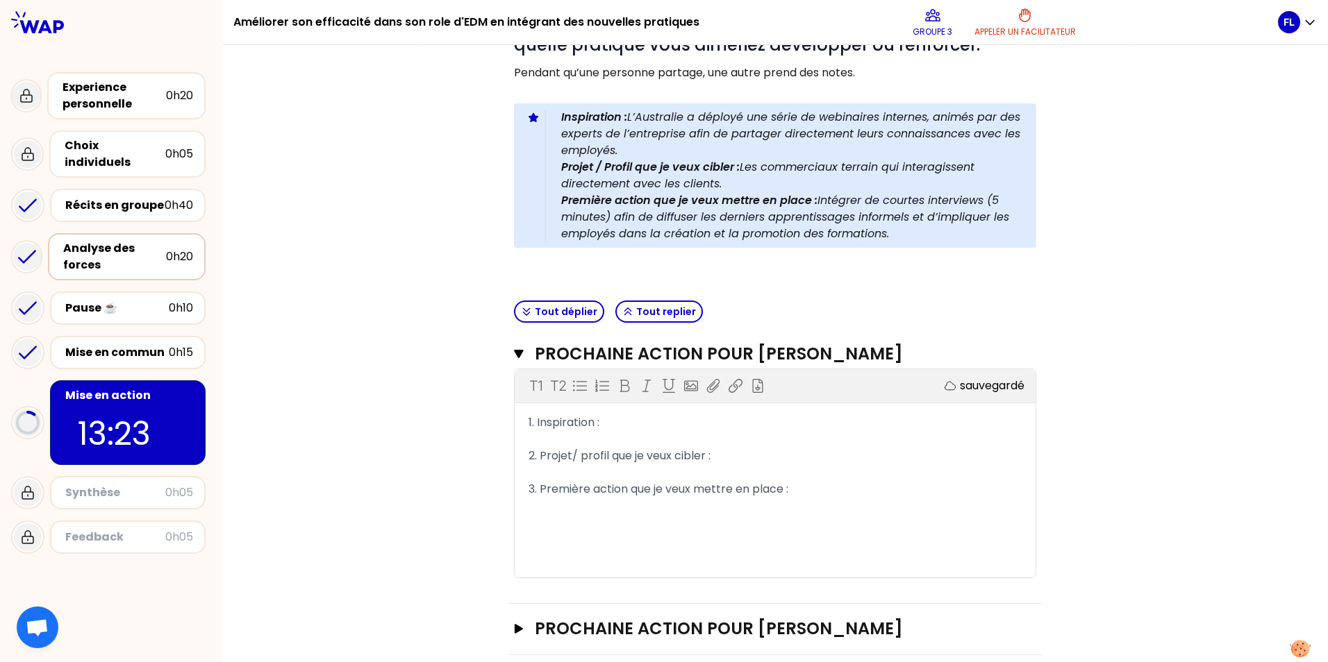
scroll to position [271, 0]
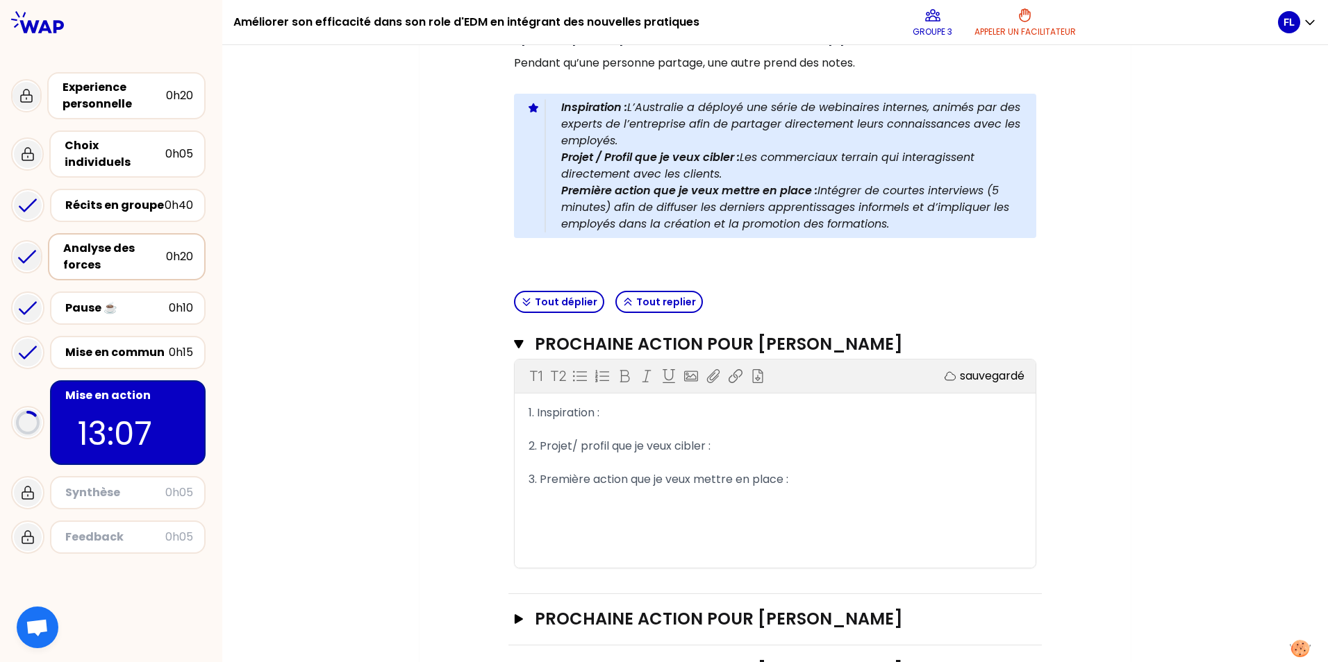
click at [630, 421] on div "1. Inspiration :" at bounding box center [774, 413] width 493 height 17
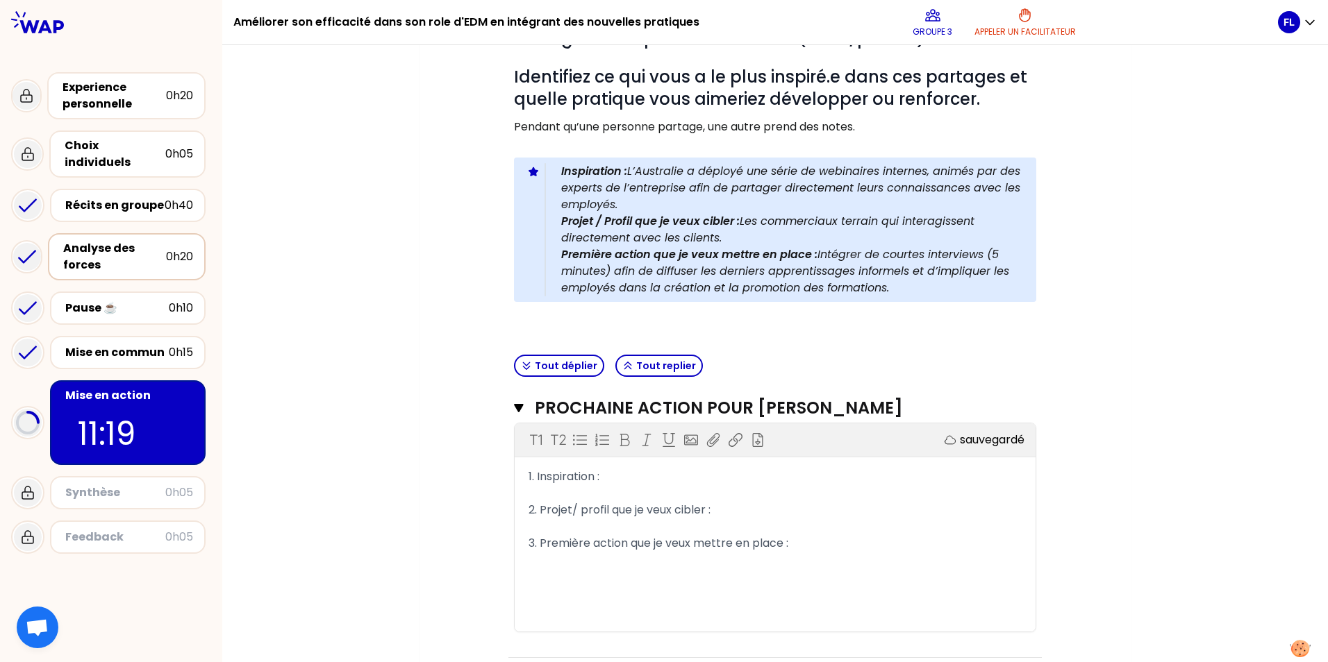
scroll to position [356, 0]
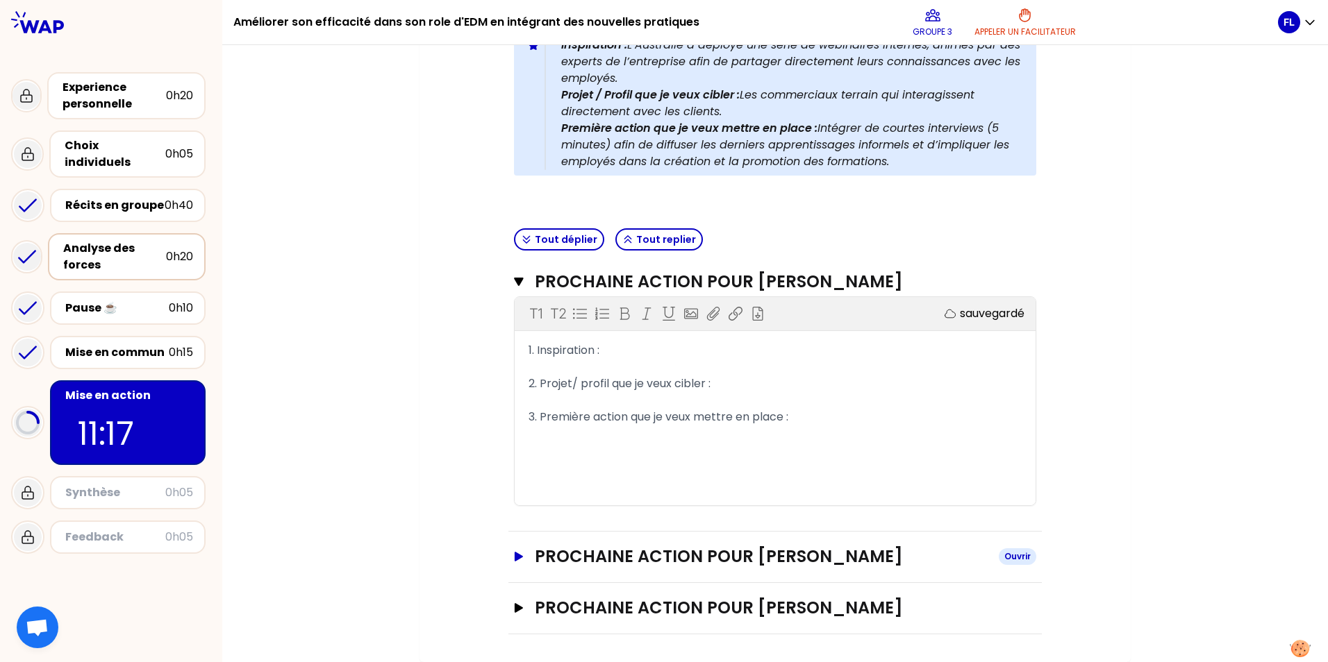
click at [515, 557] on icon "button" at bounding box center [519, 557] width 8 height 10
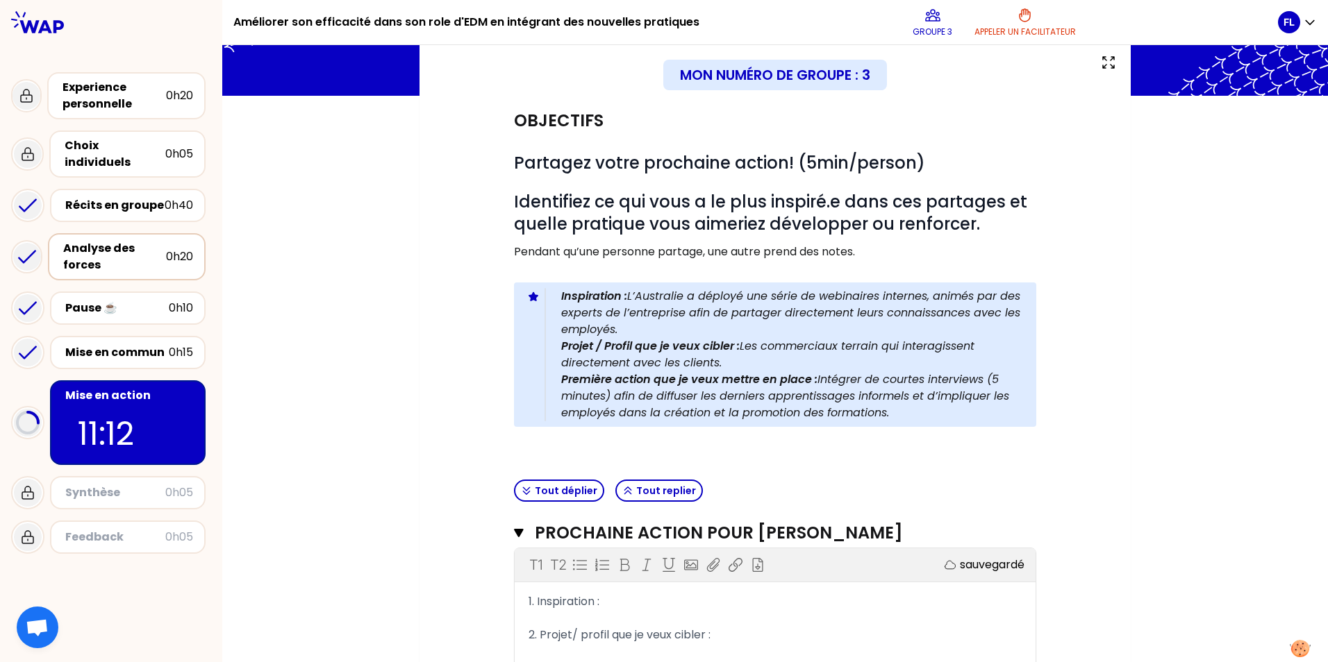
scroll to position [278, 0]
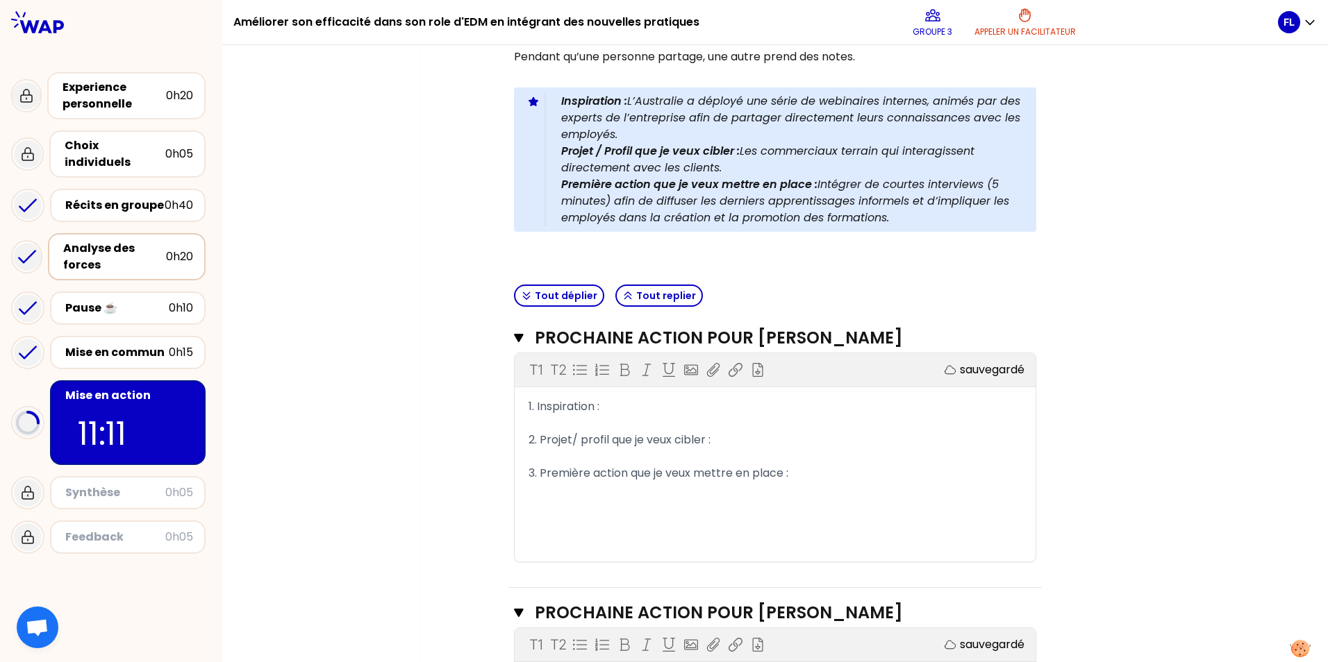
click at [703, 415] on div "1. Inspiration :" at bounding box center [774, 407] width 493 height 17
click at [725, 415] on span "1. Inspiration : partage d'information de façon synthétique, graphiaque, visuel…" at bounding box center [765, 407] width 475 height 16
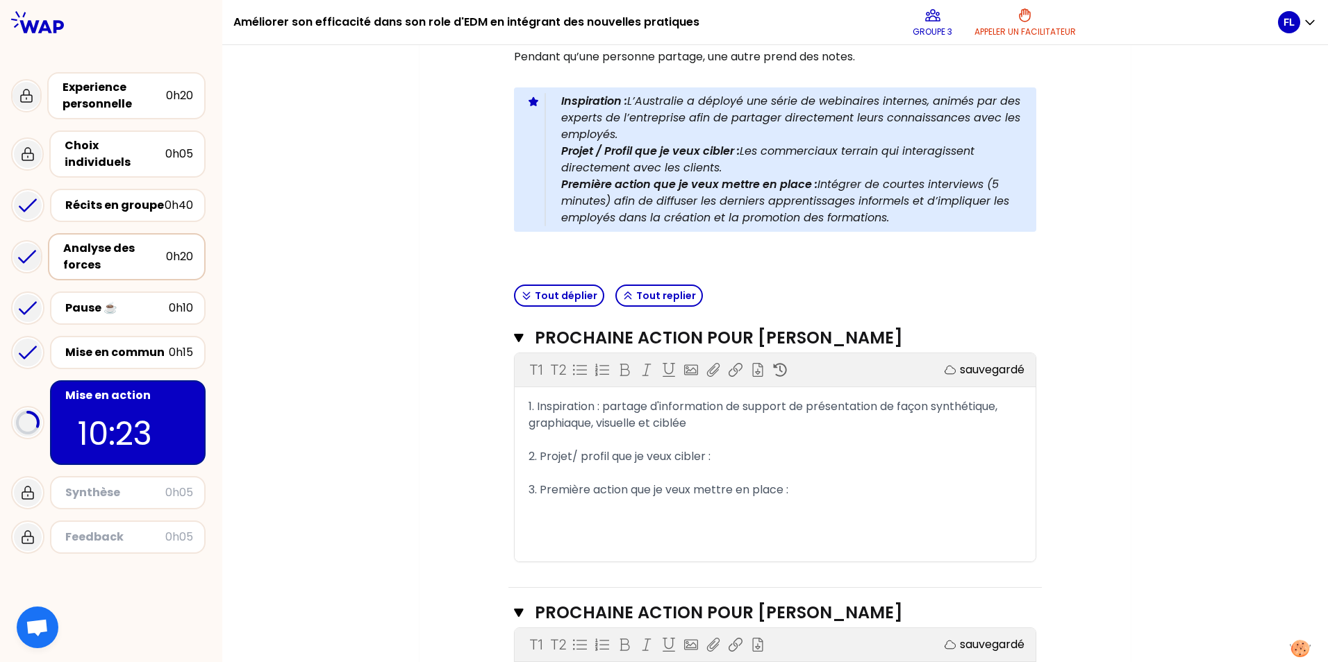
click at [724, 465] on div "2. Projet/ profil que je veux cibler :" at bounding box center [774, 457] width 493 height 17
click at [742, 465] on span "2. Projet/ profil que je veux cibler : revue projet" at bounding box center [654, 457] width 252 height 16
click at [787, 465] on div "2. Projet/ profil que je veux cibler : revues projet" at bounding box center [774, 457] width 493 height 17
click at [819, 499] on div "3. Première action que je veux mettre en place :" at bounding box center [774, 490] width 493 height 17
click at [967, 499] on div "3. Première action que je veux mettre en place : se former sur des présentation" at bounding box center [774, 490] width 493 height 17
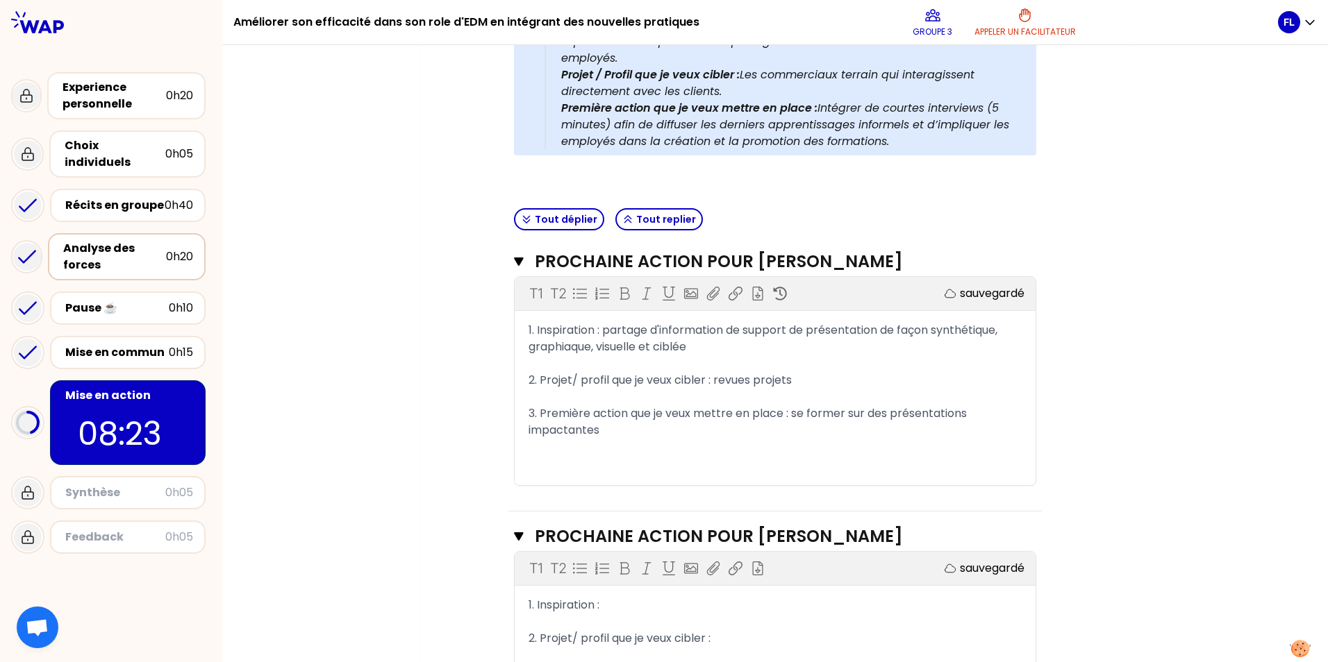
scroll to position [486, 0]
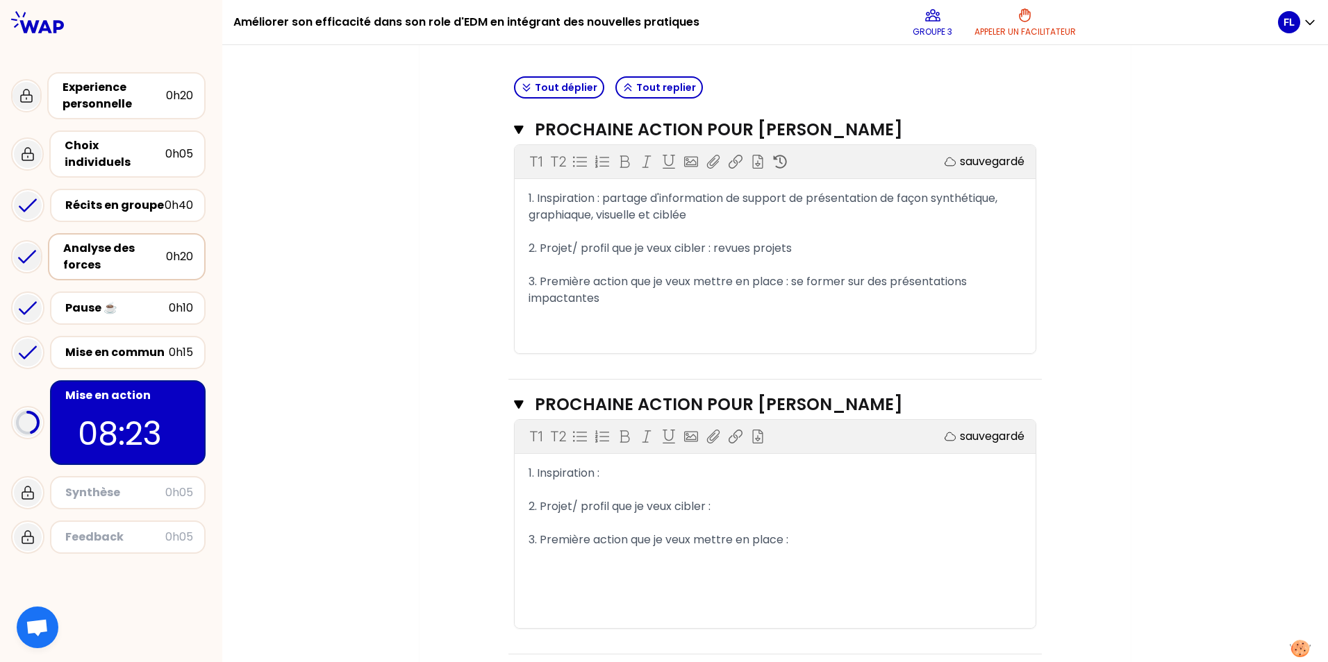
click at [1091, 511] on div "Objectifs # Partagez votre prochaine action! (5min/person) # Identifiez ce qui …" at bounding box center [774, 199] width 655 height 1014
click at [823, 515] on div "2. Projet/ profil que je veux cibler :" at bounding box center [774, 507] width 493 height 17
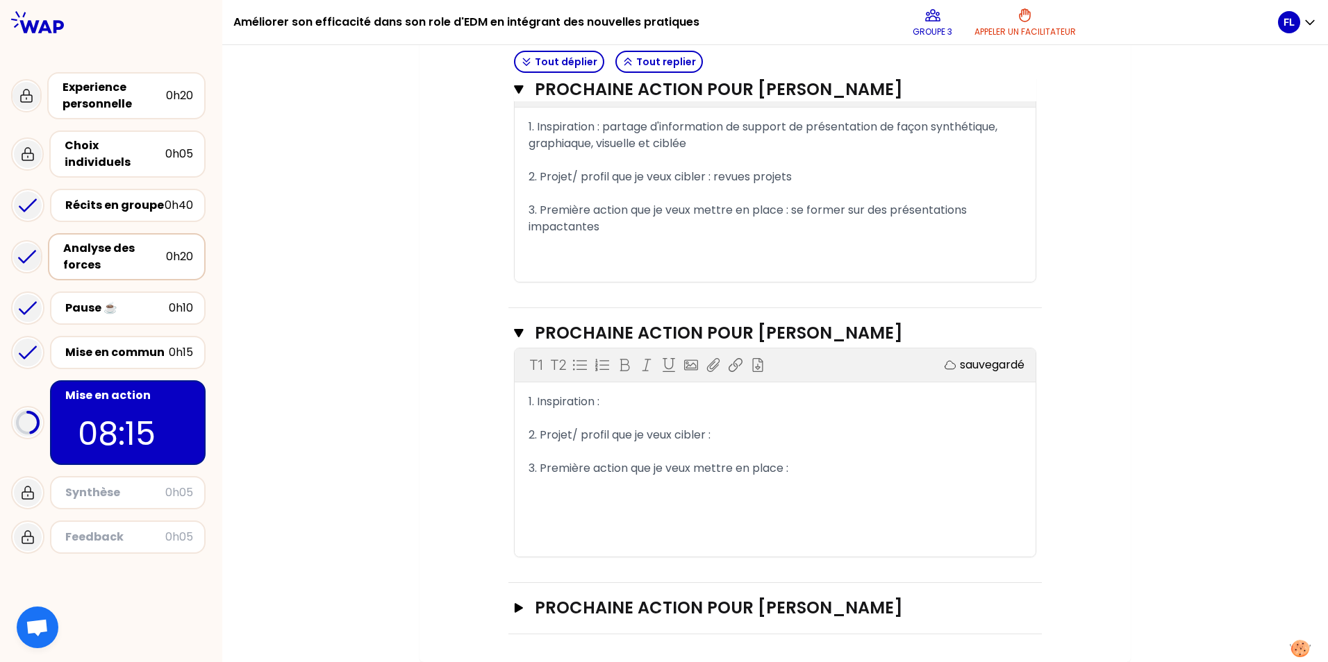
scroll to position [580, 0]
click at [628, 402] on div "1. Inspiration :" at bounding box center [774, 402] width 493 height 17
click at [707, 401] on div "1. Inspiration :" at bounding box center [774, 402] width 493 height 17
drag, startPoint x: 783, startPoint y: 402, endPoint x: 844, endPoint y: 428, distance: 66.9
click at [783, 401] on span "1. Inspiration : prendre le temps de définir l'objetif de cahque réunion" at bounding box center [713, 402] width 370 height 16
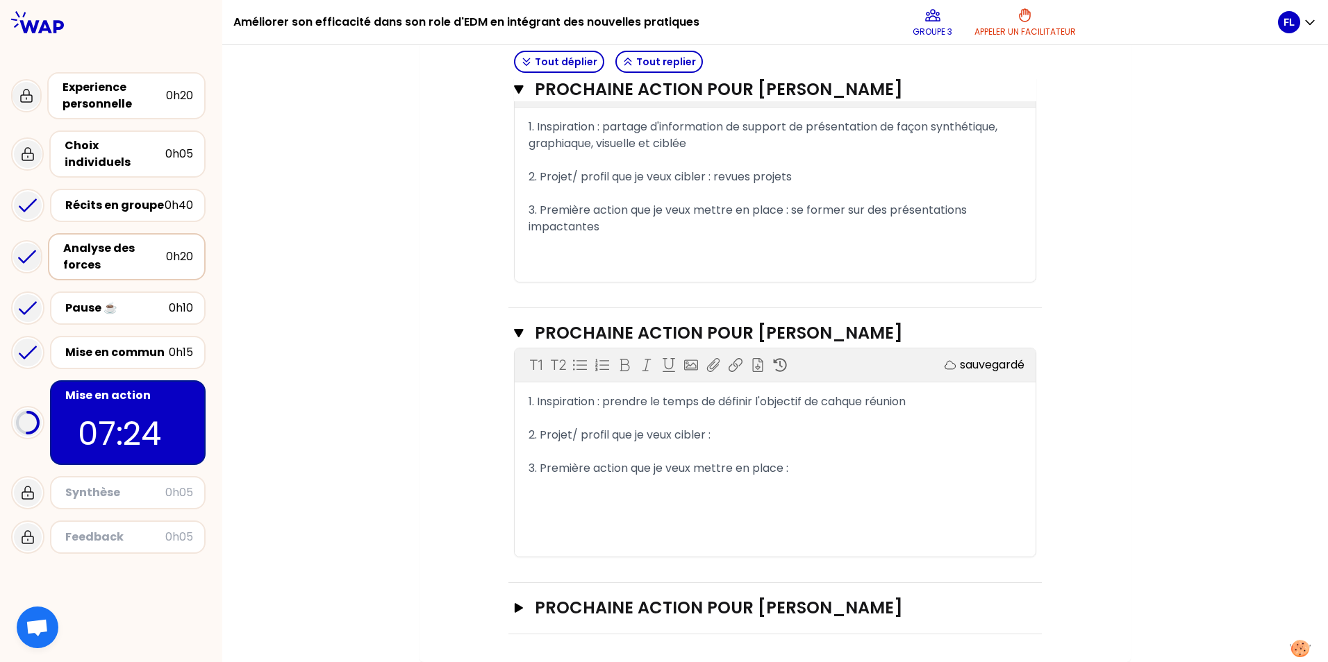
click at [832, 402] on span "1. Inspiration : prendre le temps de définir l'objectif de cahque réunion" at bounding box center [716, 402] width 377 height 16
click at [925, 401] on div "1. Inspiration : prendre le temps de définir l'objectif de chaque réunion" at bounding box center [774, 402] width 493 height 17
click at [742, 444] on div "2. Projet/ profil que je veux cibler :" at bounding box center [774, 435] width 493 height 17
click at [742, 444] on div "2. Projet/ profil que je veux cibler : BID" at bounding box center [774, 435] width 493 height 17
click at [712, 443] on span "2. Projet/ profil que je veux cibler : BID" at bounding box center [629, 435] width 203 height 16
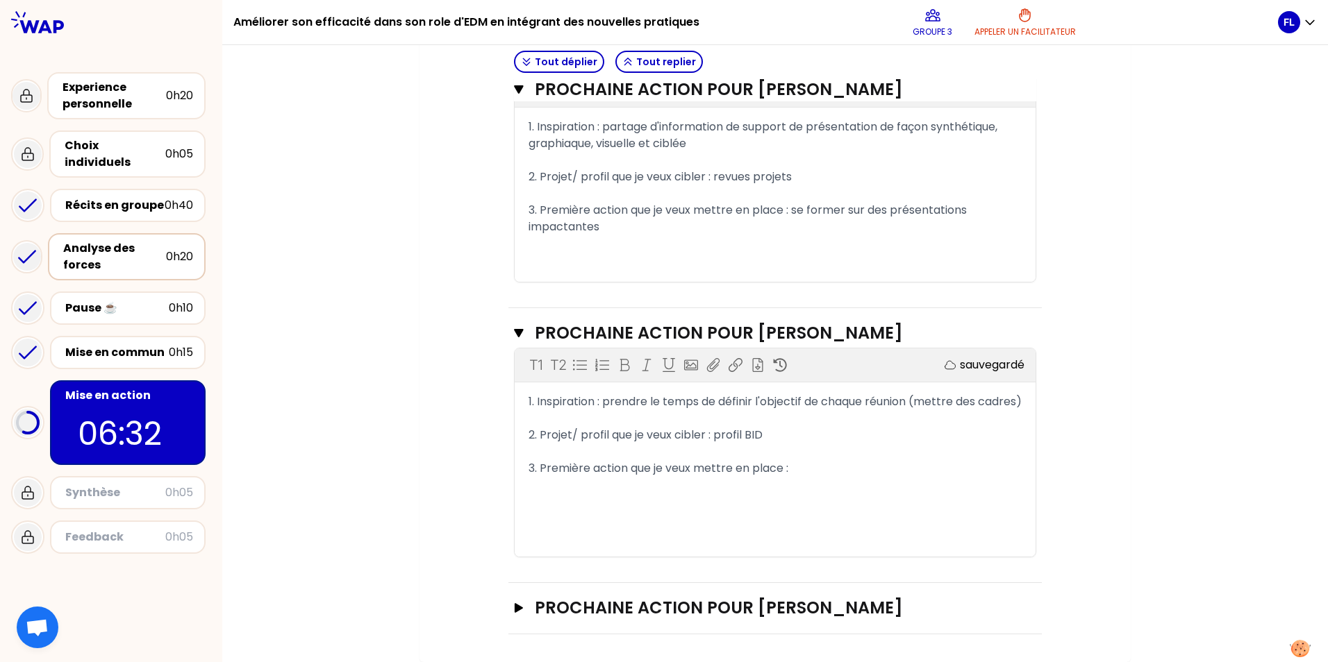
click at [803, 477] on div "3. Première action que je veux mettre en place :" at bounding box center [774, 468] width 493 height 17
click at [854, 477] on div "3. Première action que je veux mettre en place :" at bounding box center [774, 468] width 493 height 17
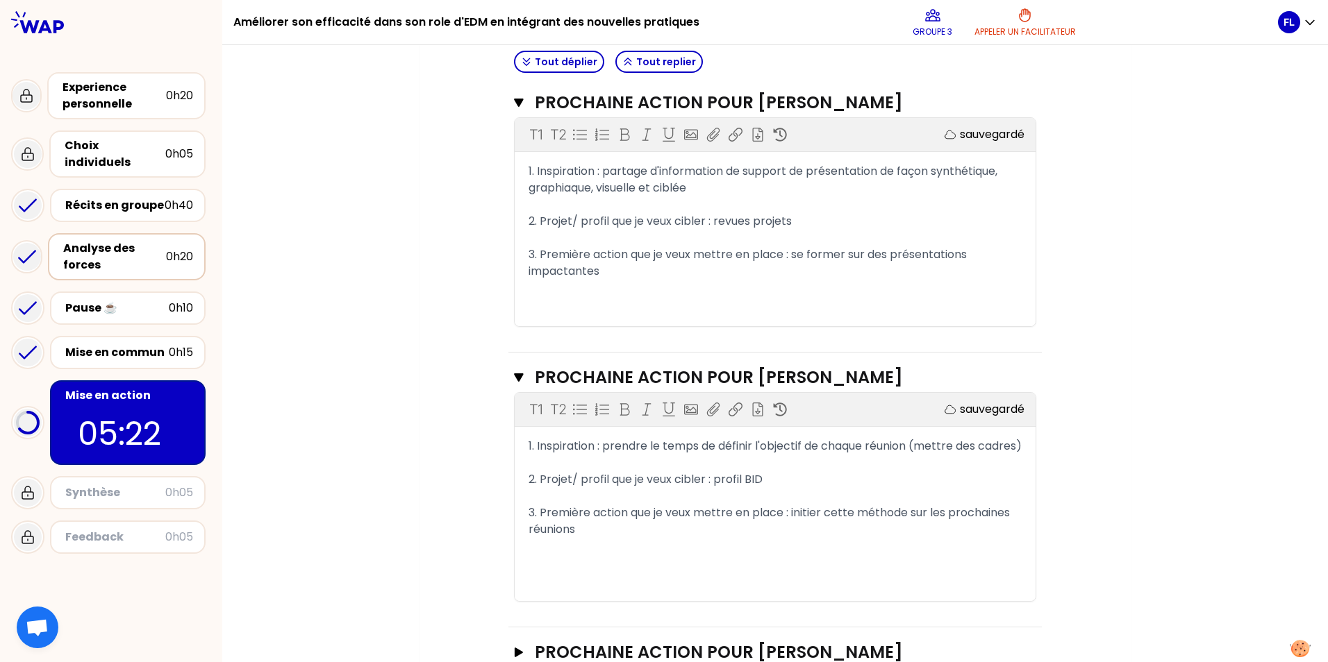
scroll to position [510, 0]
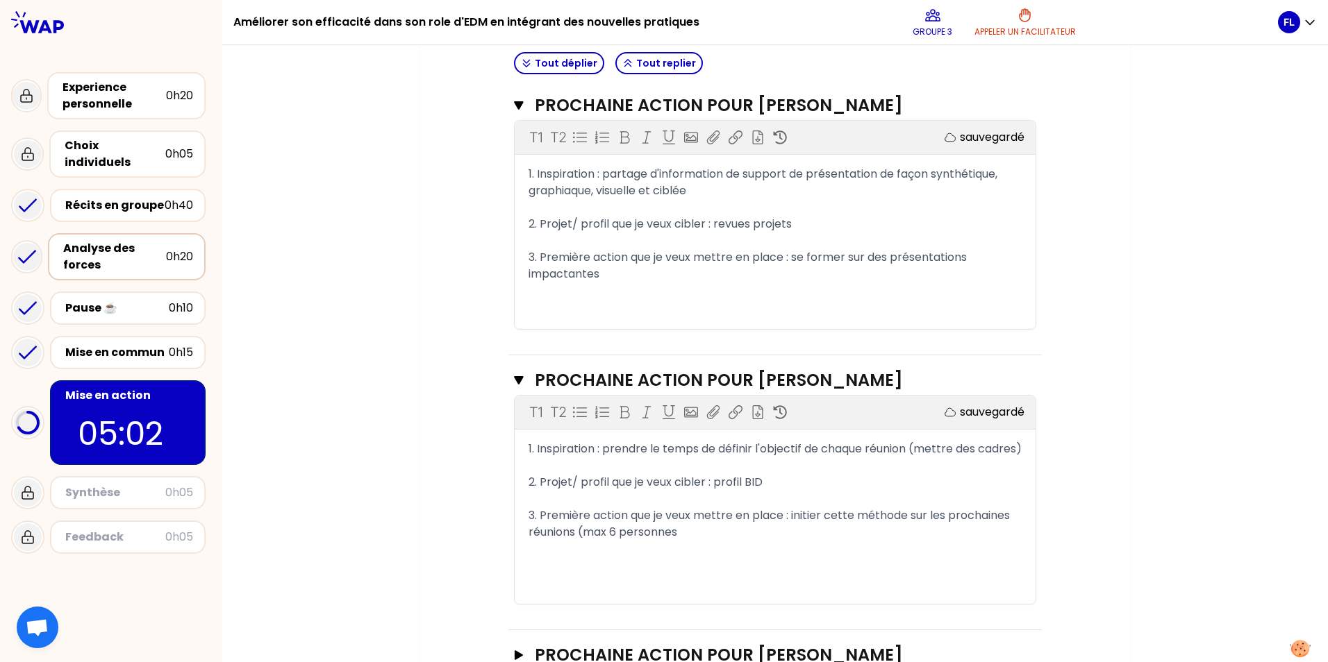
click at [567, 540] on span "3. Première action que je veux mettre en place : initier cette méthode sur les …" at bounding box center [770, 524] width 484 height 33
click at [576, 540] on span "3. Première action que je veux mettre en place : initier cette méthode sur les …" at bounding box center [770, 524] width 484 height 33
click at [580, 458] on div "1. Inspiration : prendre le temps de définir l'objectif de chaque réunion (mett…" at bounding box center [774, 449] width 493 height 17
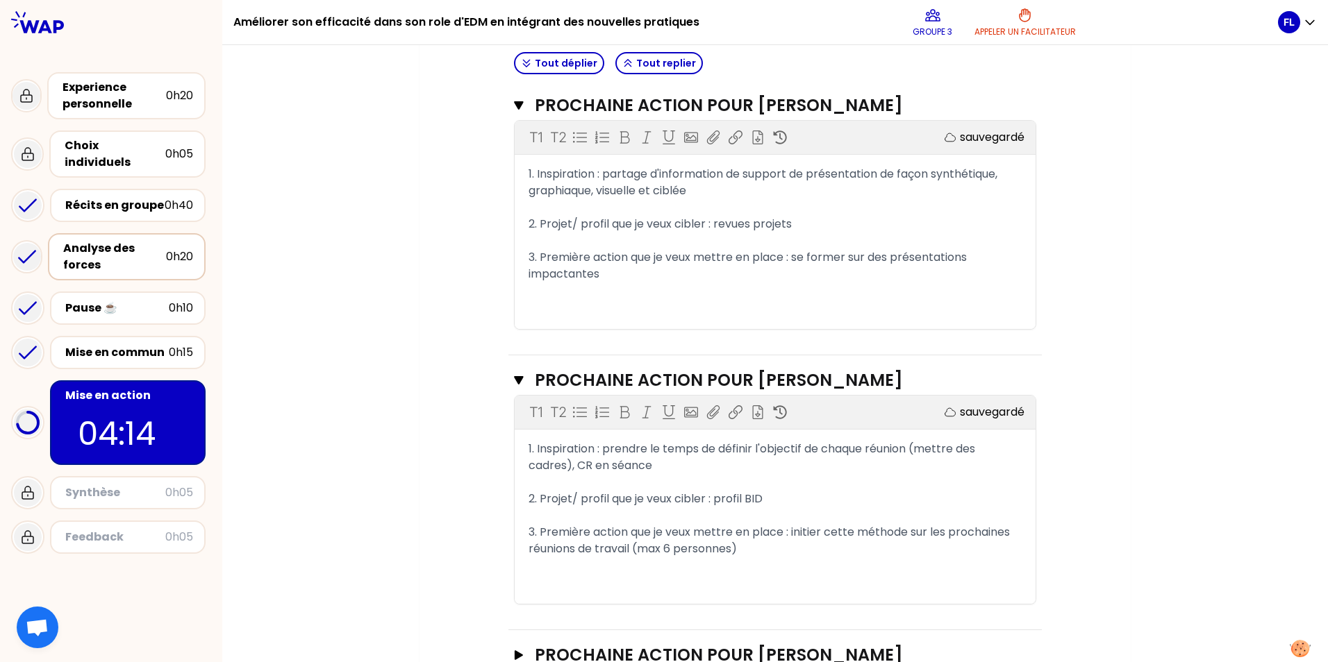
click at [1114, 546] on div "Mon numéro de groupe : 3 Objectifs # Partagez votre prochaine action! (5min/per…" at bounding box center [774, 161] width 711 height 1097
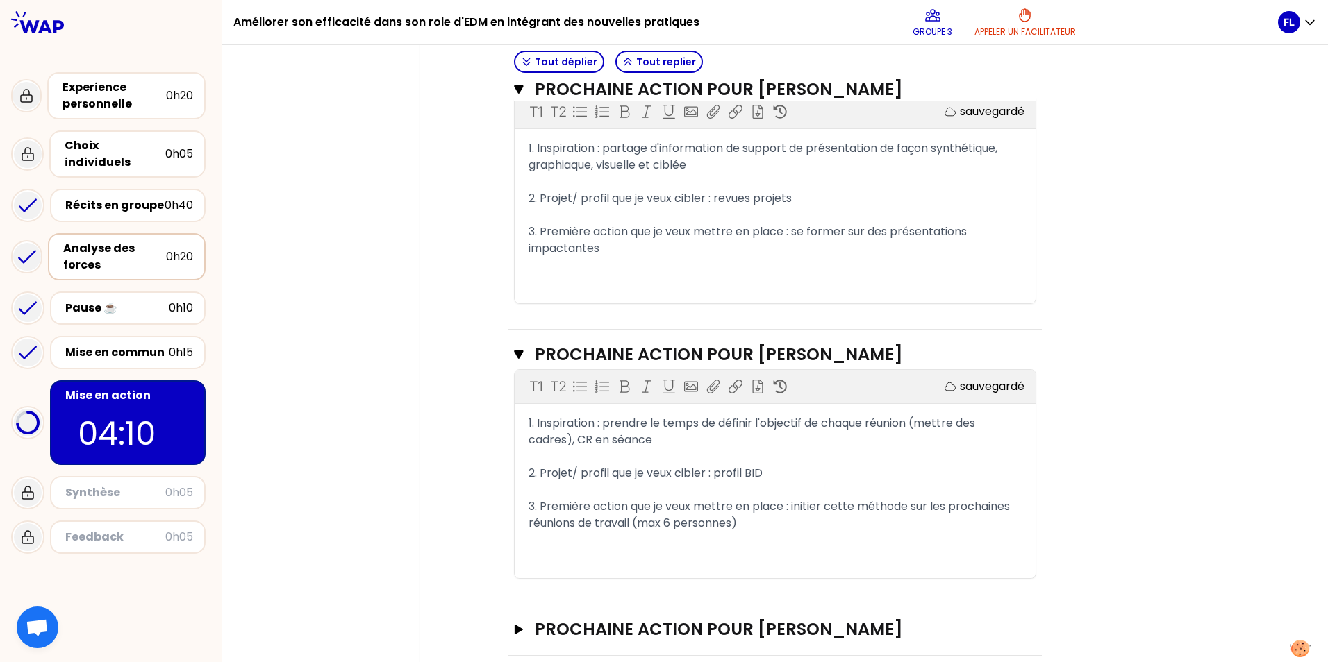
scroll to position [580, 0]
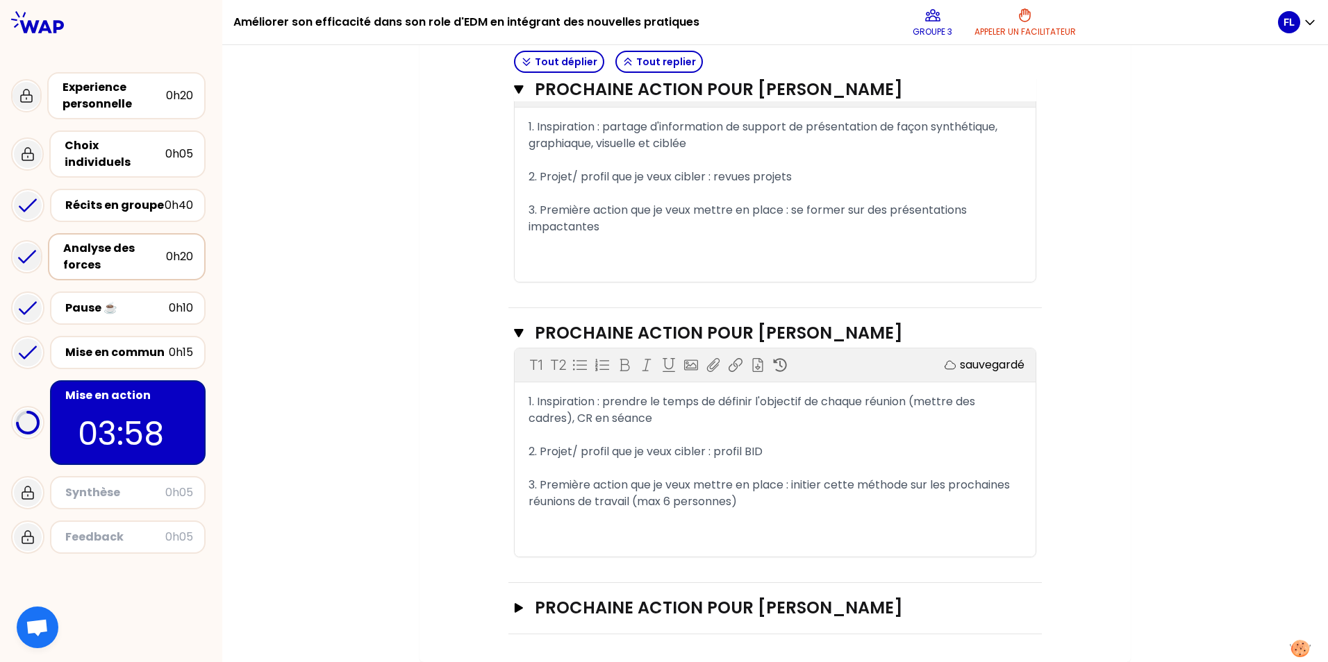
click at [826, 446] on div "2. Projet/ profil que je veux cibler : profil BID" at bounding box center [774, 452] width 493 height 17
click at [1112, 494] on div "Mon numéro de groupe : 3 Objectifs # Partagez votre prochaine action! (5min/per…" at bounding box center [774, 113] width 711 height 1097
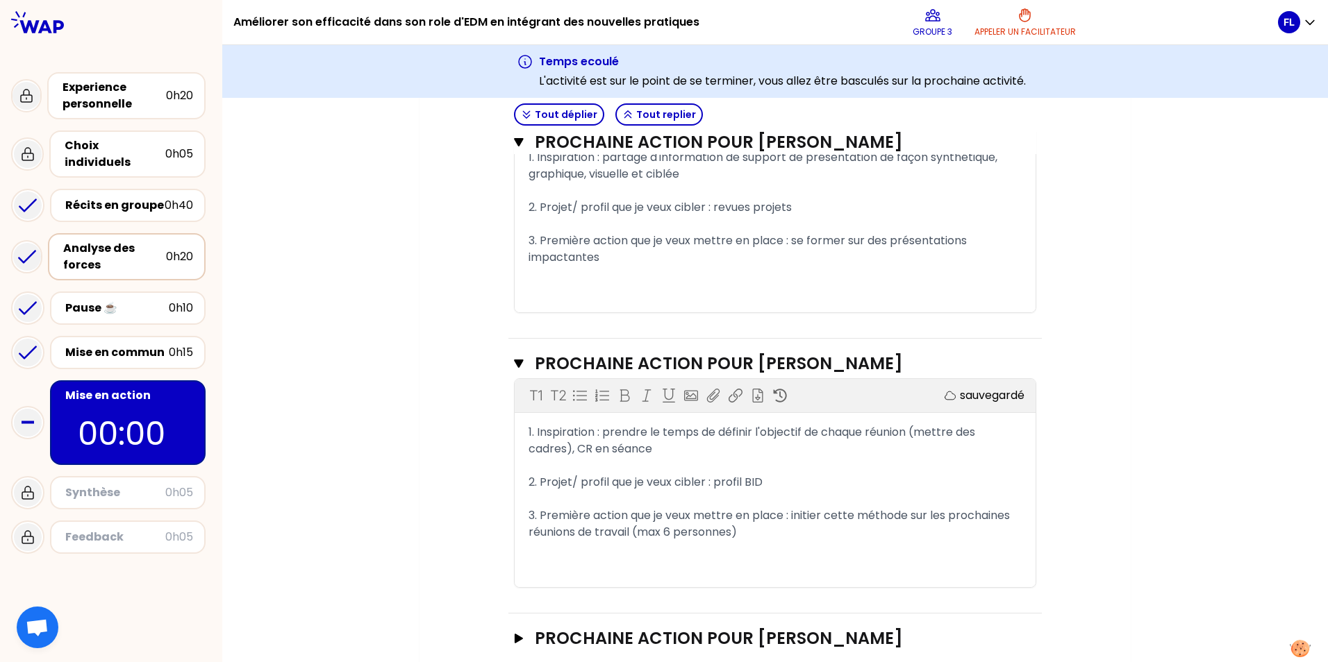
click at [147, 485] on div "Synthèse" at bounding box center [115, 493] width 100 height 17
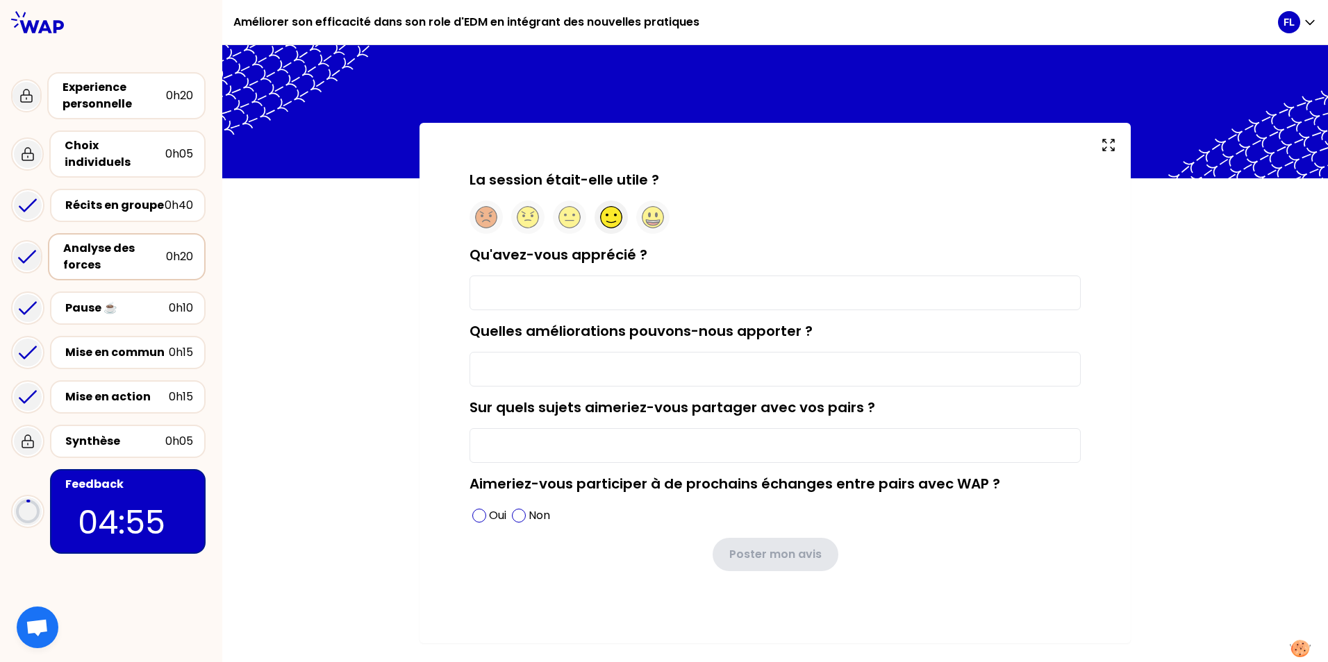
click at [607, 220] on circle at bounding box center [612, 218] width 22 height 22
click at [619, 298] on input "Qu'avez-vous apprécié ?" at bounding box center [774, 293] width 611 height 35
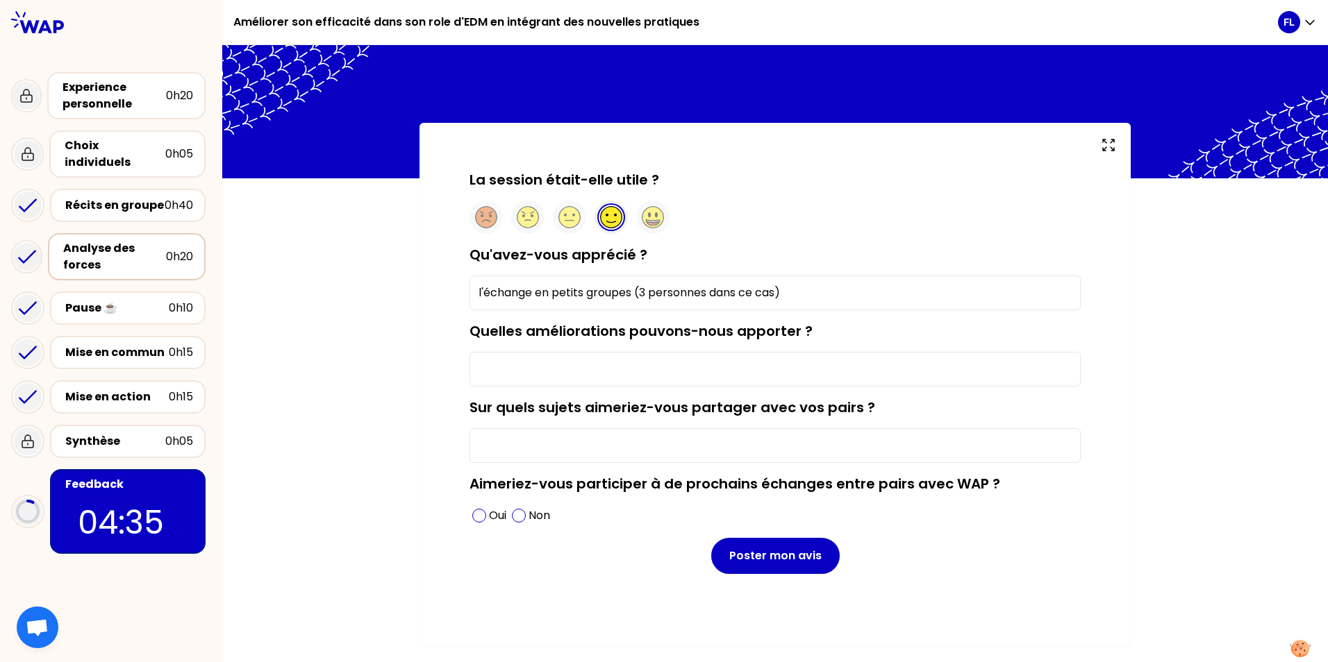
type input "l'échange en petits groupes (3 personnes dans ce cas)"
click at [684, 375] on input "Quelles améliorations pouvons-nous apporter ?" at bounding box center [774, 369] width 611 height 35
click at [523, 444] on input "Sur quels sujets aimeriez-vous partager avec vos pairs ?" at bounding box center [774, 445] width 611 height 35
click at [819, 442] on input "gain de temps / priorisation des sujets à traiter / nécessité d'ecouter des amé…" at bounding box center [774, 445] width 611 height 35
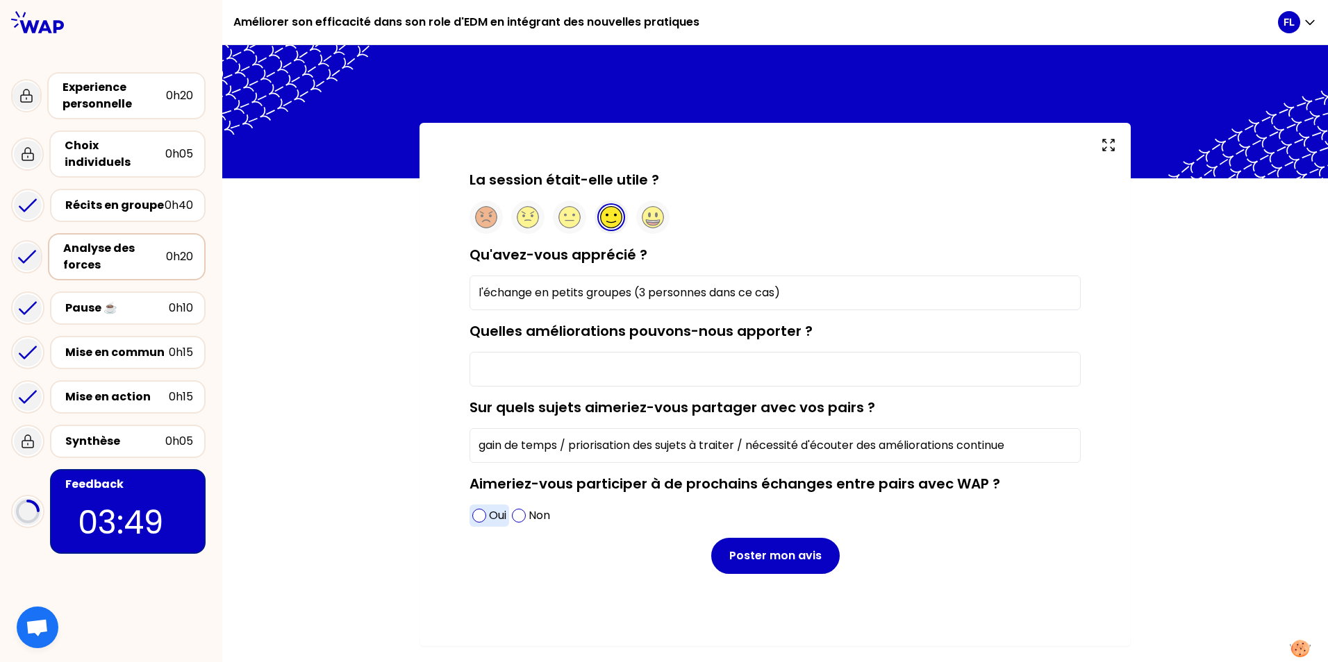
type input "gain de temps / priorisation des sujets à traiter / nécessité d'écouter des amé…"
click at [485, 517] on span at bounding box center [479, 516] width 14 height 14
click at [580, 374] on input "Quelles améliorations pouvons-nous apporter ?" at bounding box center [774, 369] width 611 height 35
type input "p"
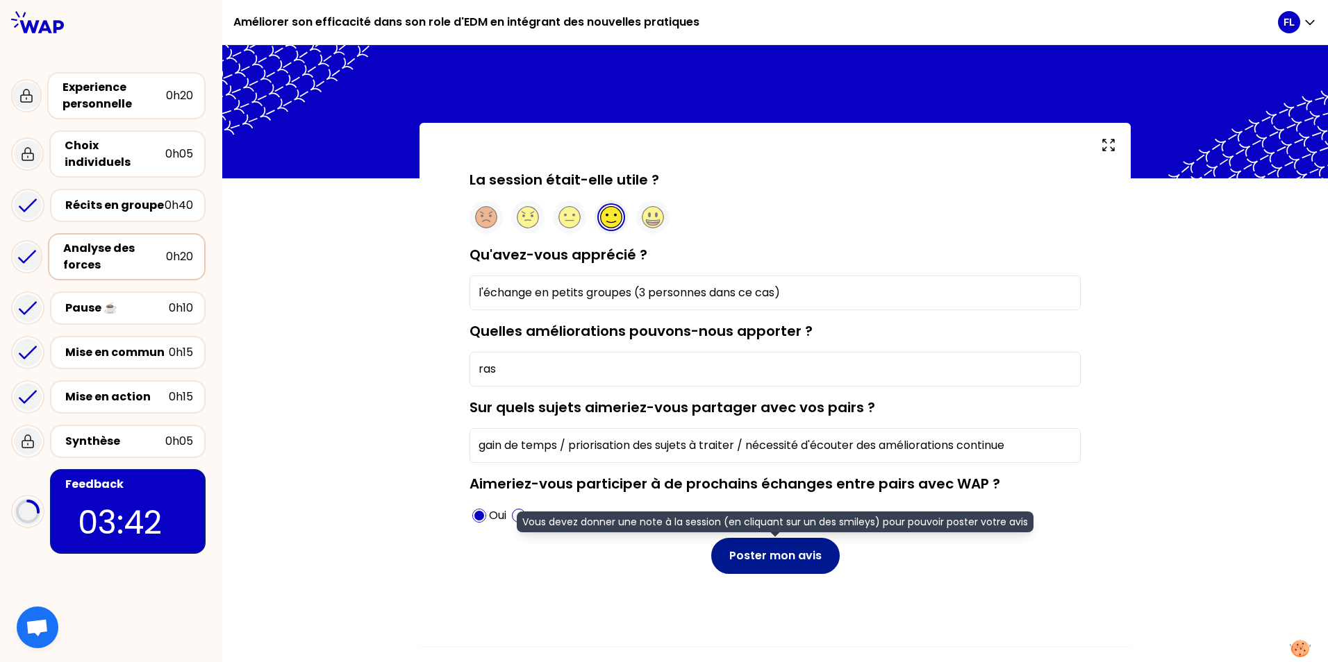
type input "ras"
click at [790, 558] on button "Poster mon avis" at bounding box center [775, 556] width 128 height 36
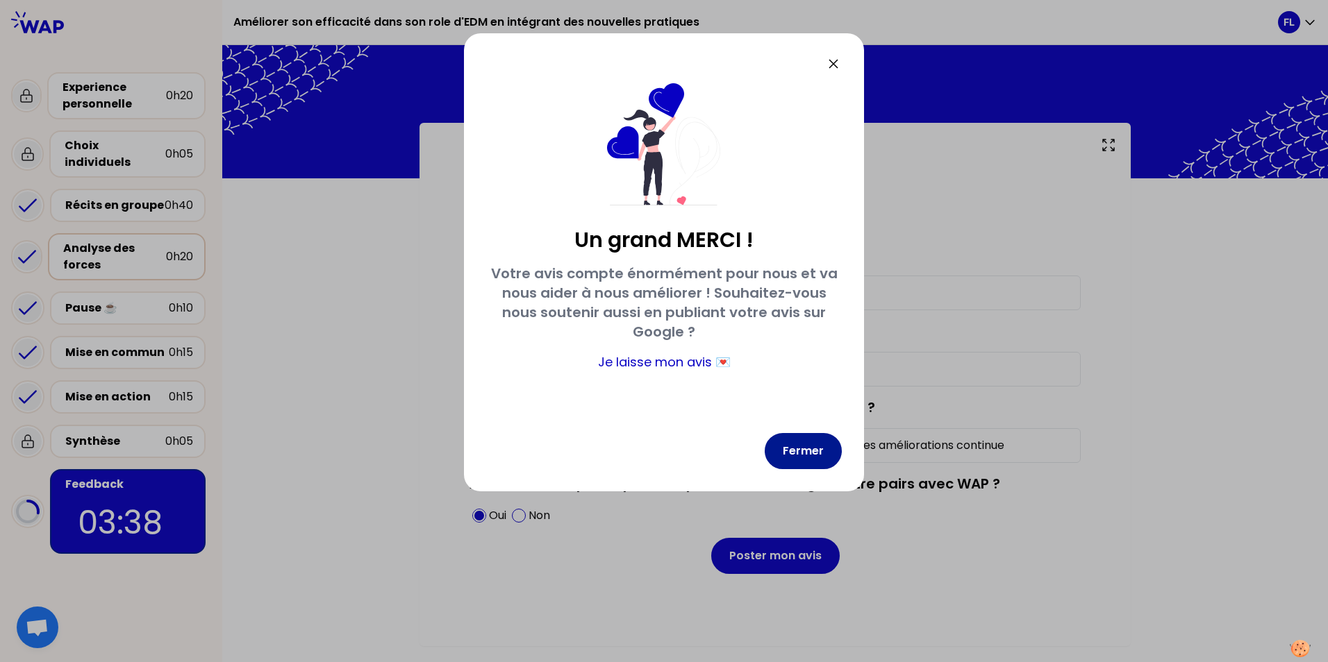
click at [812, 445] on button "Fermer" at bounding box center [802, 451] width 77 height 36
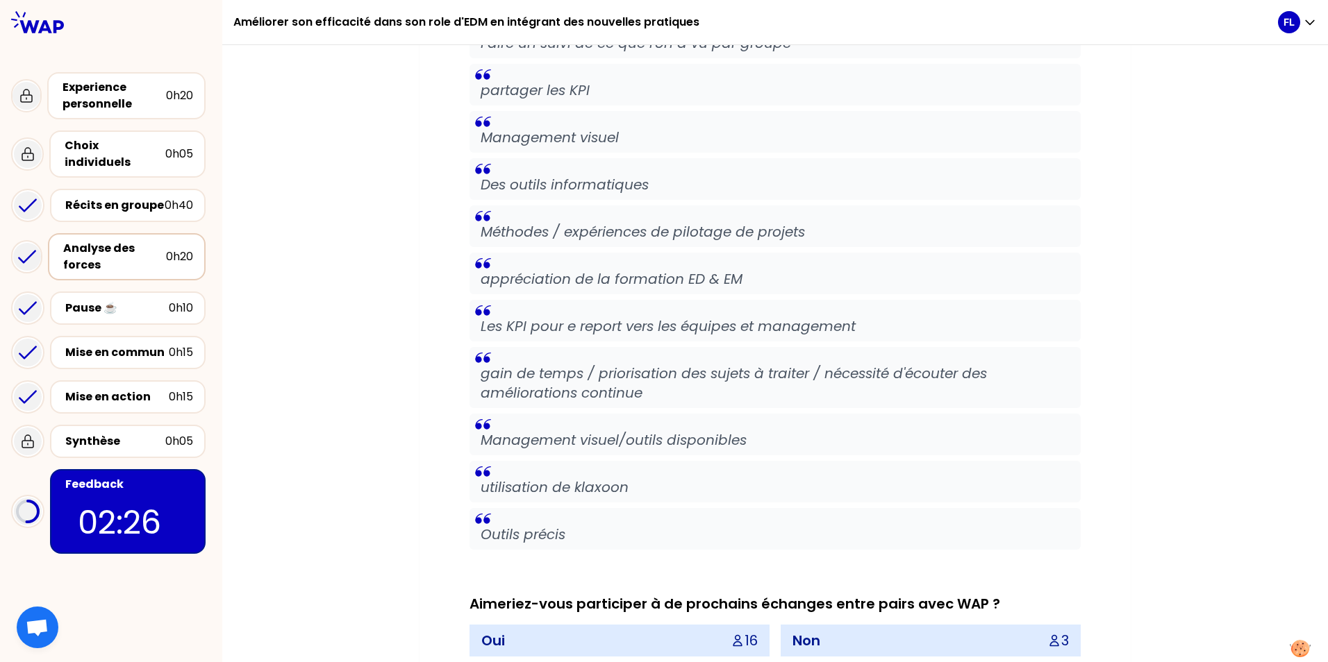
scroll to position [2175, 0]
